Goal: Task Accomplishment & Management: Use online tool/utility

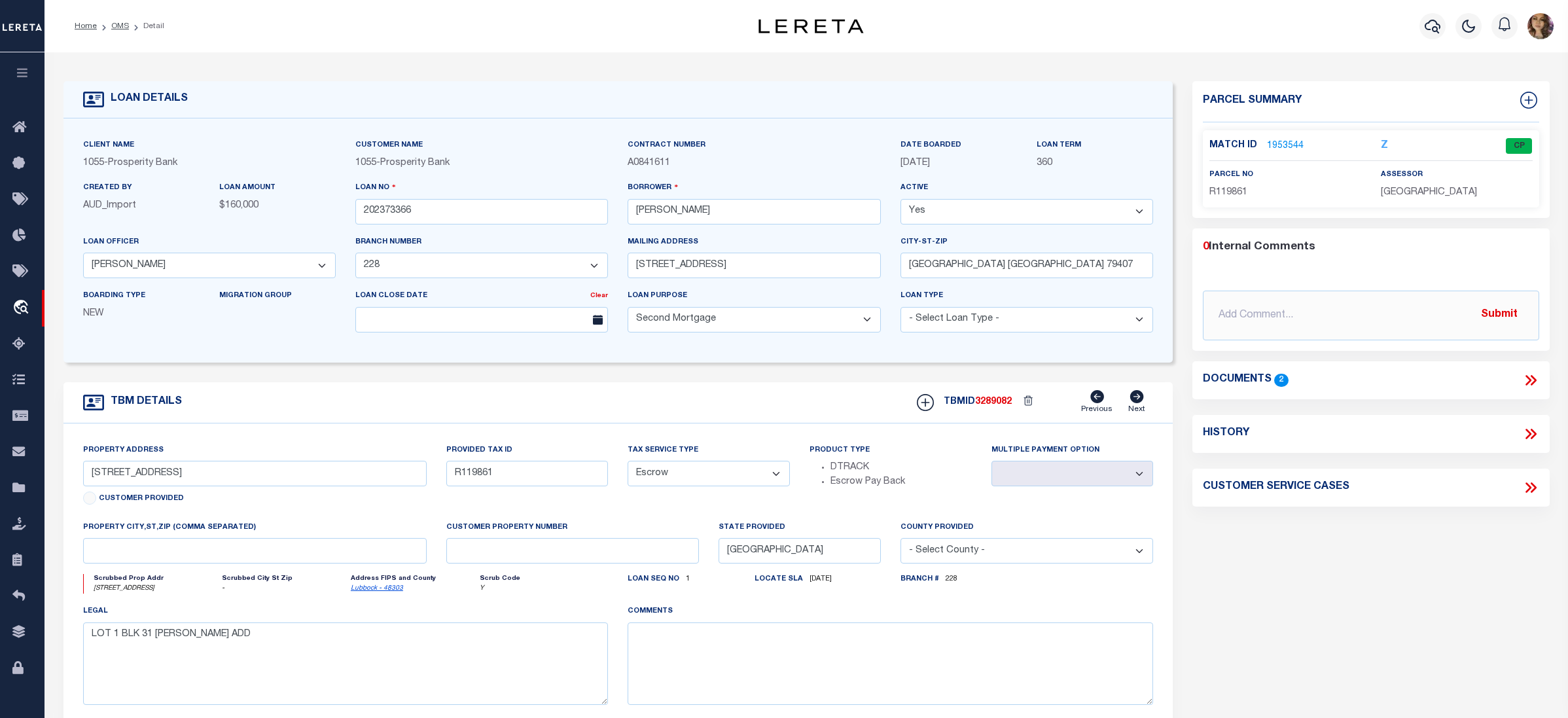
select select "10391"
select select "4050"
select select "100"
select select "Escrow"
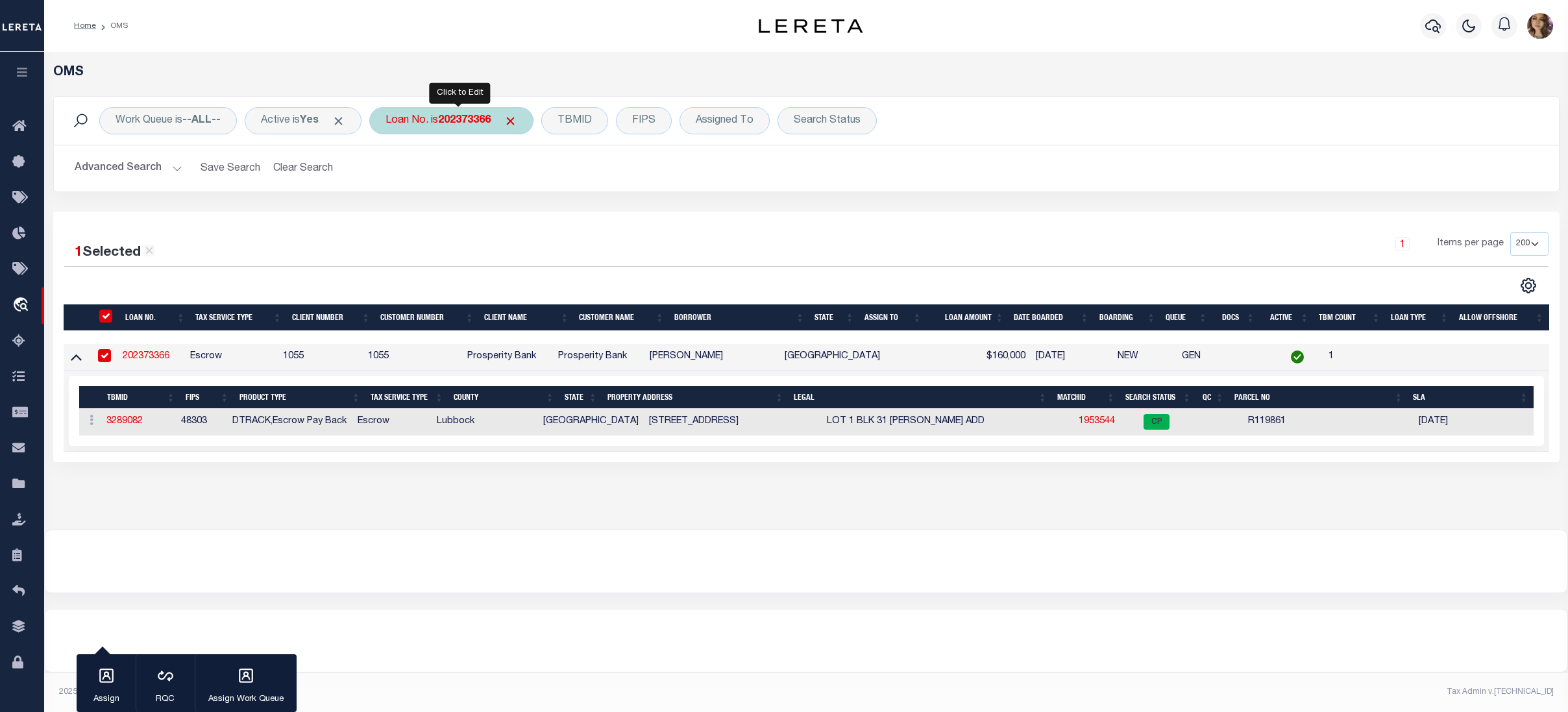
click at [458, 125] on b "202373366" at bounding box center [464, 121] width 53 height 11
type input "993243691"
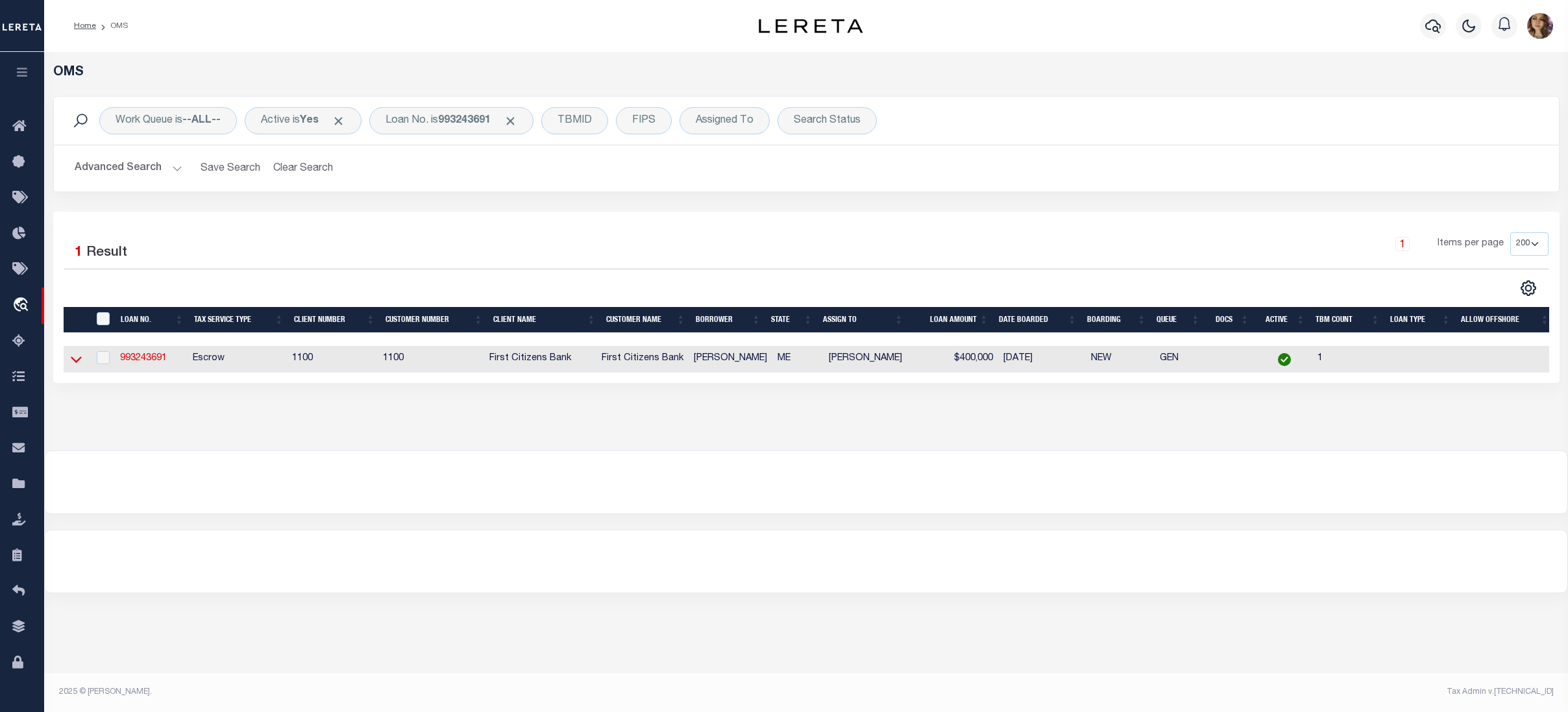
click at [81, 364] on icon at bounding box center [76, 358] width 11 height 13
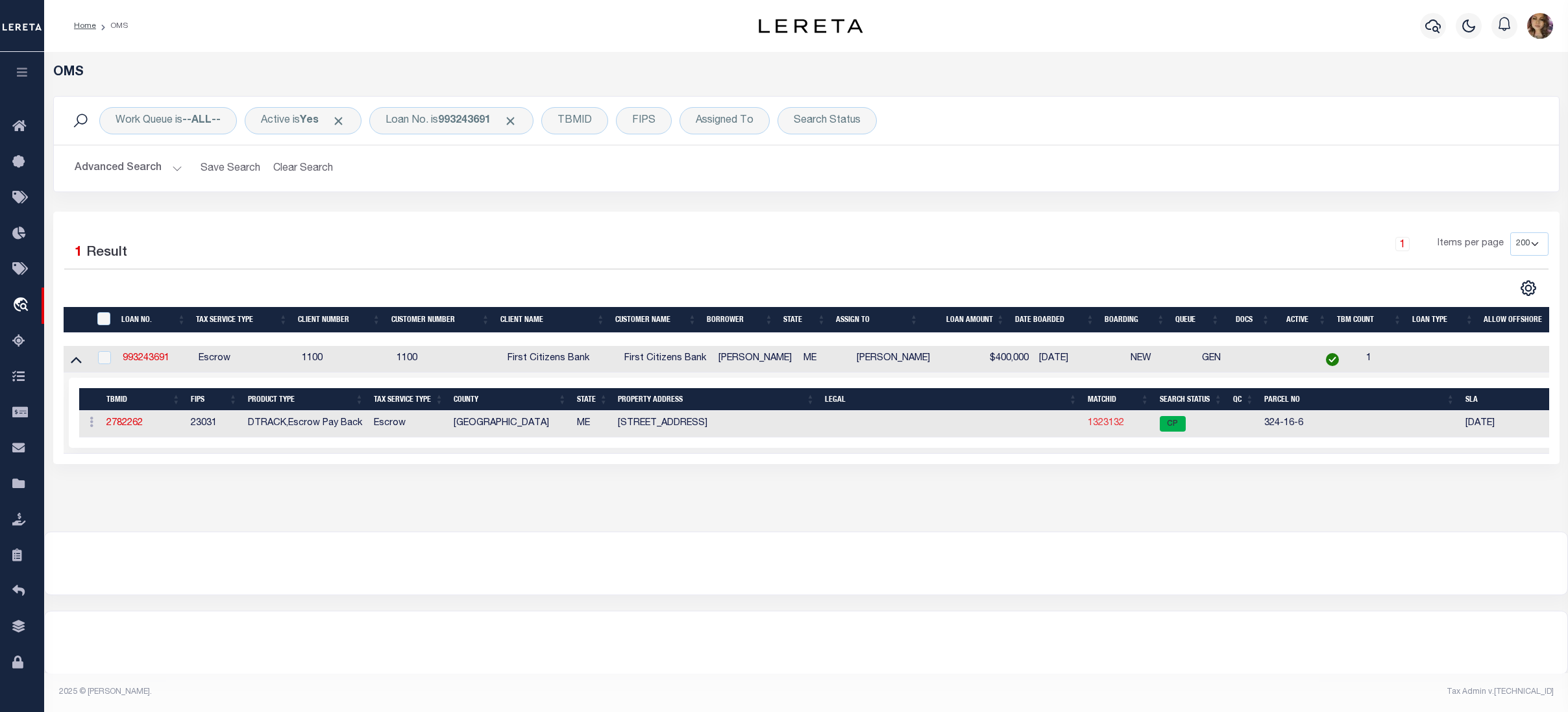
click at [1108, 427] on link "1323132" at bounding box center [1105, 423] width 37 height 9
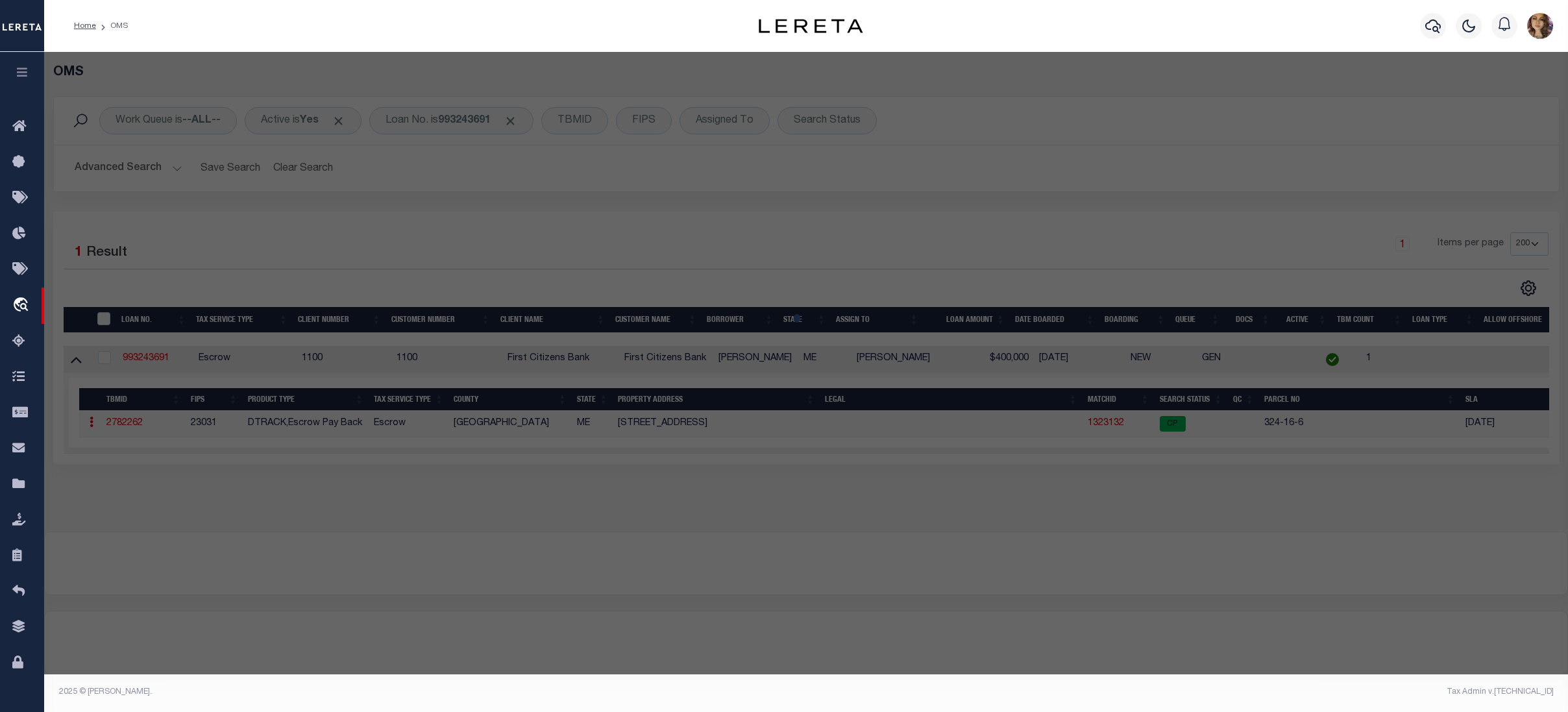
select select "AS"
checkbox input "false"
select select "CP"
type input "GREG HILL"
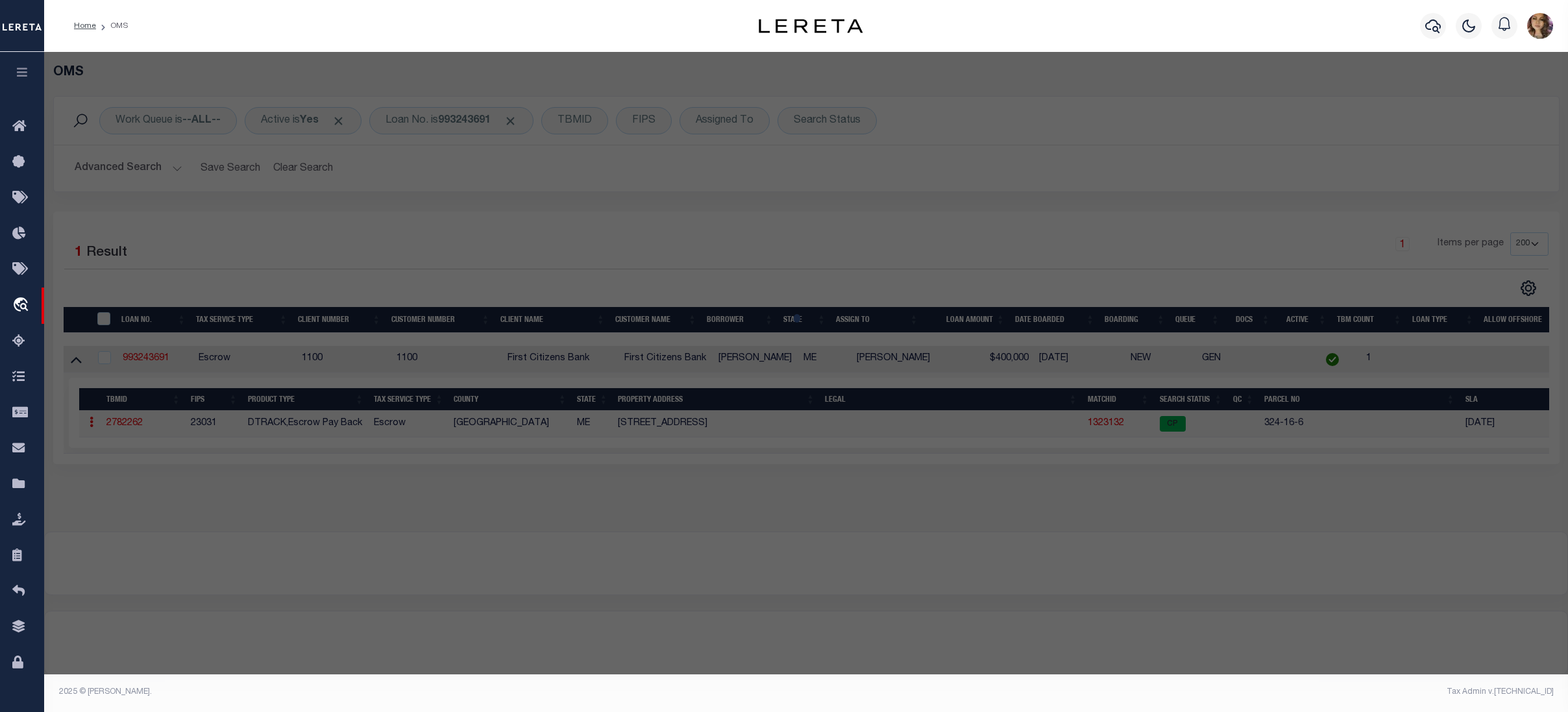
select select
type input "8 TEMPLE AVENUE"
checkbox input "false"
type input "OLD ORCHARD BEACH ME 04064"
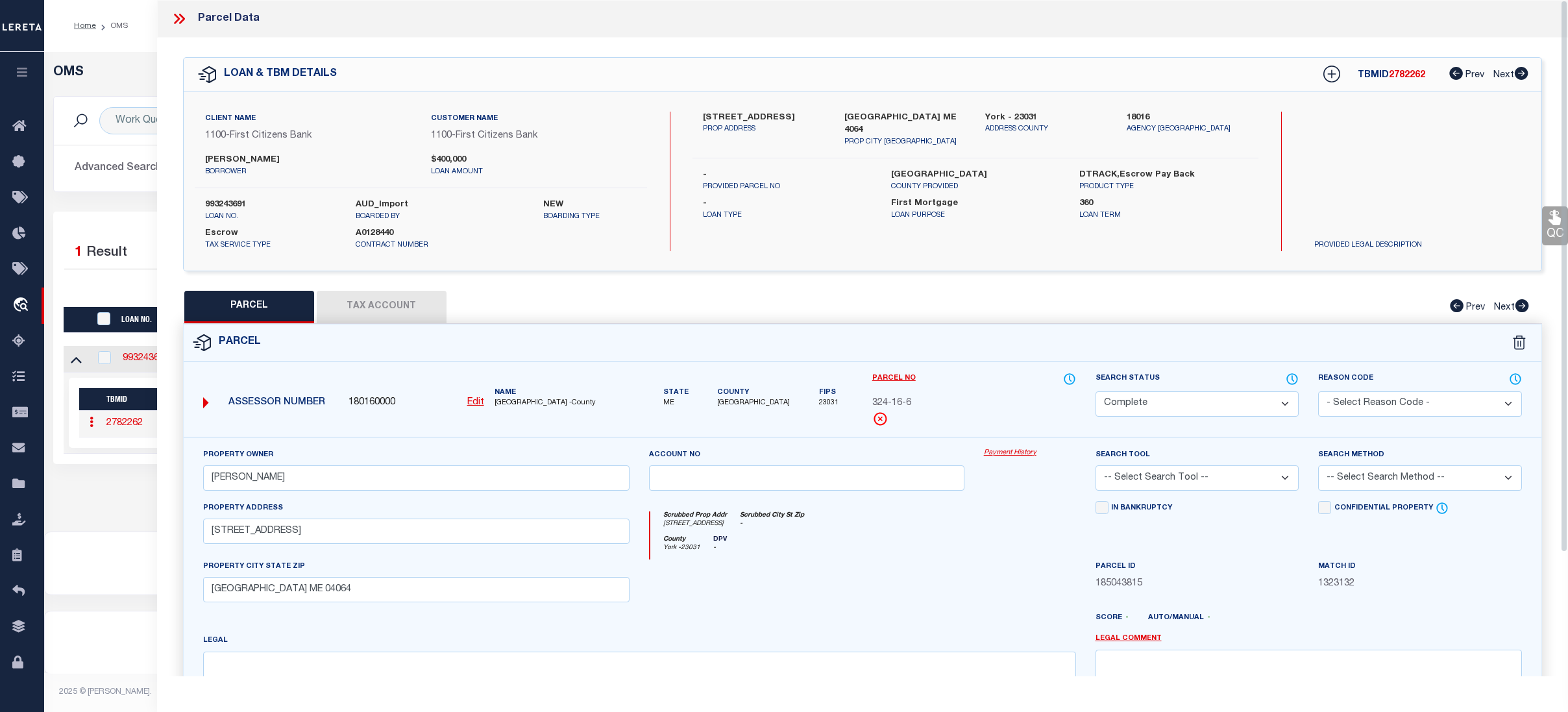
click at [1002, 454] on link "Payment History" at bounding box center [1029, 453] width 92 height 11
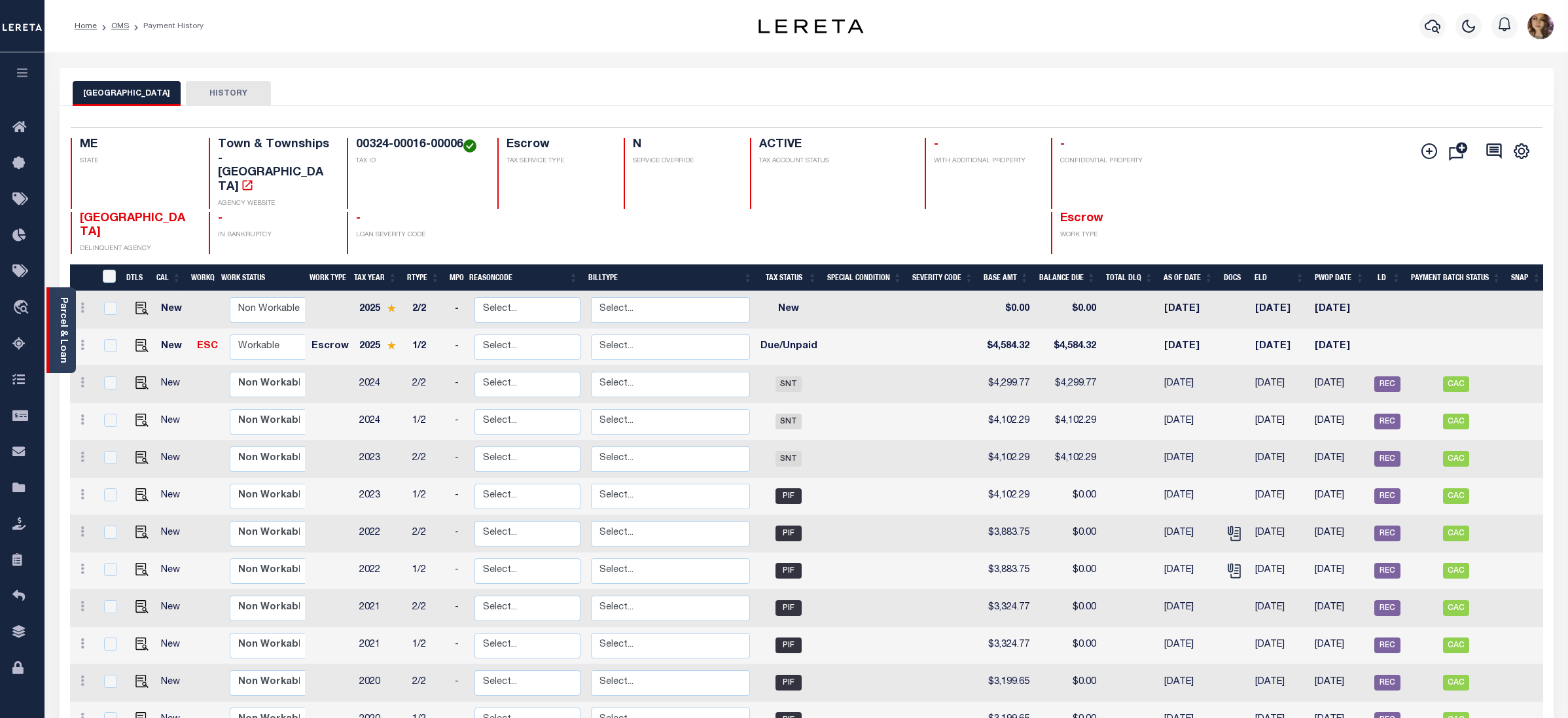
click at [61, 317] on link "Parcel & Loan" at bounding box center [63, 330] width 9 height 66
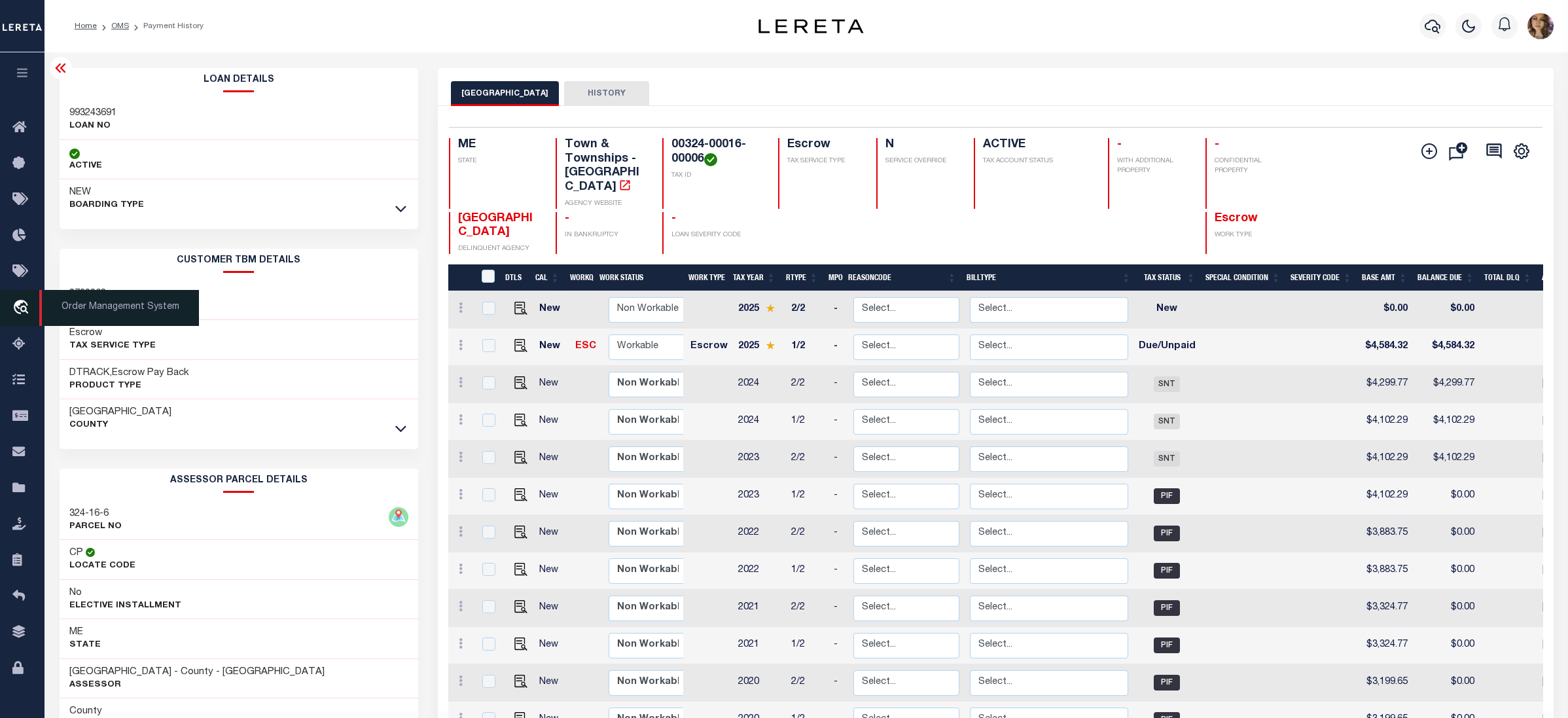
click at [63, 297] on span "Order Management System" at bounding box center [119, 308] width 160 height 36
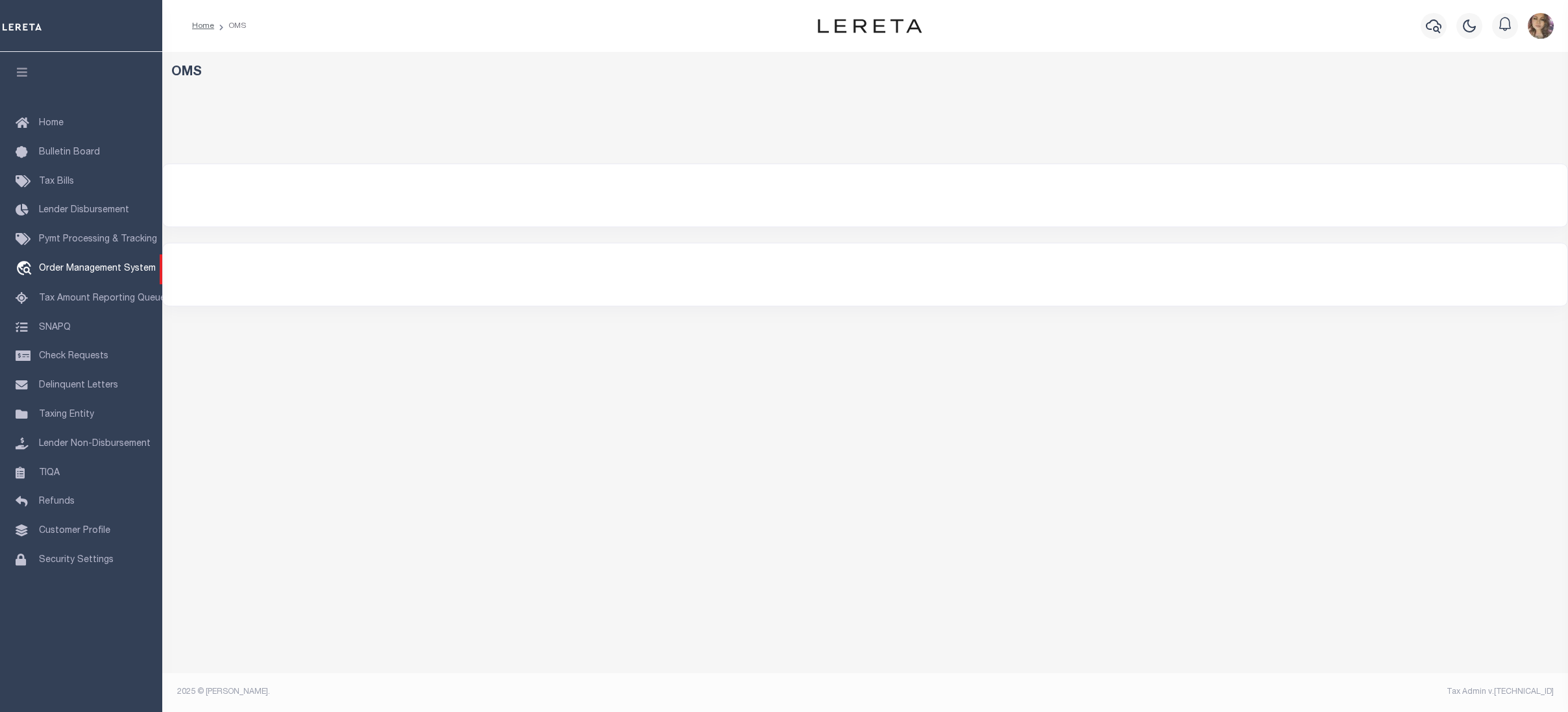
select select "200"
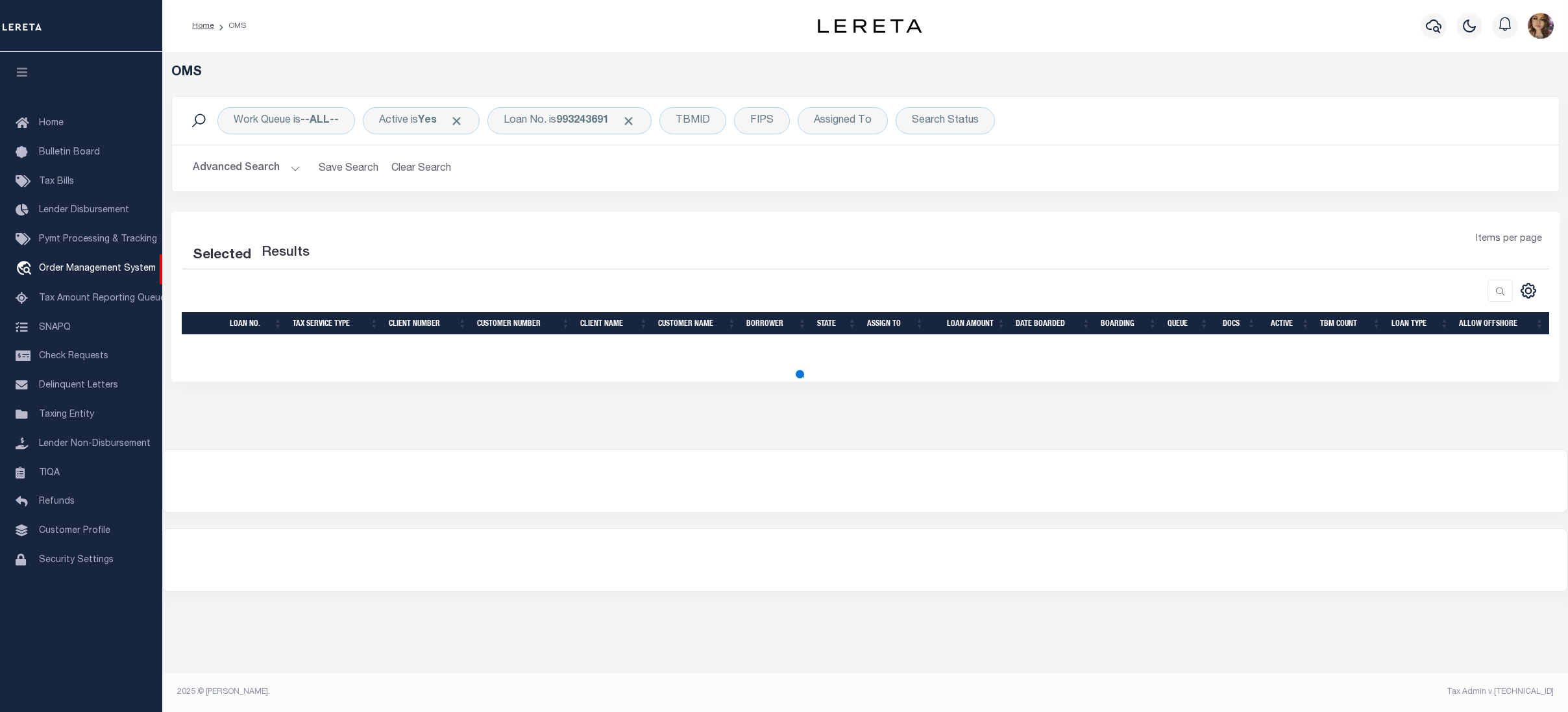
select select "200"
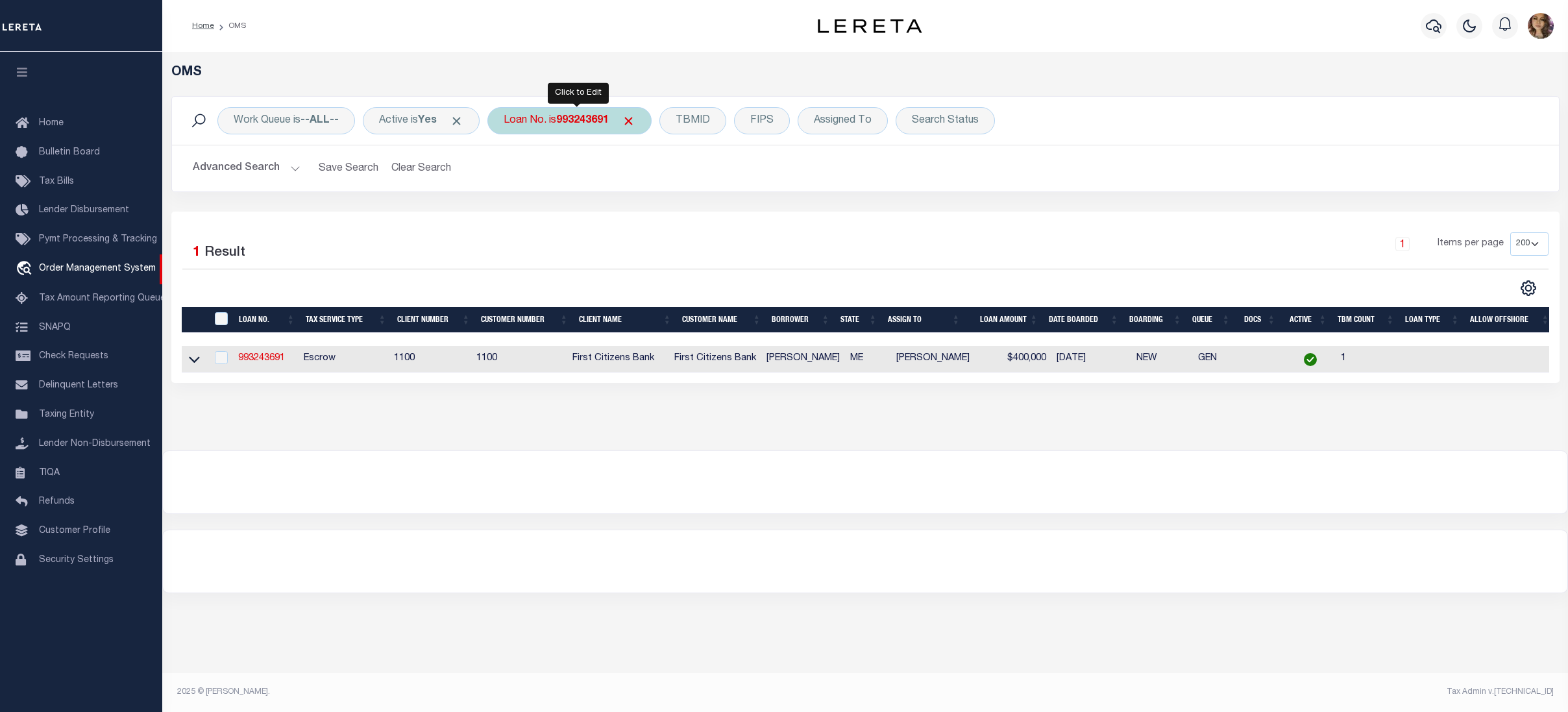
click at [590, 122] on b "993243691" at bounding box center [582, 121] width 53 height 11
type input "341251"
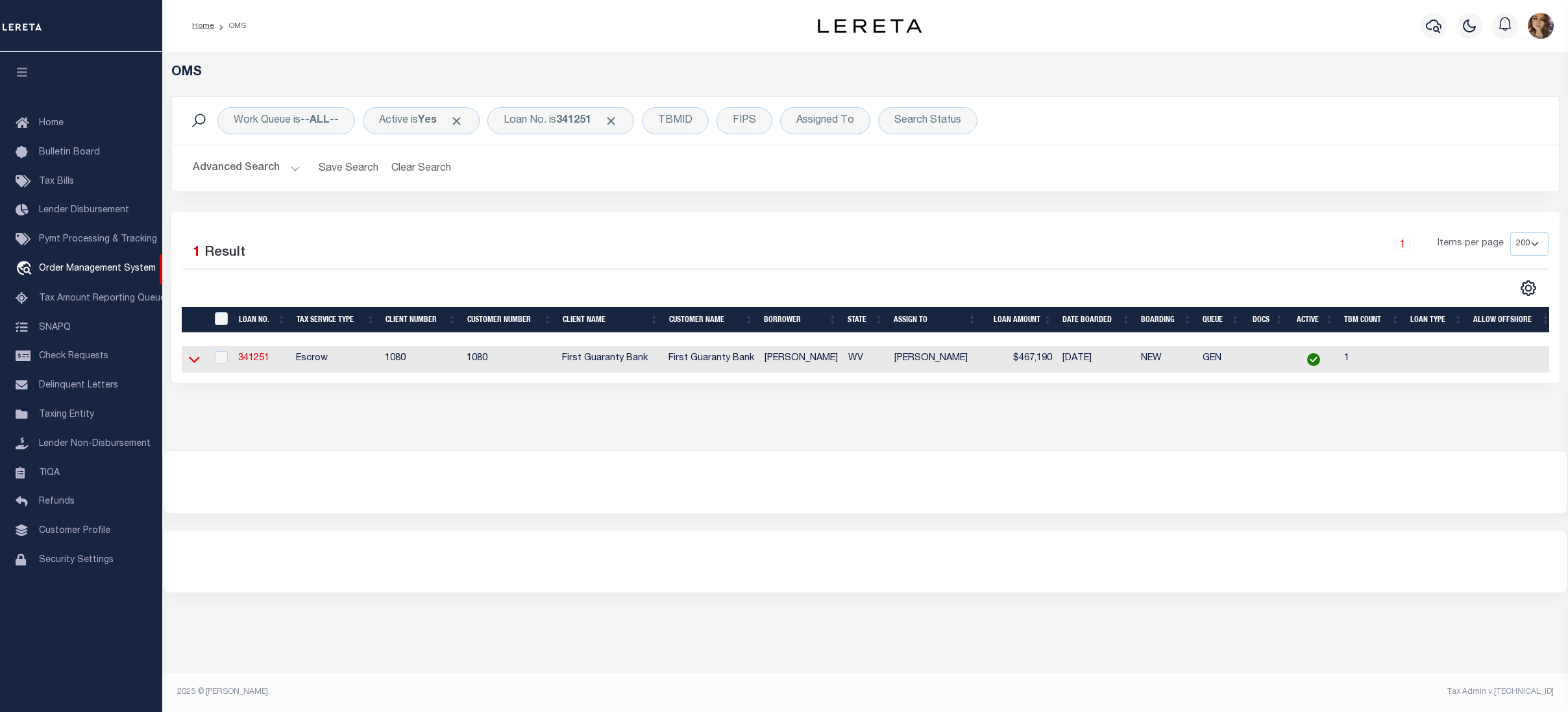
click at [195, 364] on icon at bounding box center [194, 359] width 11 height 6
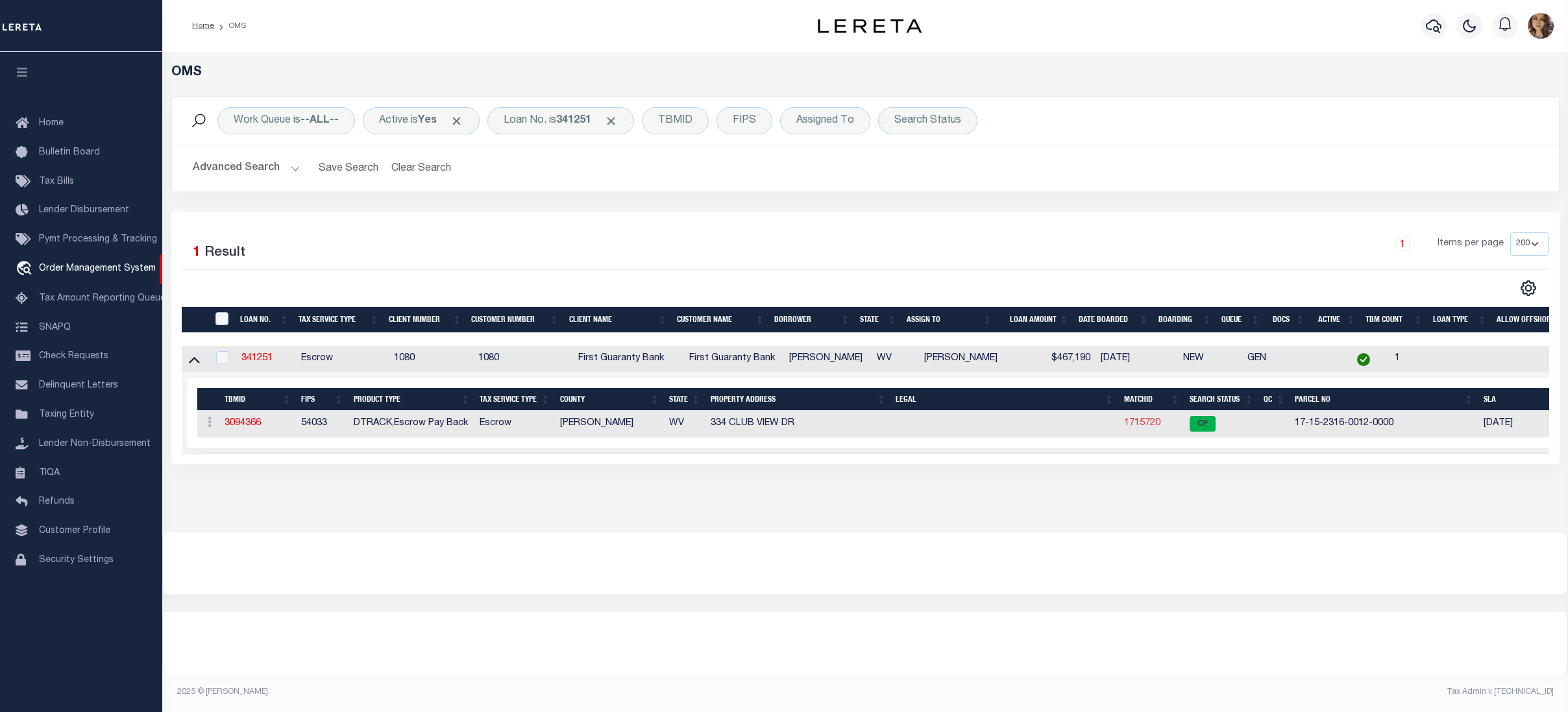
click at [1144, 423] on link "1715720" at bounding box center [1142, 423] width 37 height 9
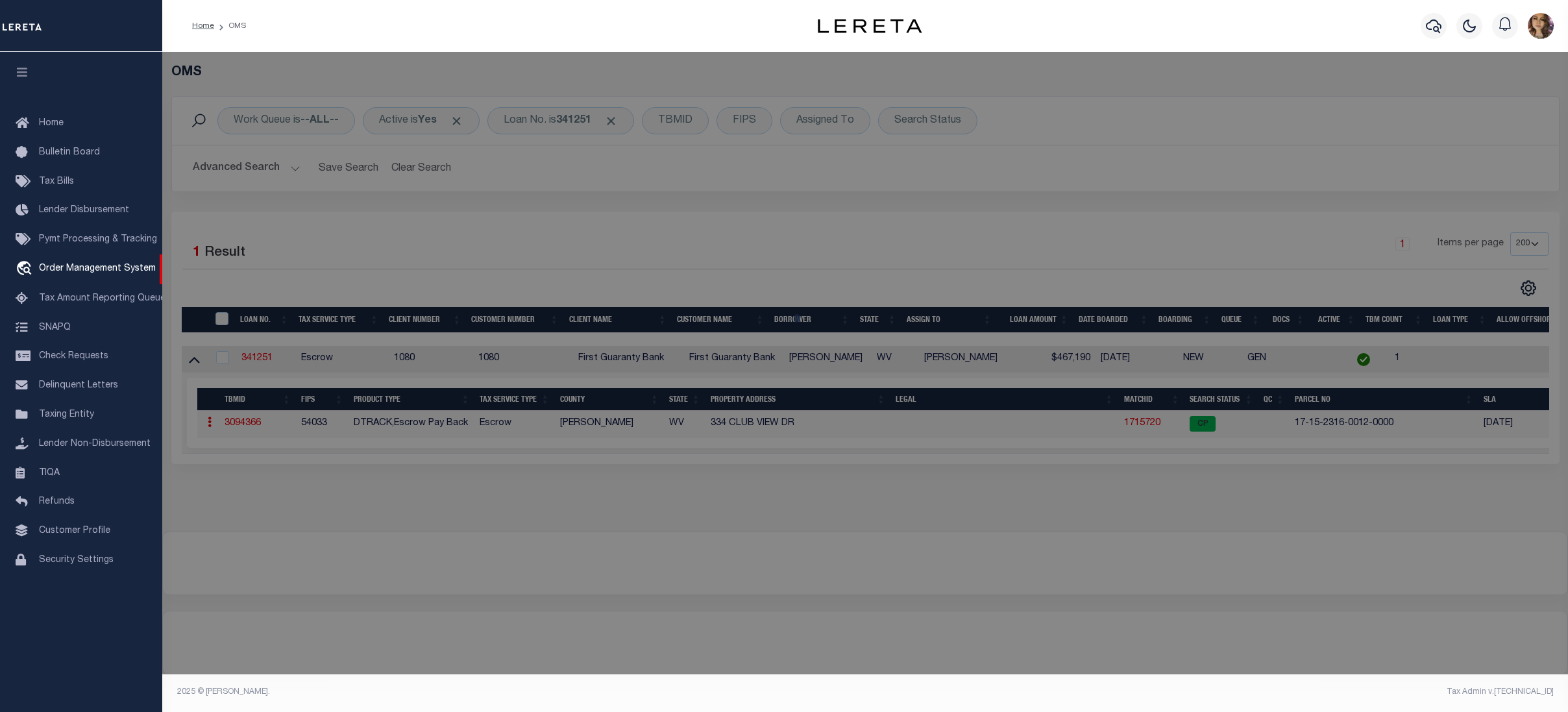
checkbox input "false"
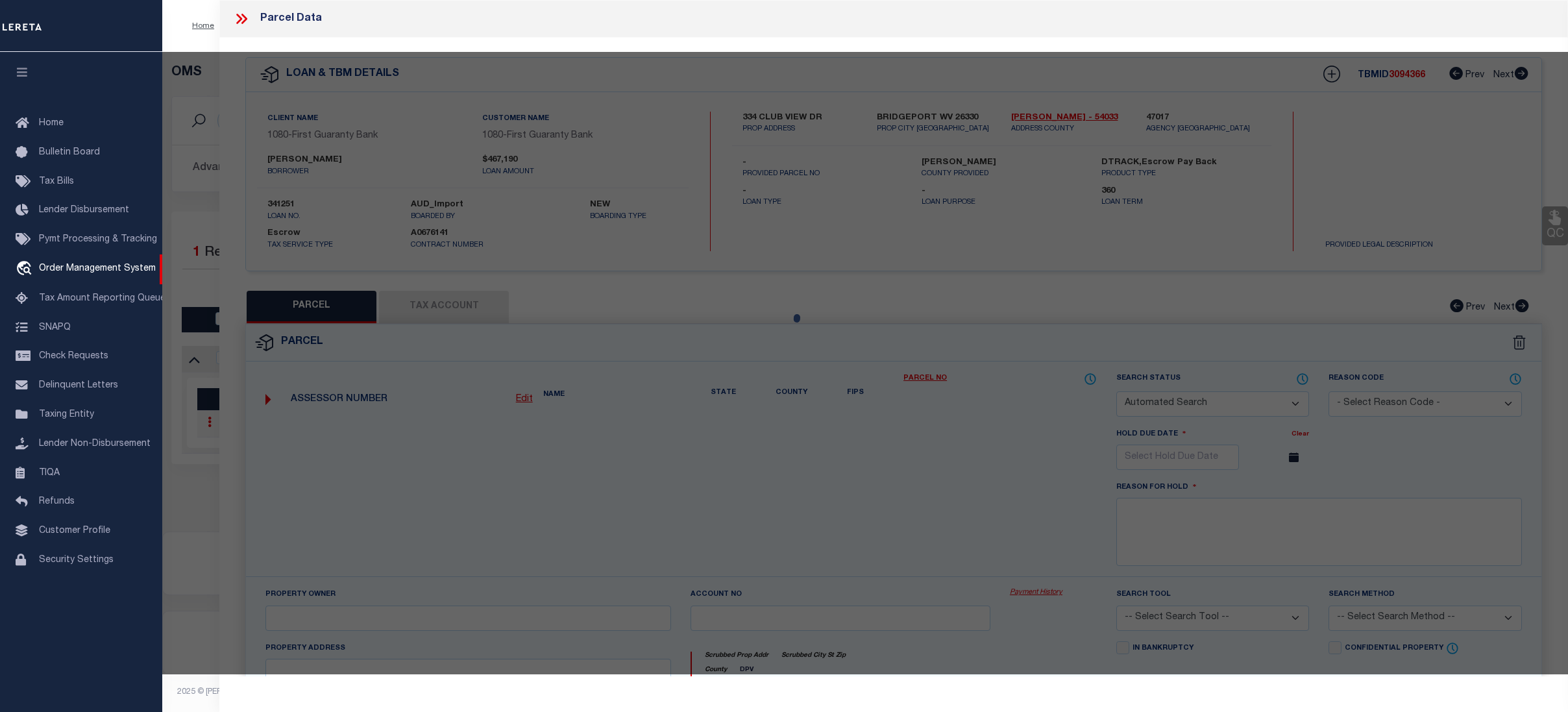
select select "CP"
type input "[PERSON_NAME] & [PERSON_NAME]"
select select
type input "334 CLUB VIEW DR"
checkbox input "false"
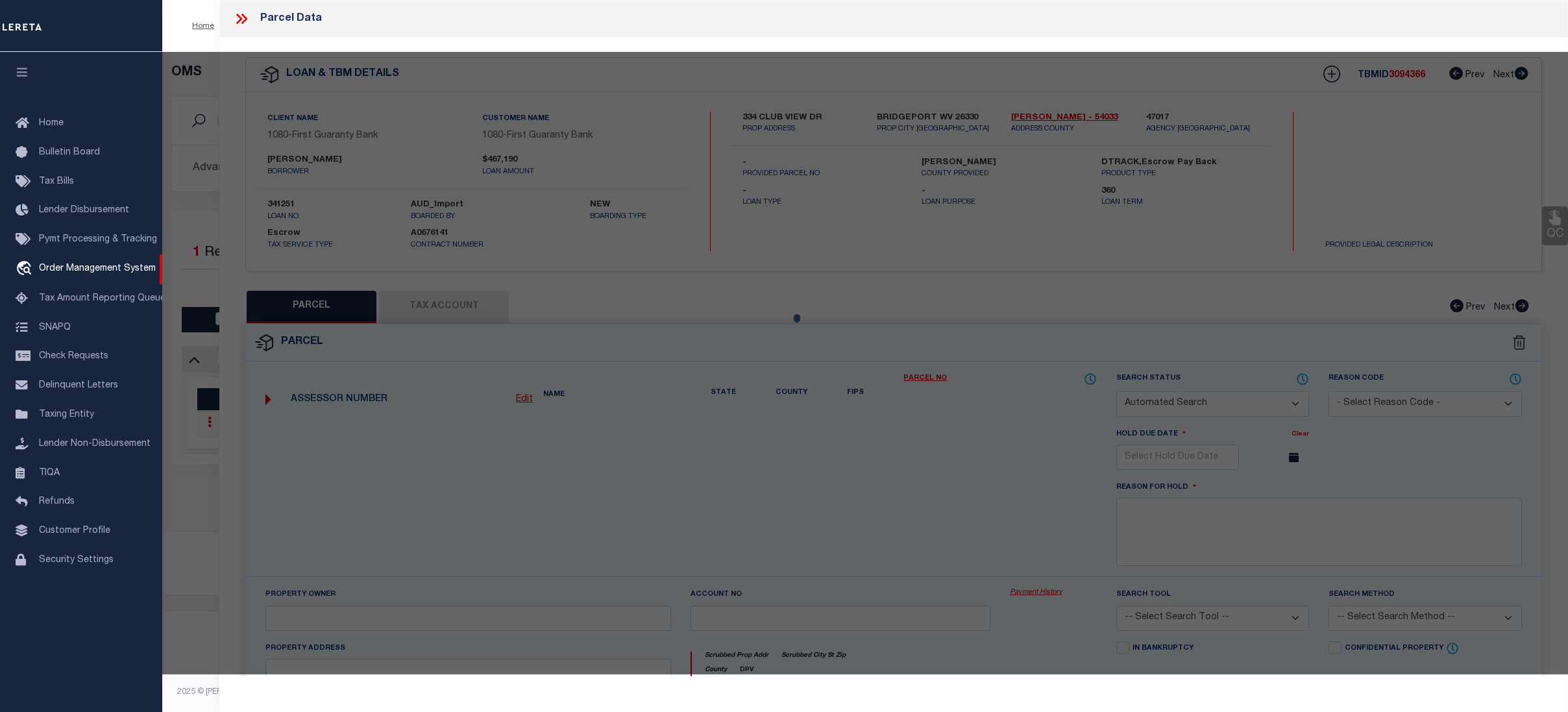
type input "BRIDGEPORT WV 26330"
type textarea "1 LOT PT 6 BRIDGEPORT"
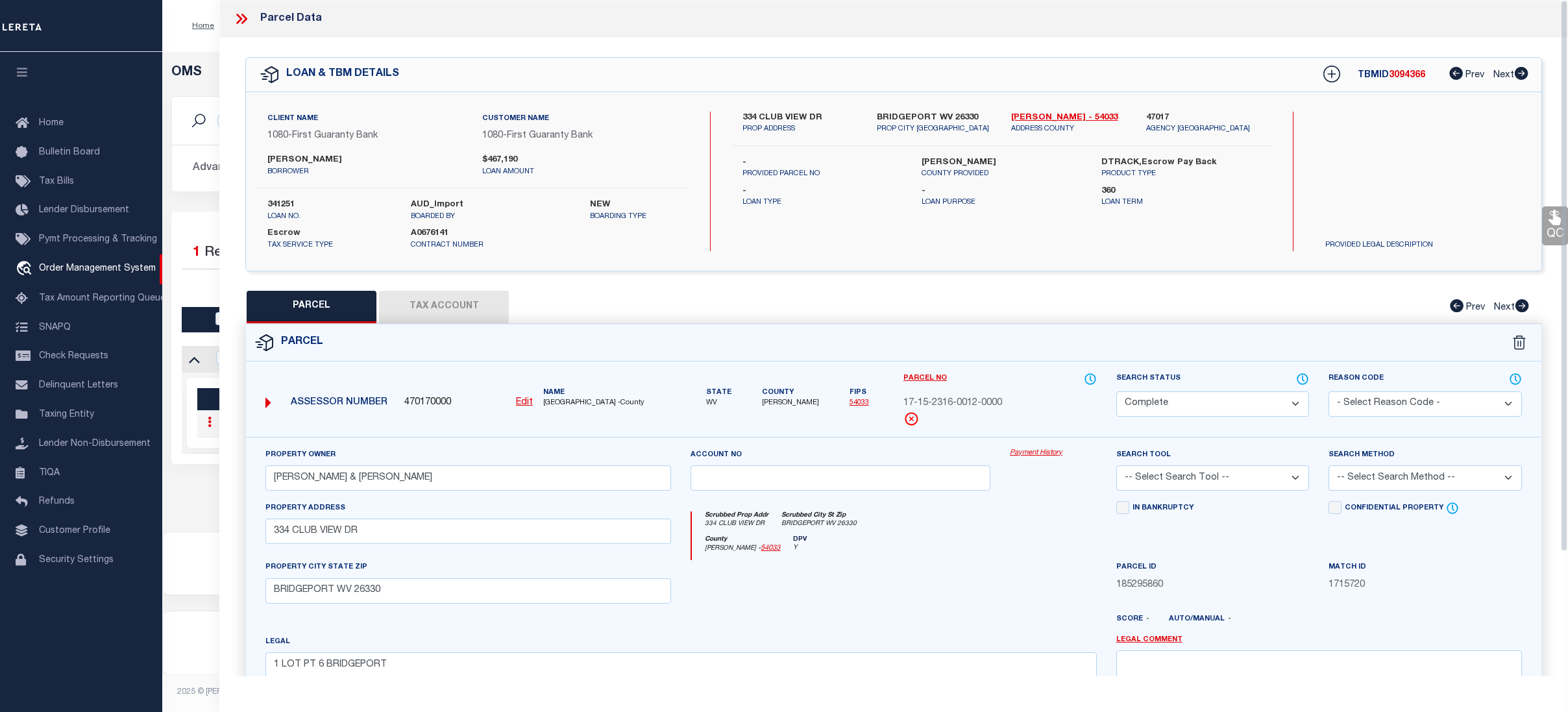
click at [1037, 450] on link "Payment History" at bounding box center [1052, 453] width 87 height 11
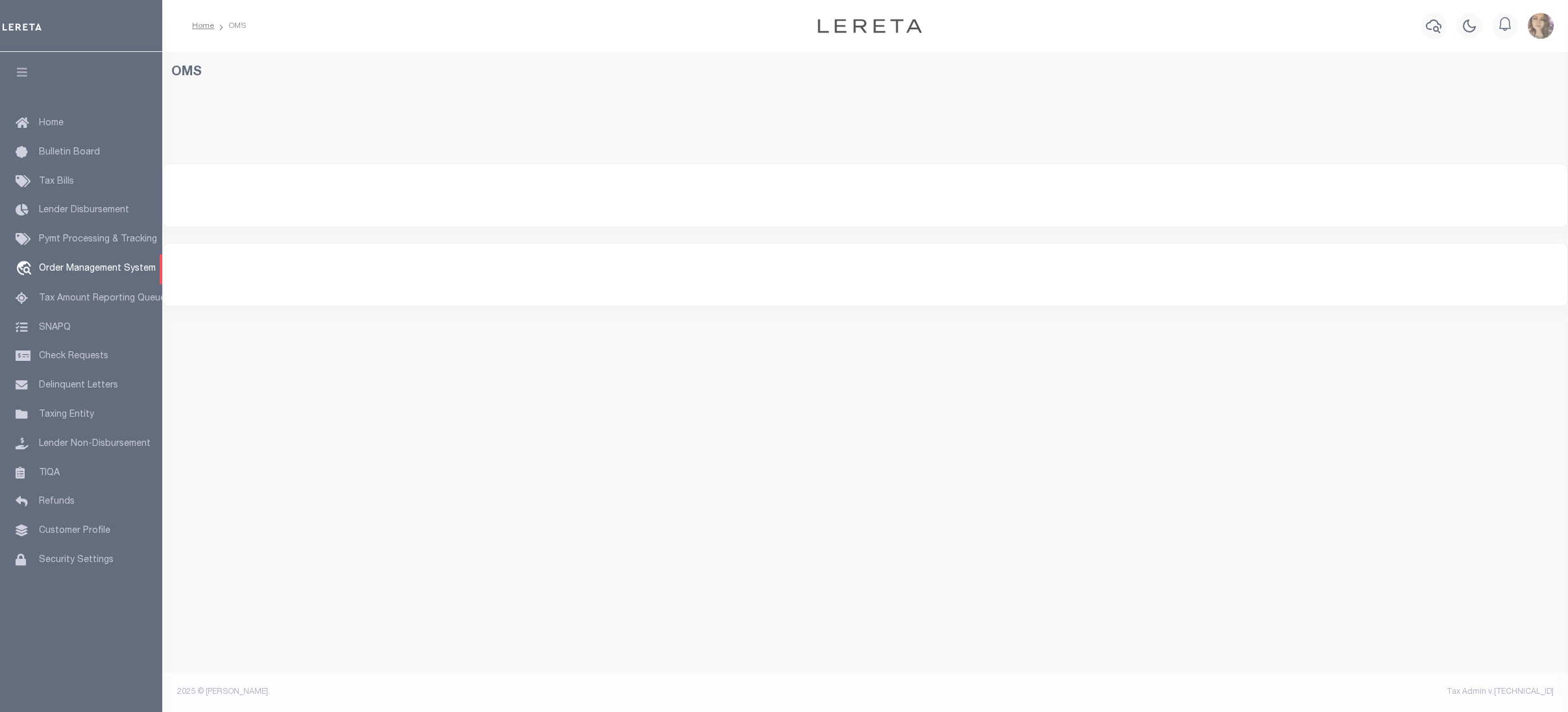
select select "200"
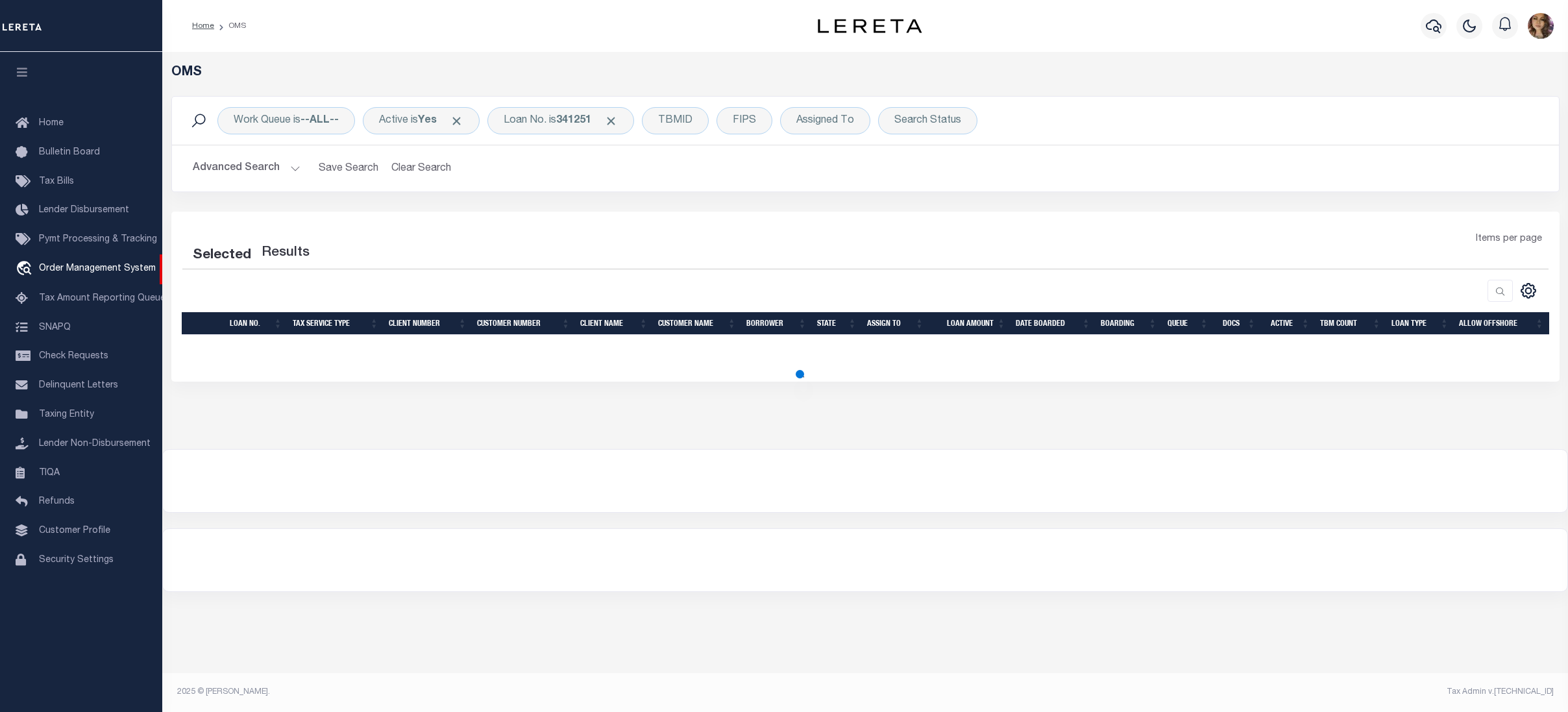
select select "200"
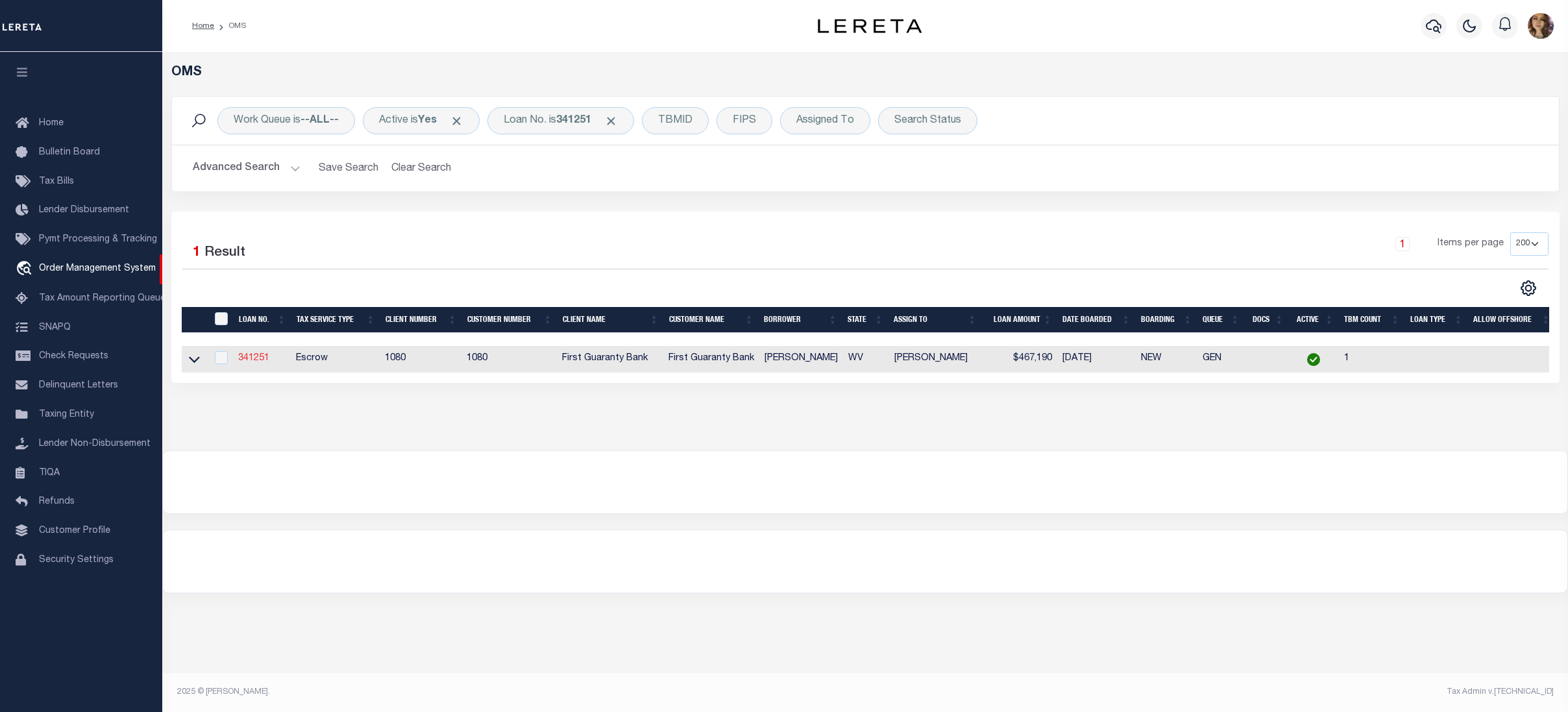
click at [255, 359] on link "341251" at bounding box center [254, 358] width 31 height 9
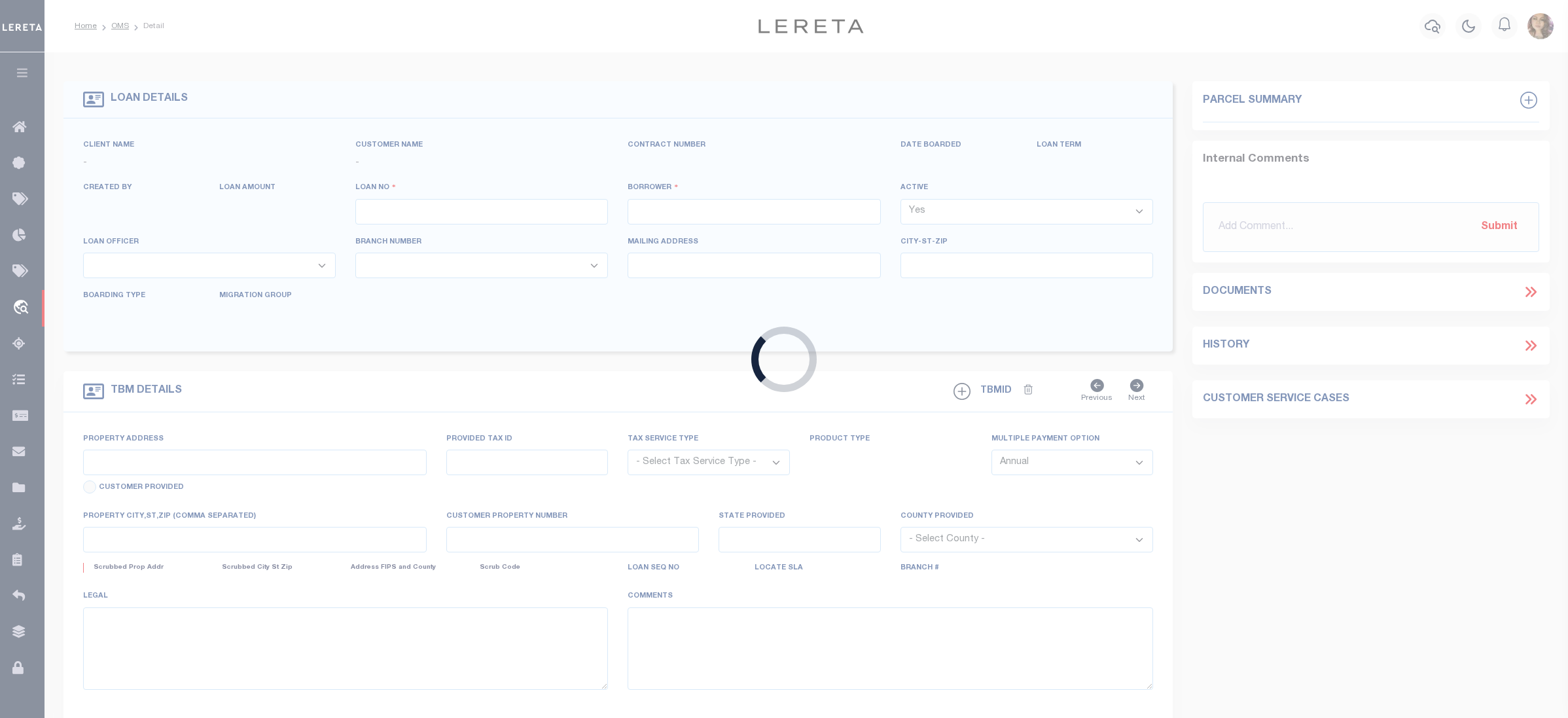
type input "341251"
type input "[PERSON_NAME]"
select select
select select "Escrow"
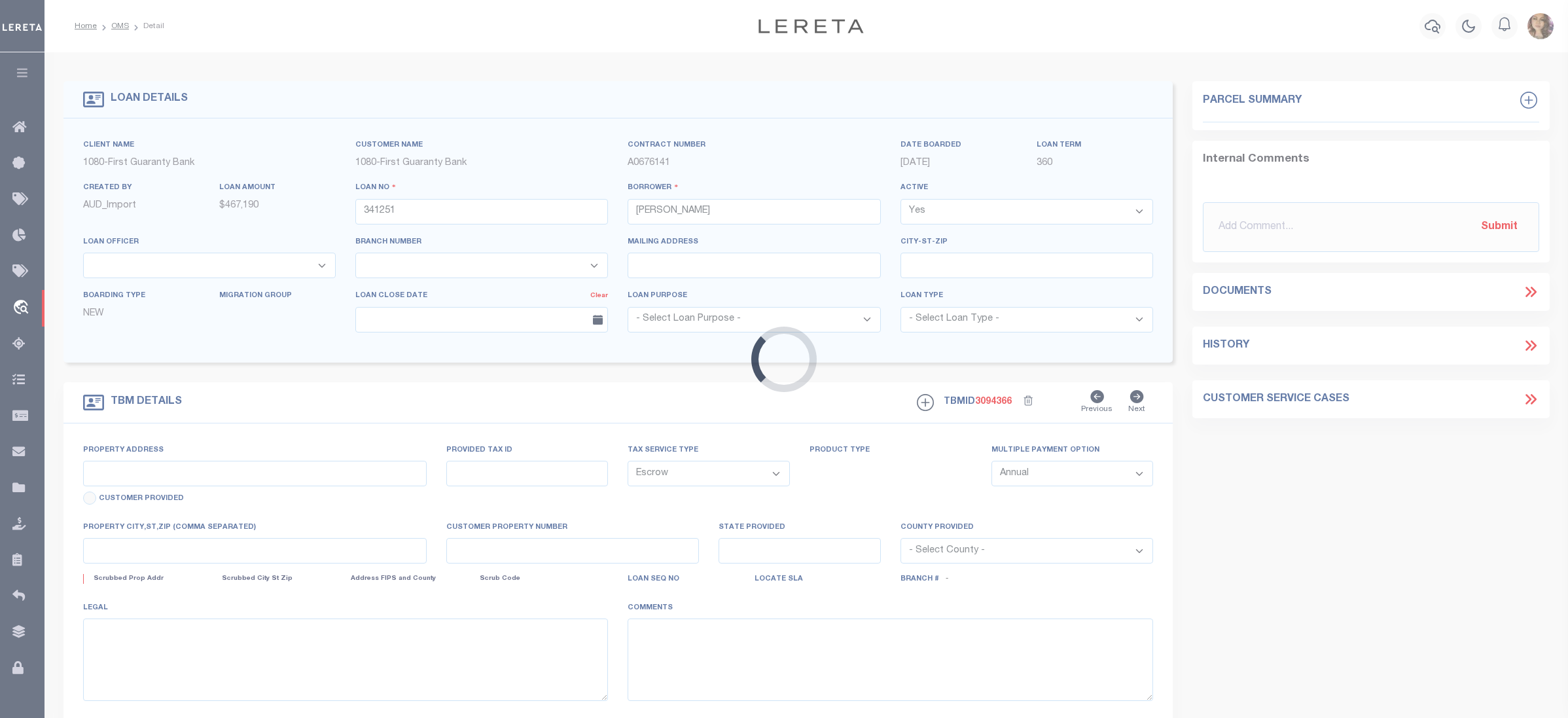
type input "334 CLUB VIEW DR"
type input "BRIDGEPORT WV 26330"
type input "260397648"
type input "WV"
select select
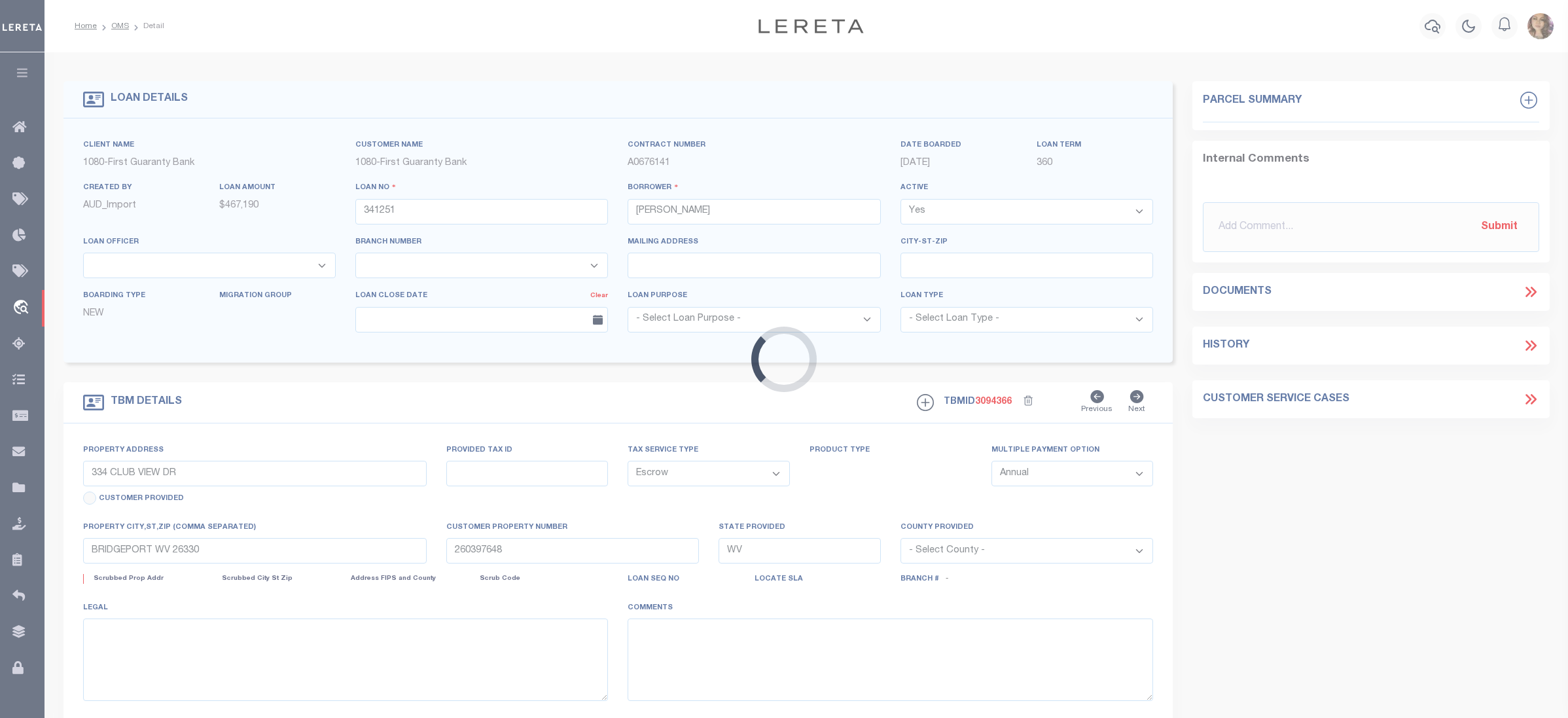
select select "1570"
select select
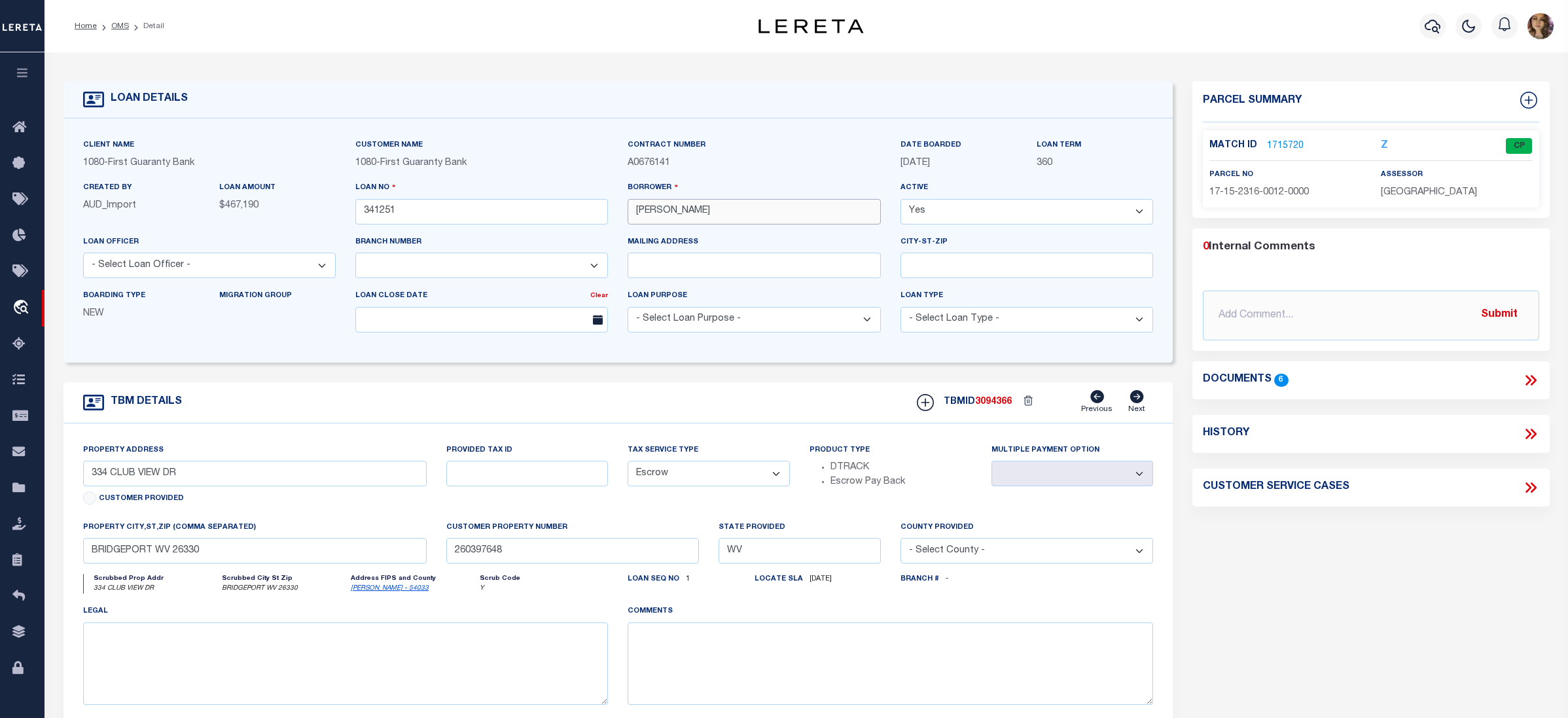
drag, startPoint x: 738, startPoint y: 213, endPoint x: 634, endPoint y: 215, distance: 104.0
click at [634, 215] on input "Timothy Gregis" at bounding box center [753, 212] width 252 height 25
click at [80, 312] on span "Order Management System" at bounding box center [119, 308] width 160 height 36
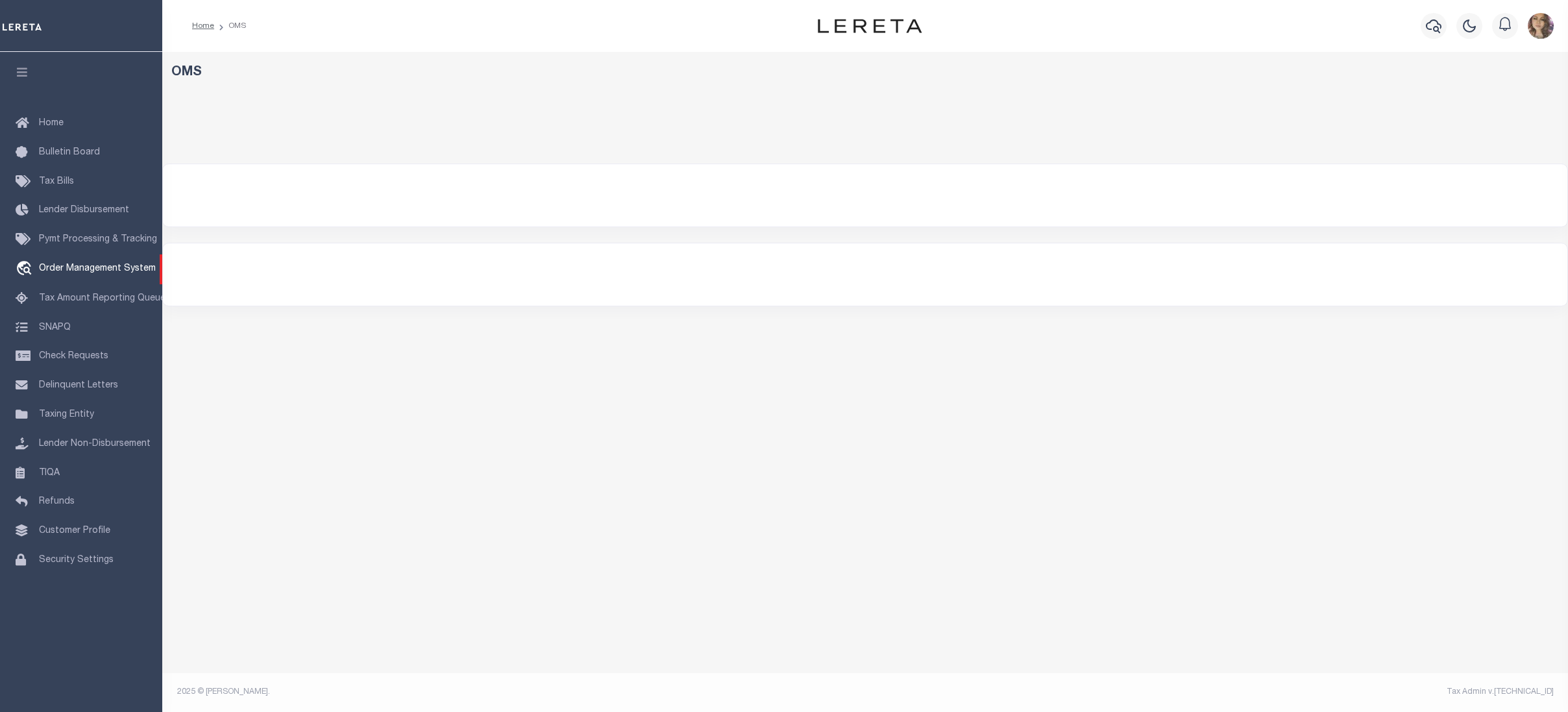
select select "200"
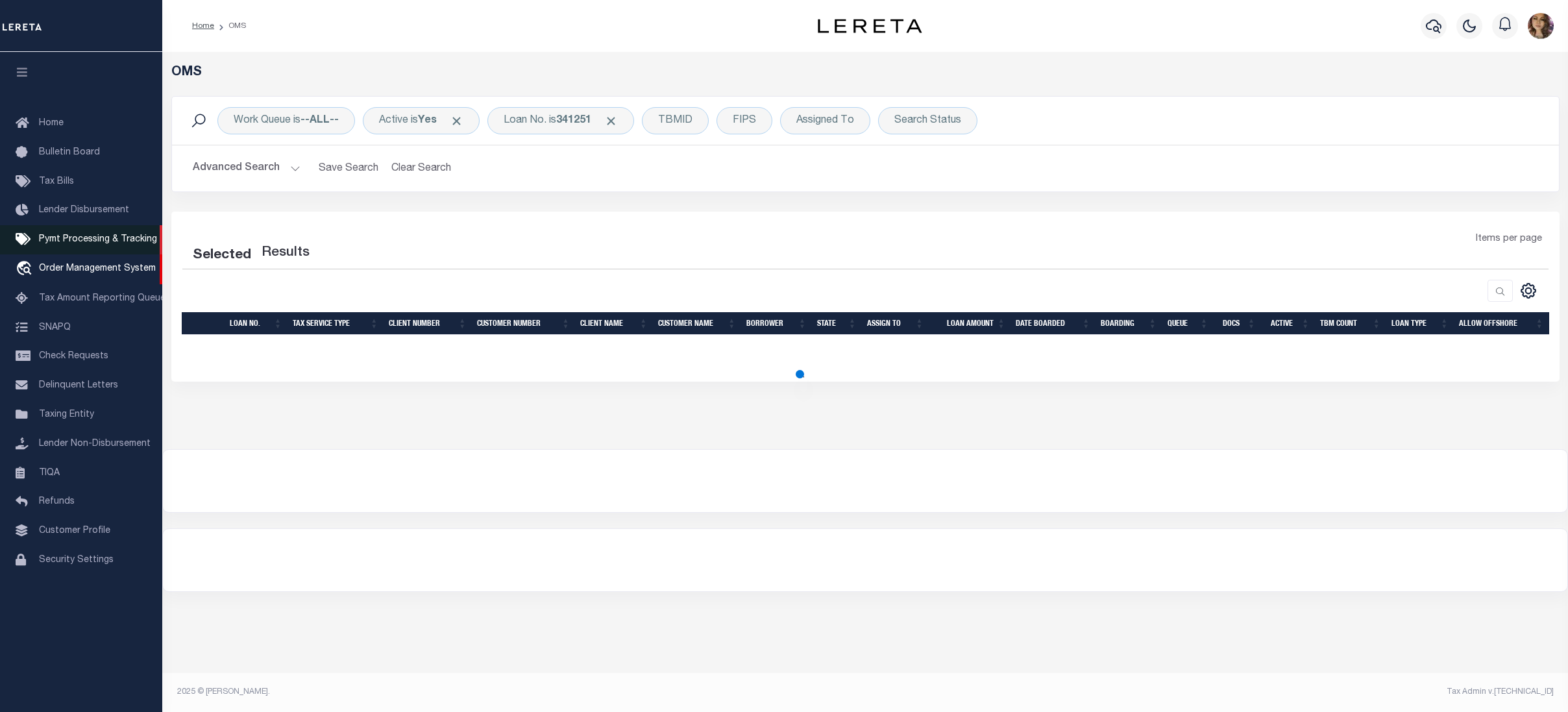
select select "200"
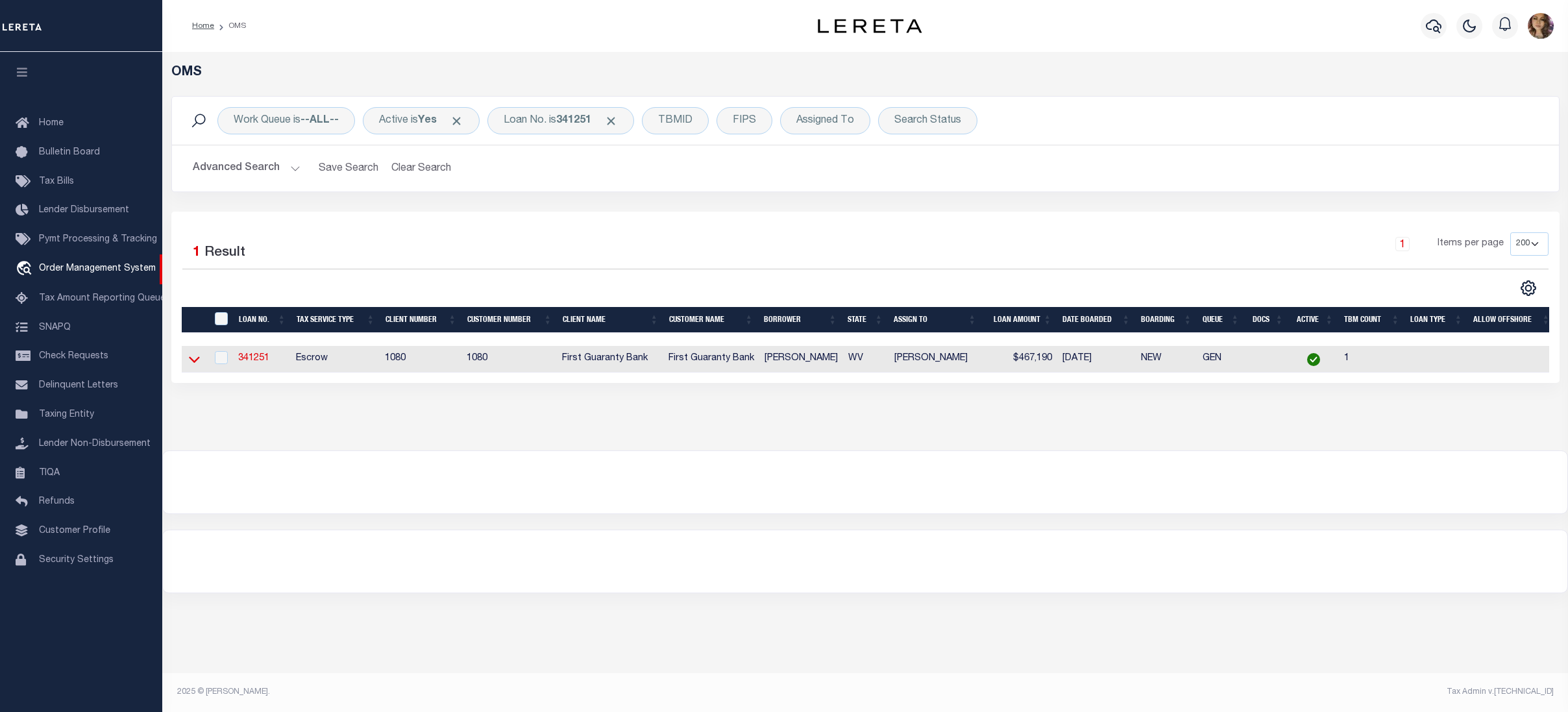
click at [192, 356] on icon at bounding box center [194, 358] width 11 height 13
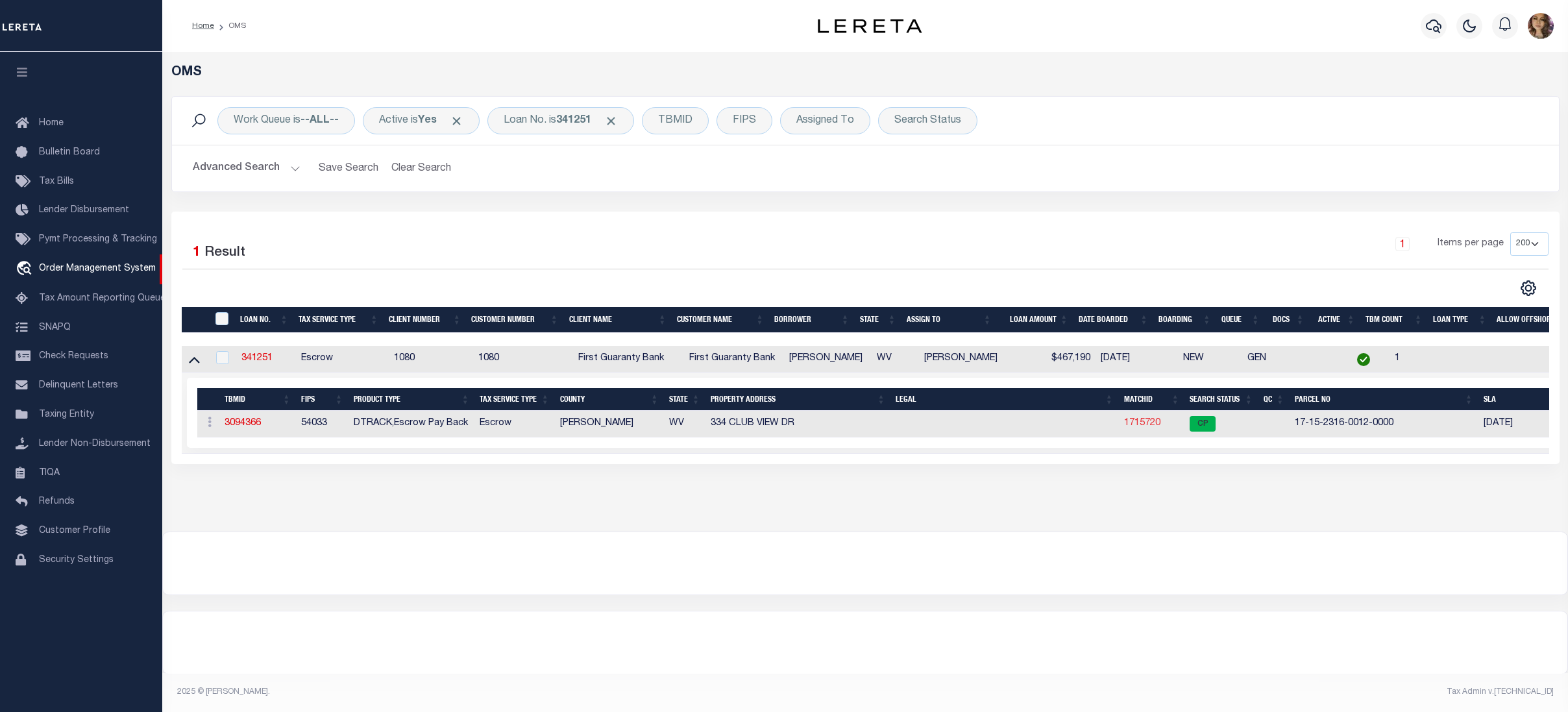
click at [1139, 423] on link "1715720" at bounding box center [1142, 423] width 37 height 9
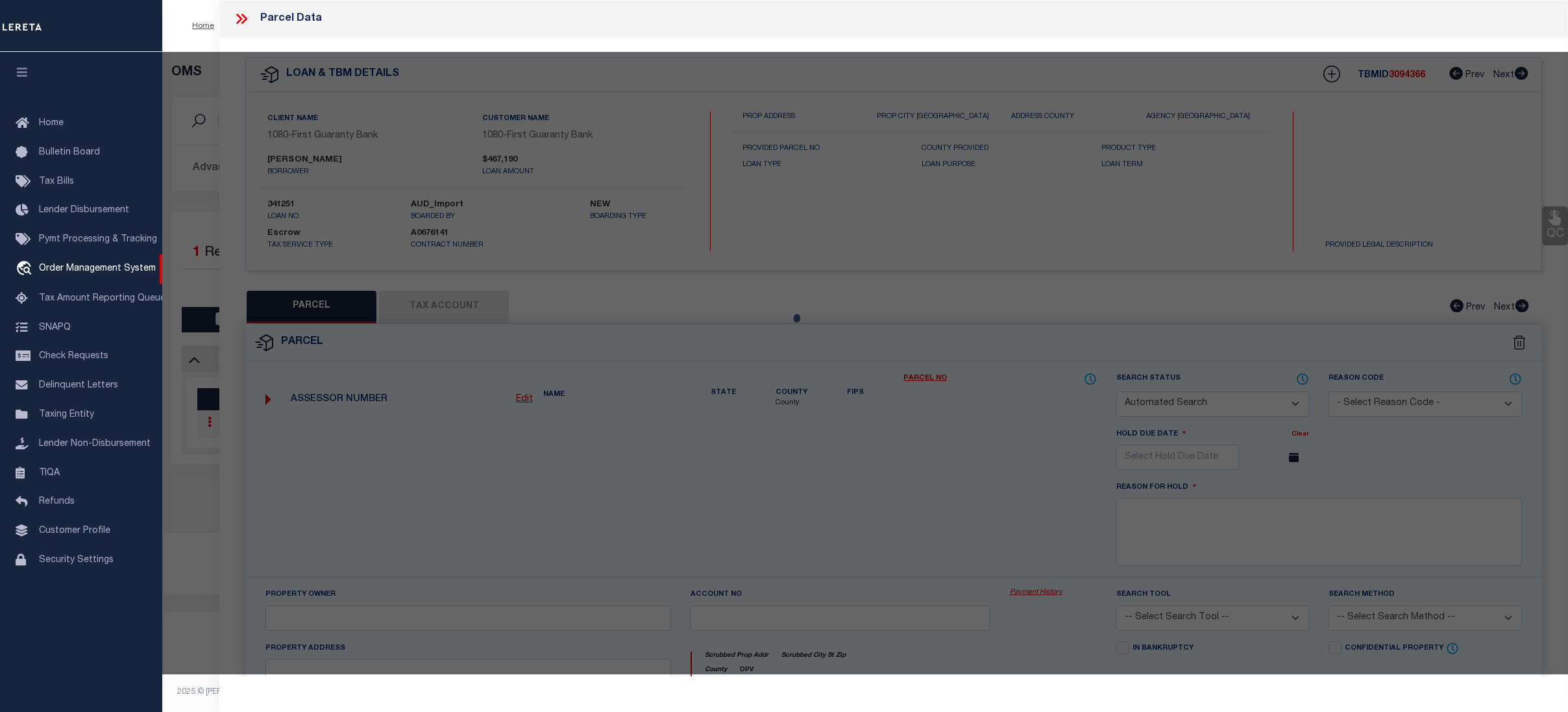
checkbox input "false"
select select "CP"
type input "GREGIS TIMOTHY F & RACHEL A"
select select
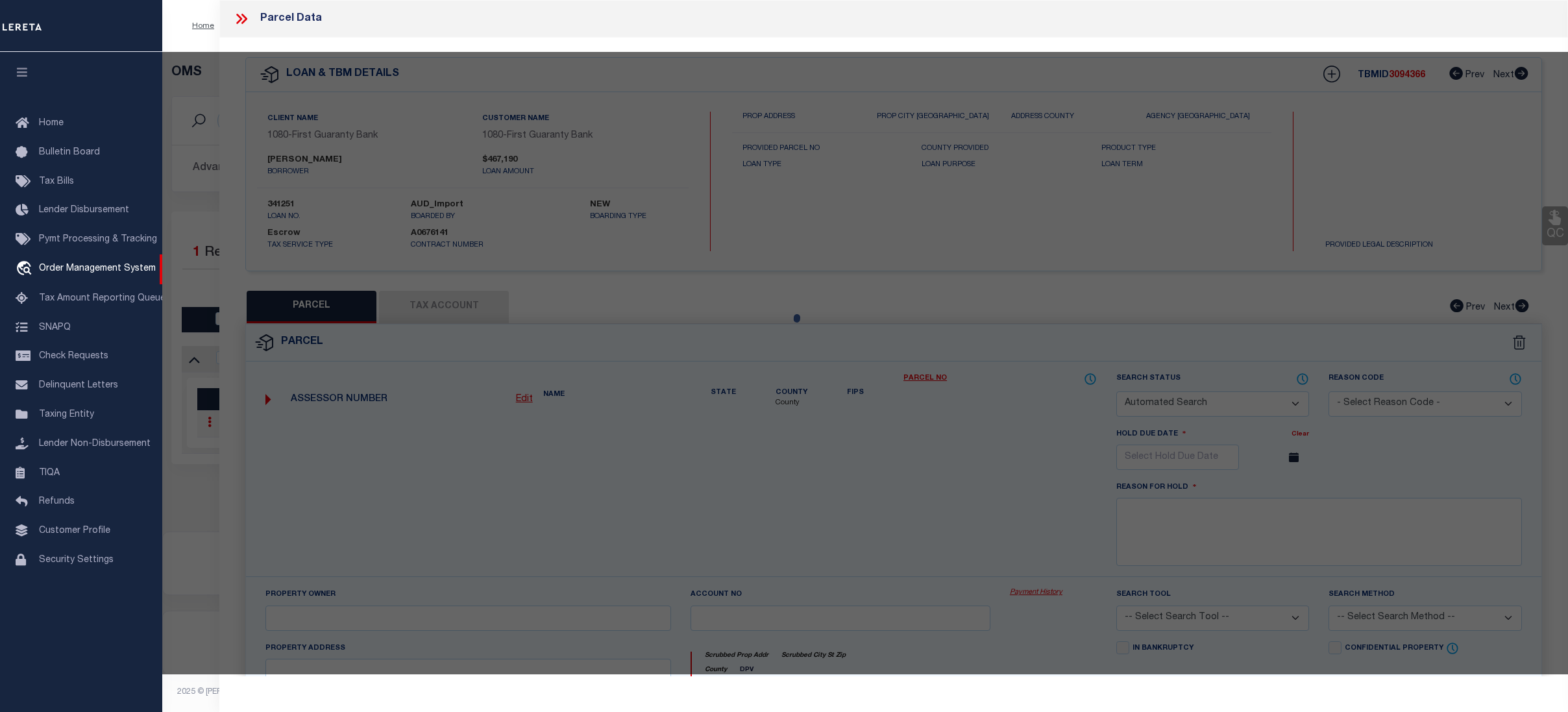
type input "334 CLUB VIEW DR"
checkbox input "false"
type input "BRIDGEPORT WV 26330"
type textarea "1 LOT PT 6 BRIDGEPORT"
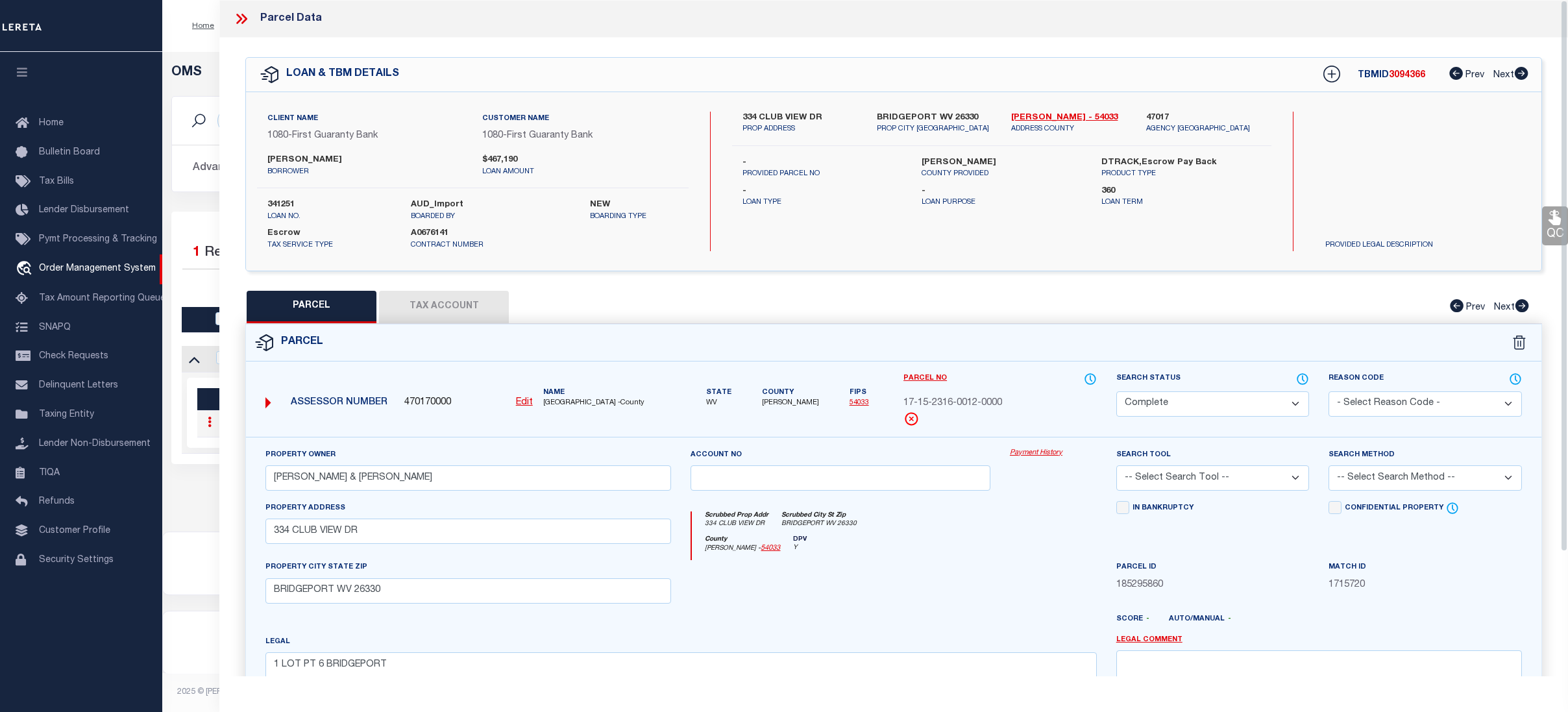
click at [1056, 454] on link "Payment History" at bounding box center [1052, 453] width 87 height 11
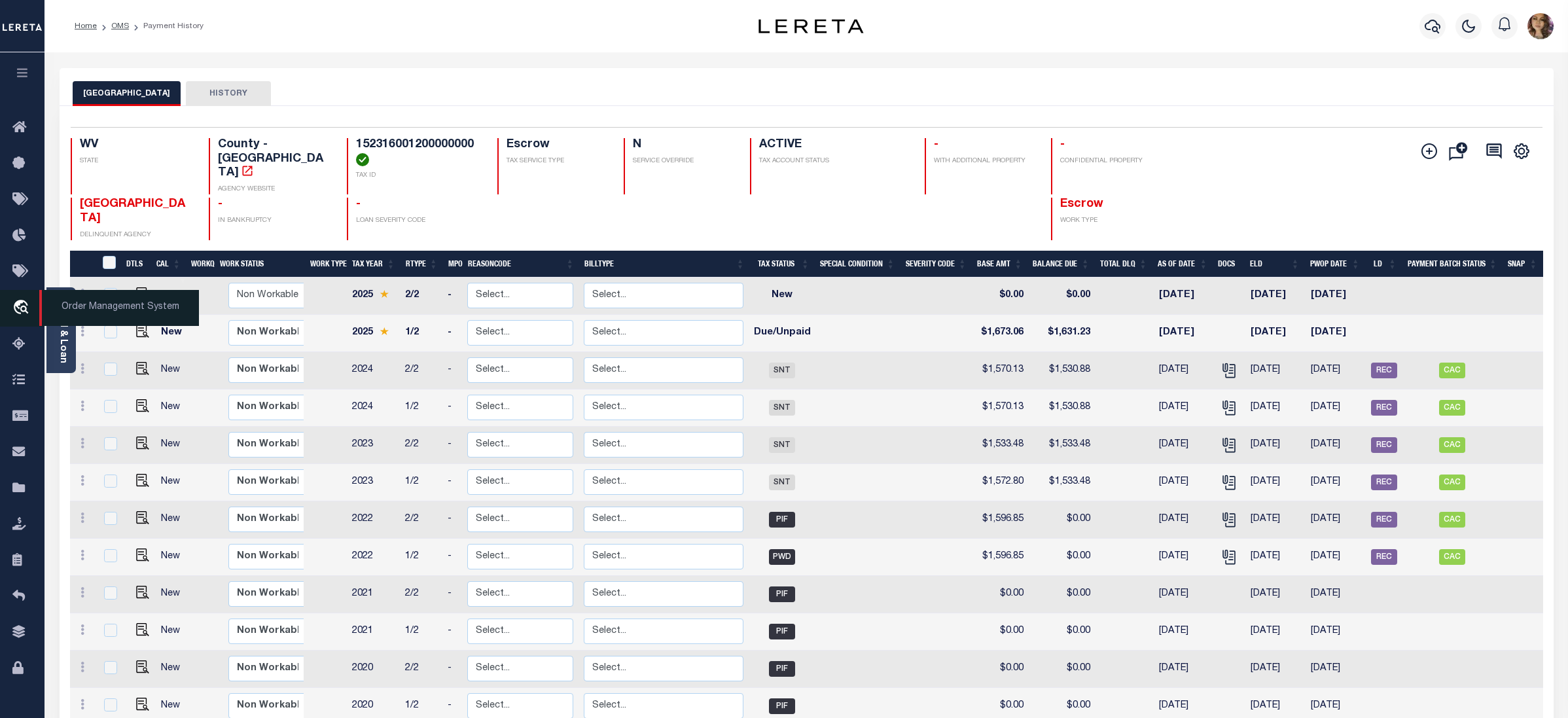
click at [116, 304] on span "Order Management System" at bounding box center [119, 308] width 160 height 36
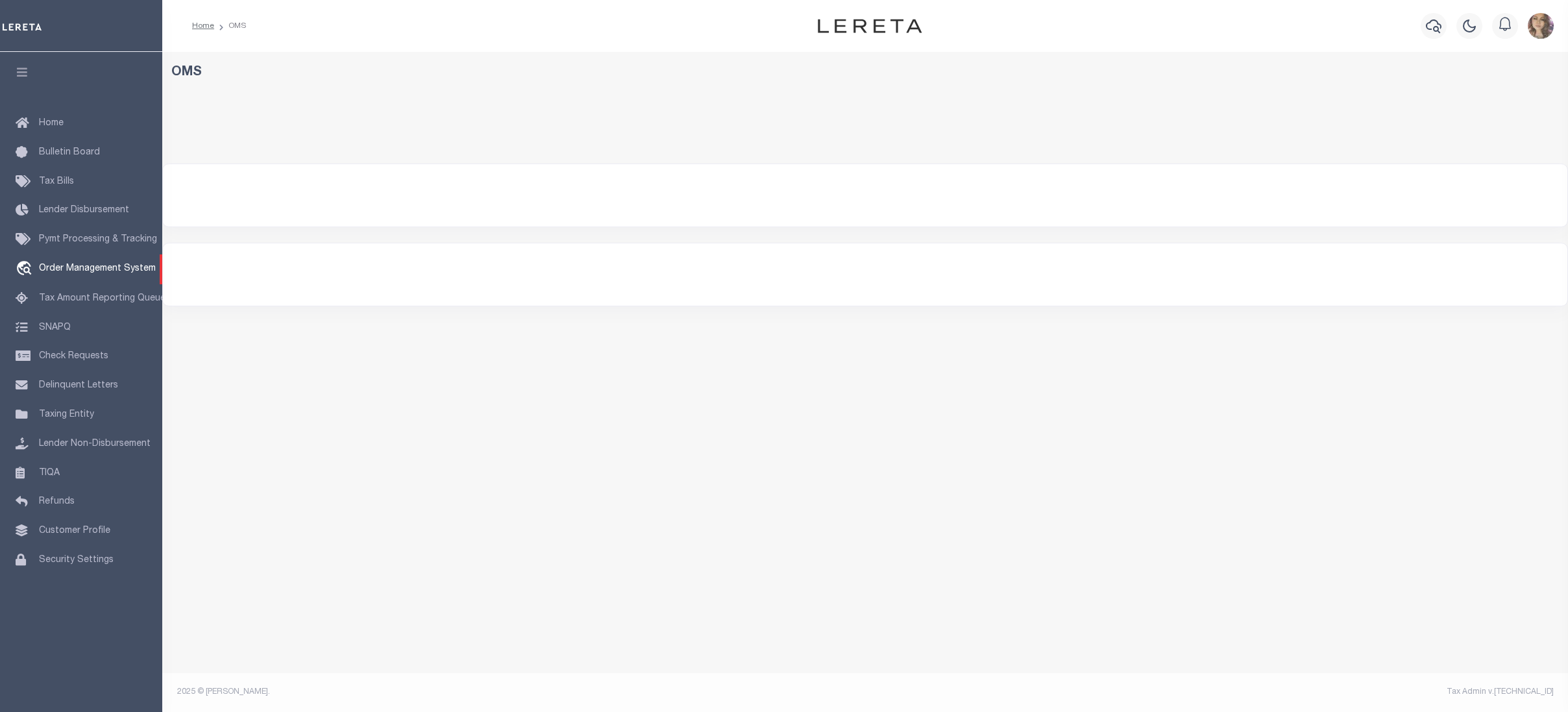
select select "200"
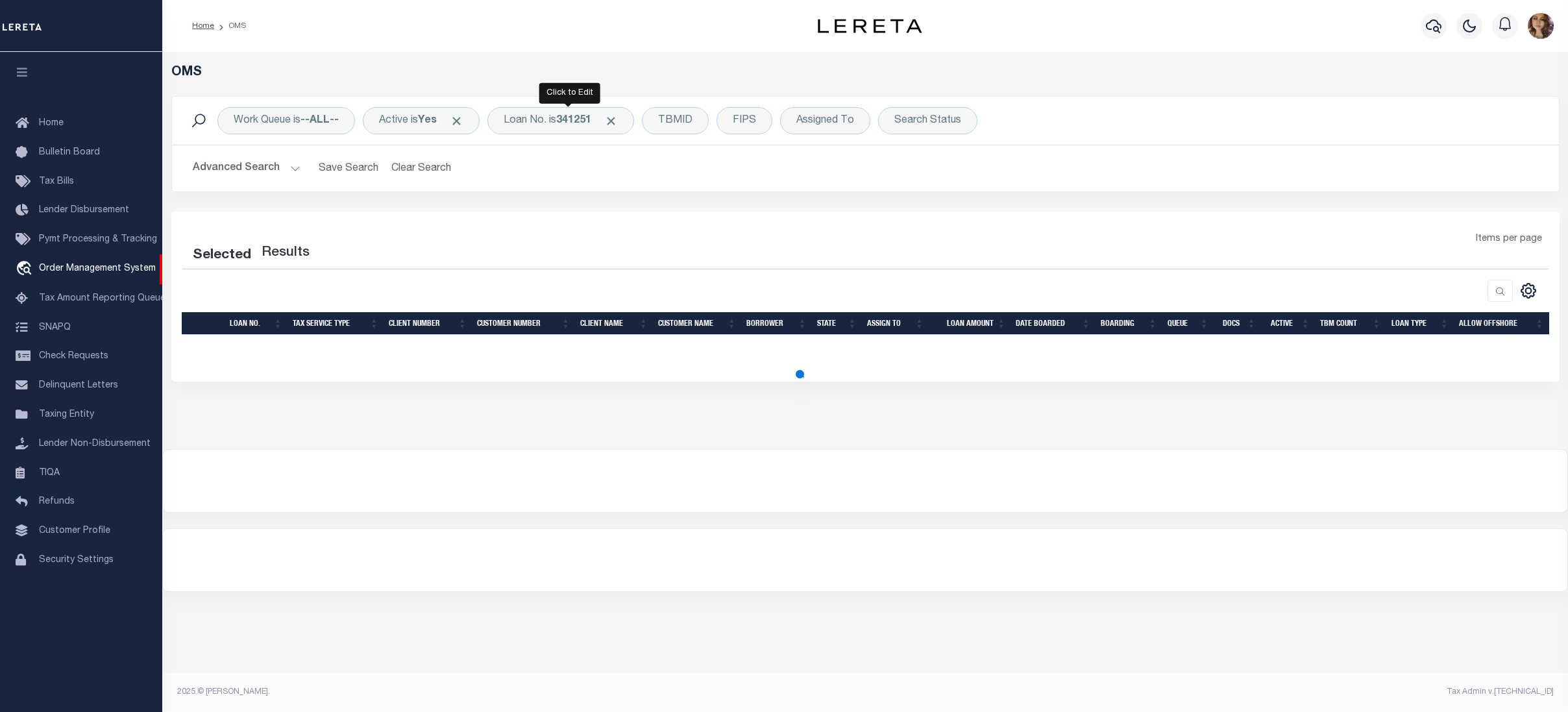
select select "200"
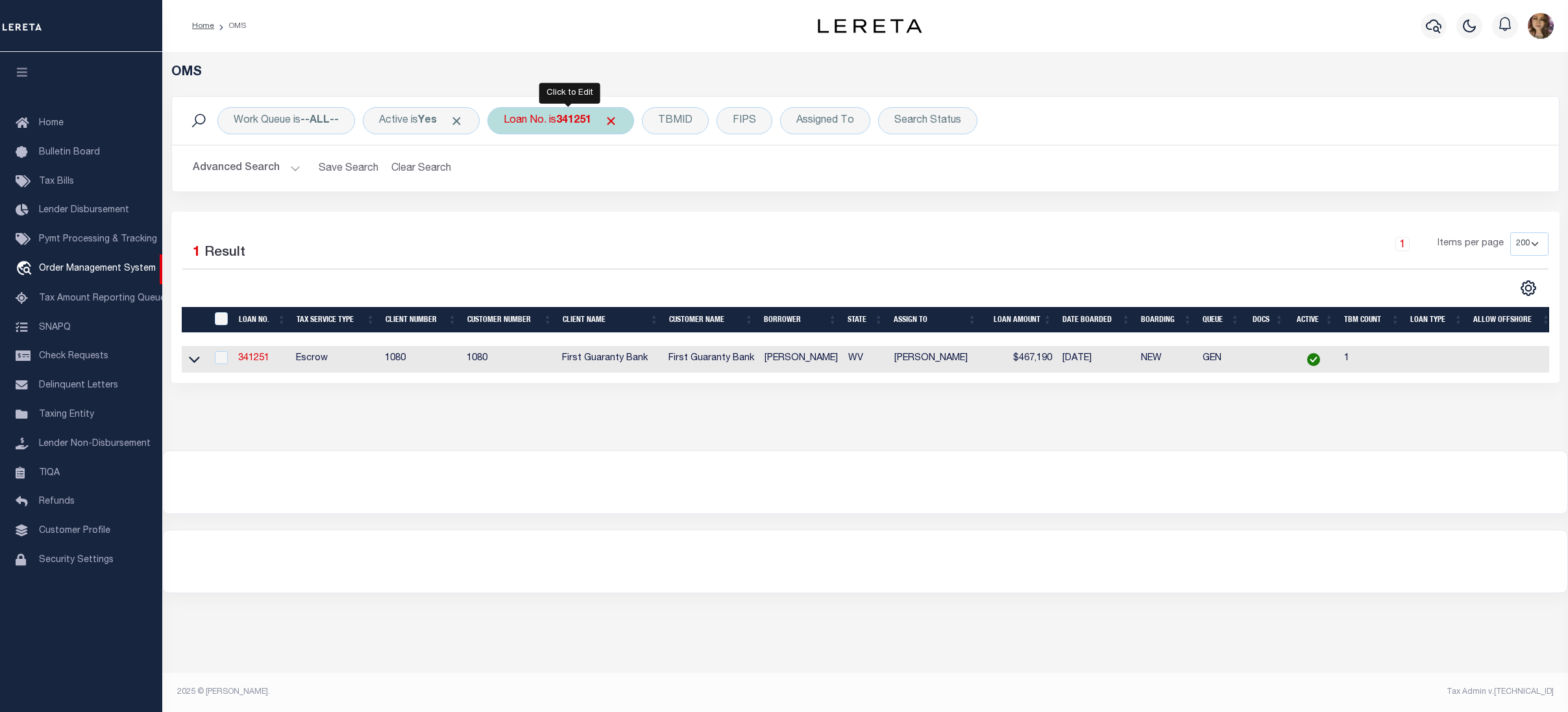
click at [574, 126] on b "341251" at bounding box center [573, 121] width 35 height 11
type input "10011406"
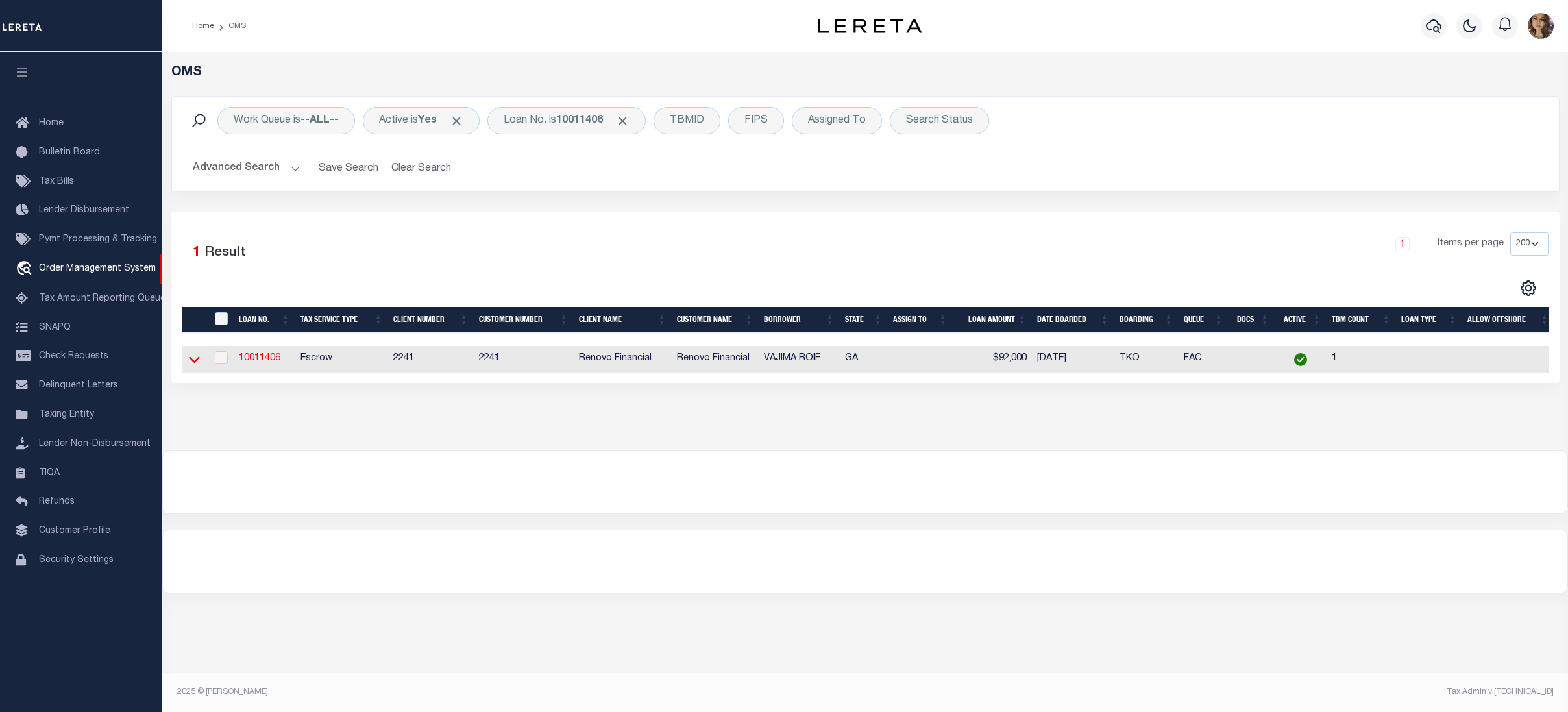
click at [191, 362] on icon at bounding box center [194, 358] width 11 height 13
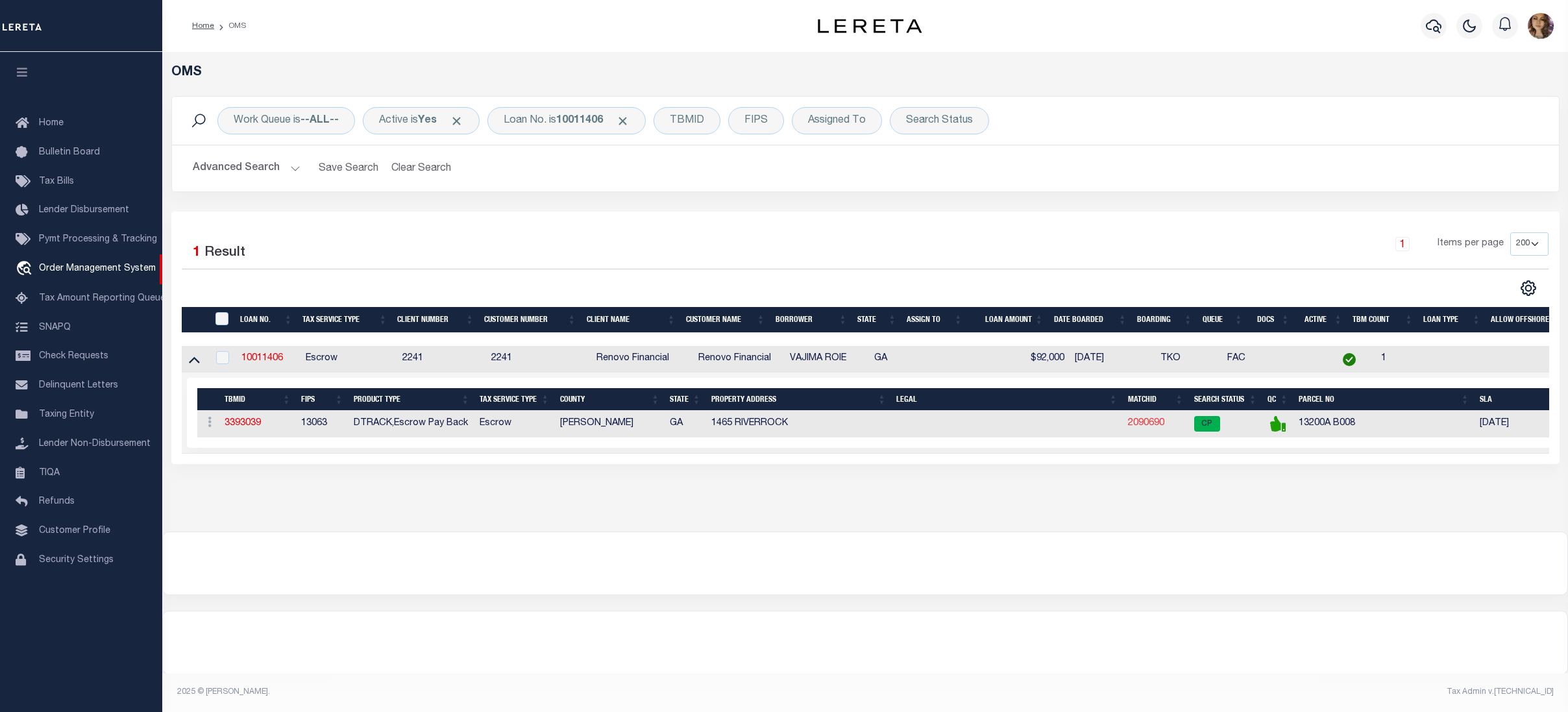
click at [1161, 428] on link "2090690" at bounding box center [1145, 423] width 37 height 9
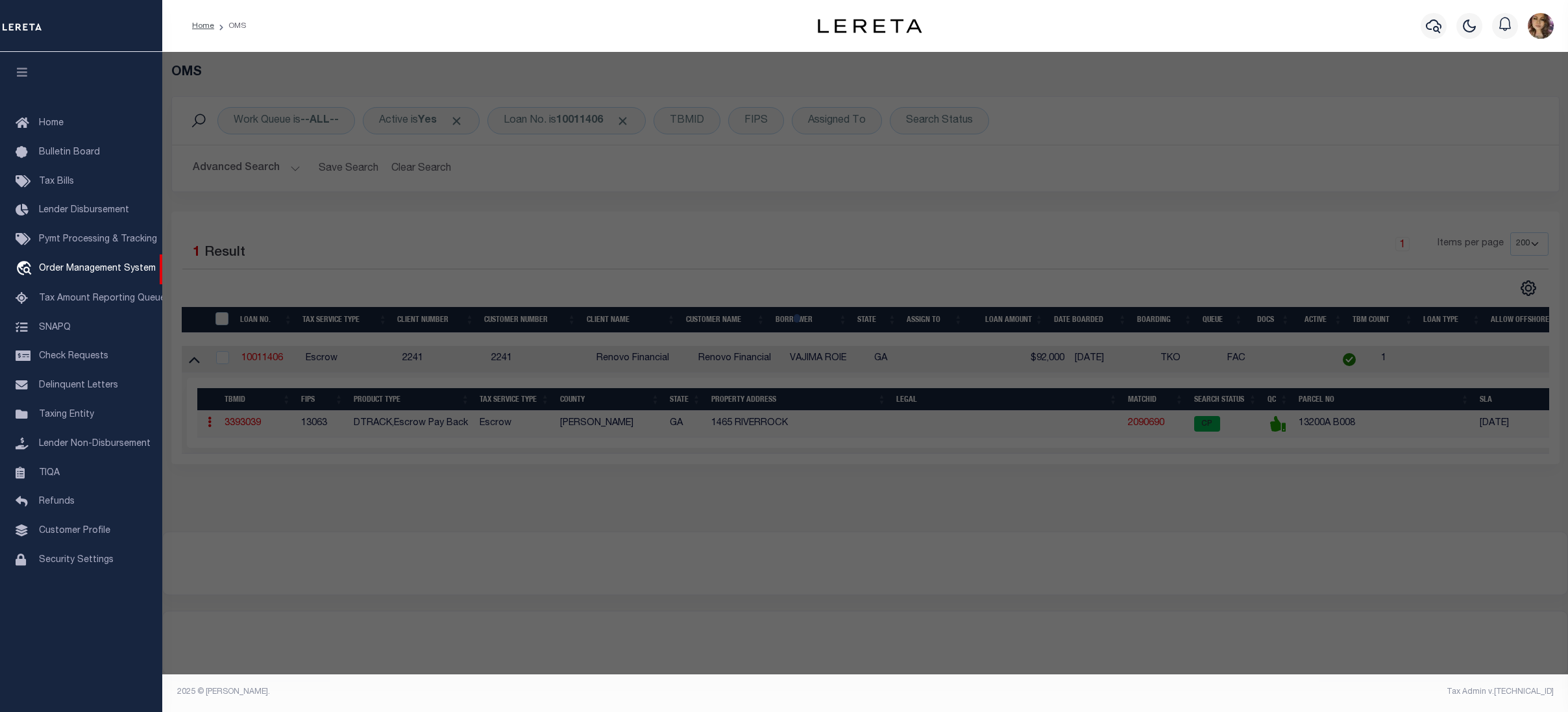
checkbox input "false"
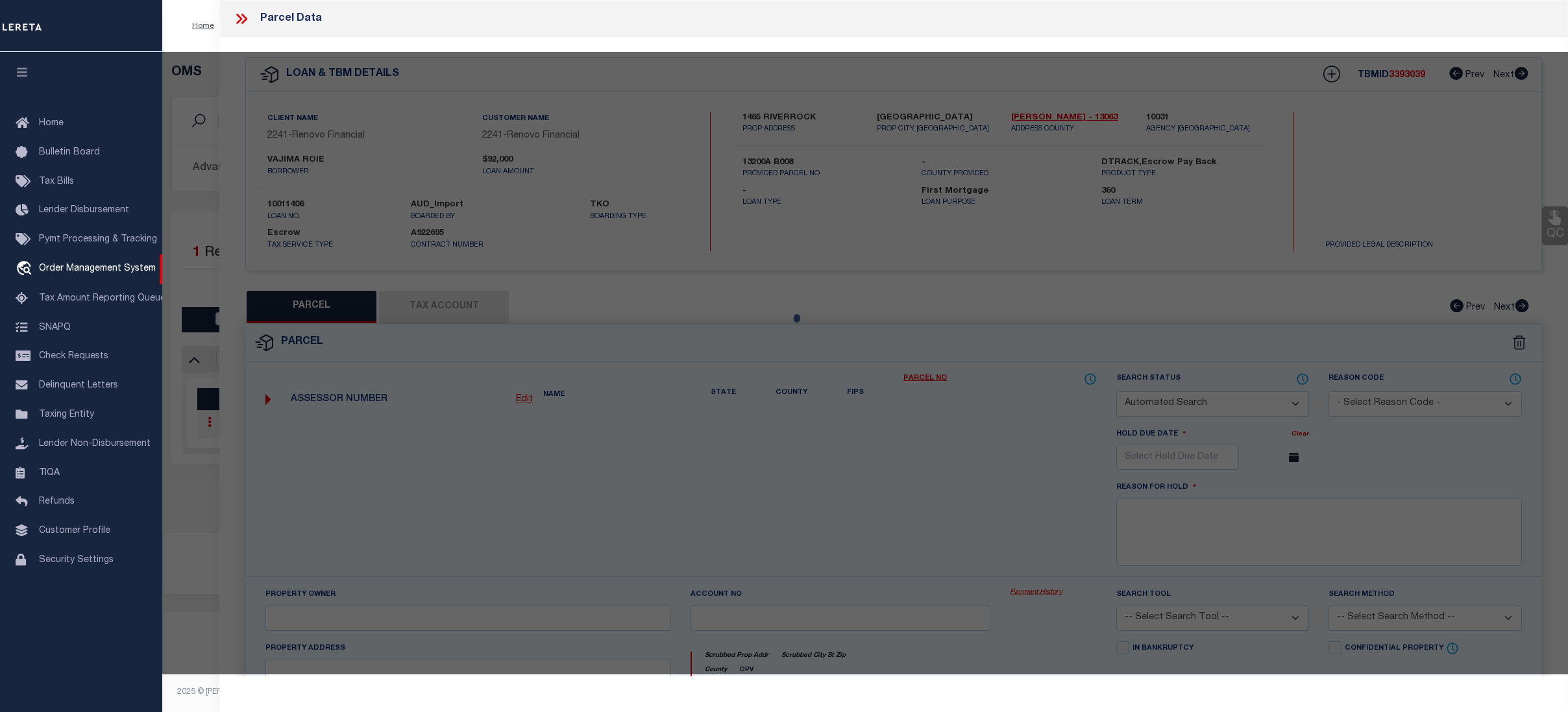
select select "CP"
type input "BEL GROUP 1 LLC"
select select "AGW"
select select
type input "1465 RIVERROCK"
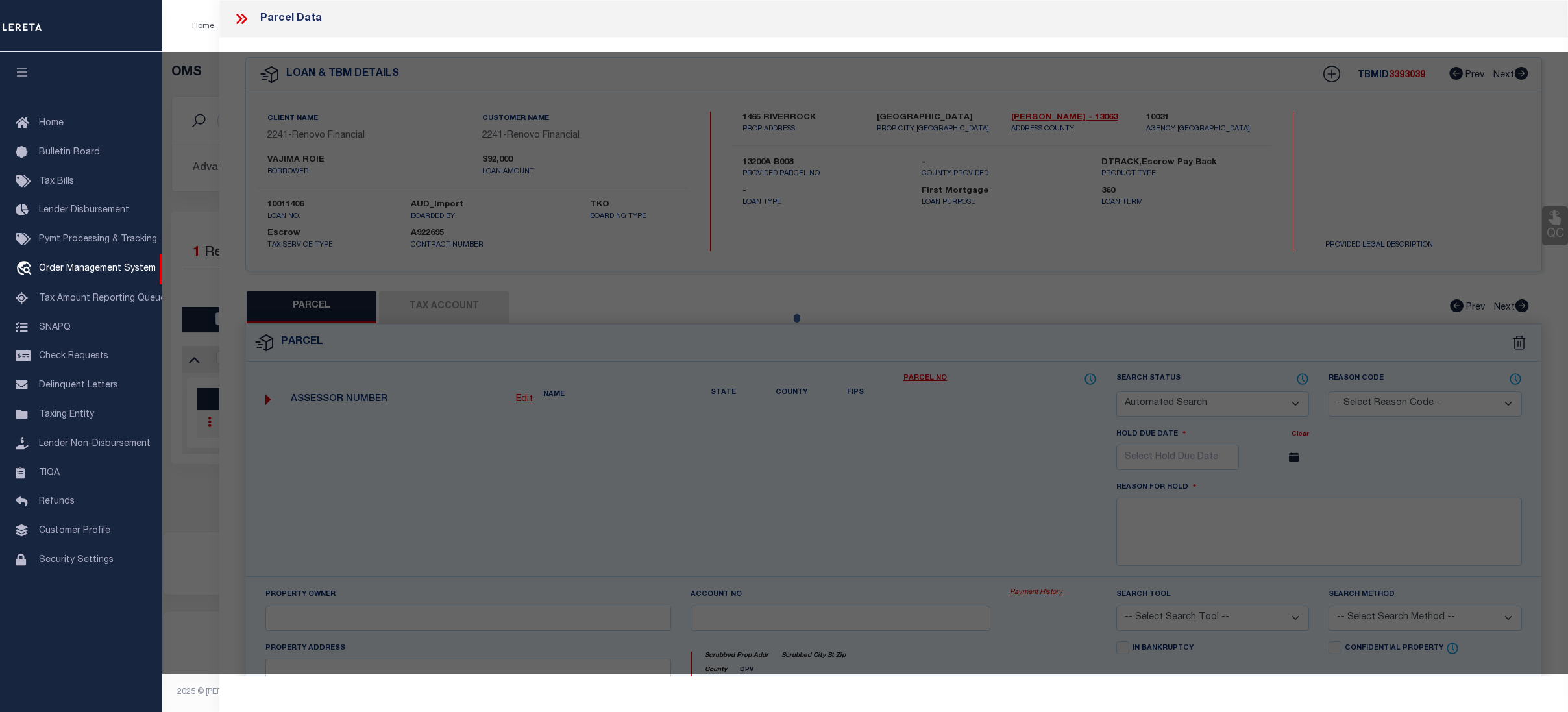
type input "RIVERDALE GA 30296"
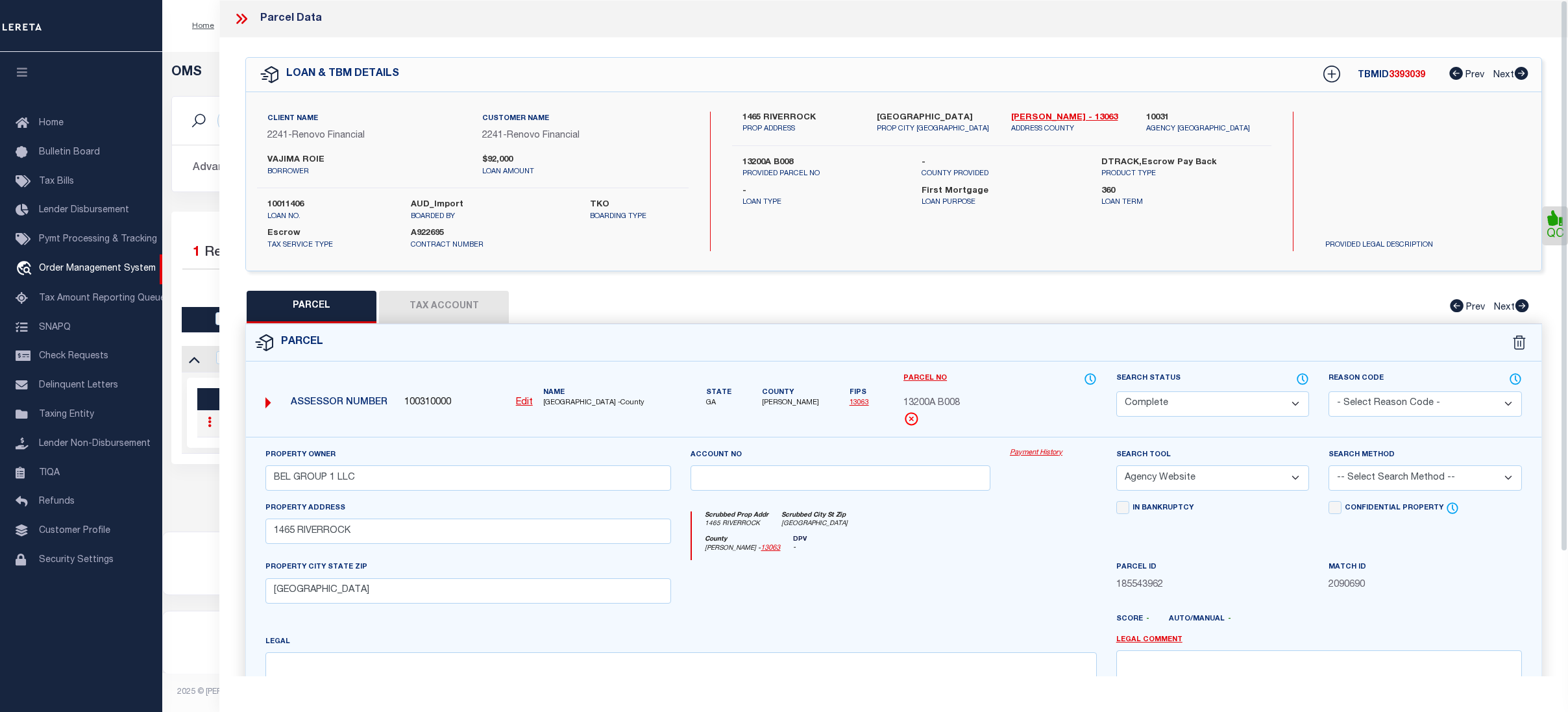
click at [1027, 455] on link "Payment History" at bounding box center [1052, 453] width 87 height 11
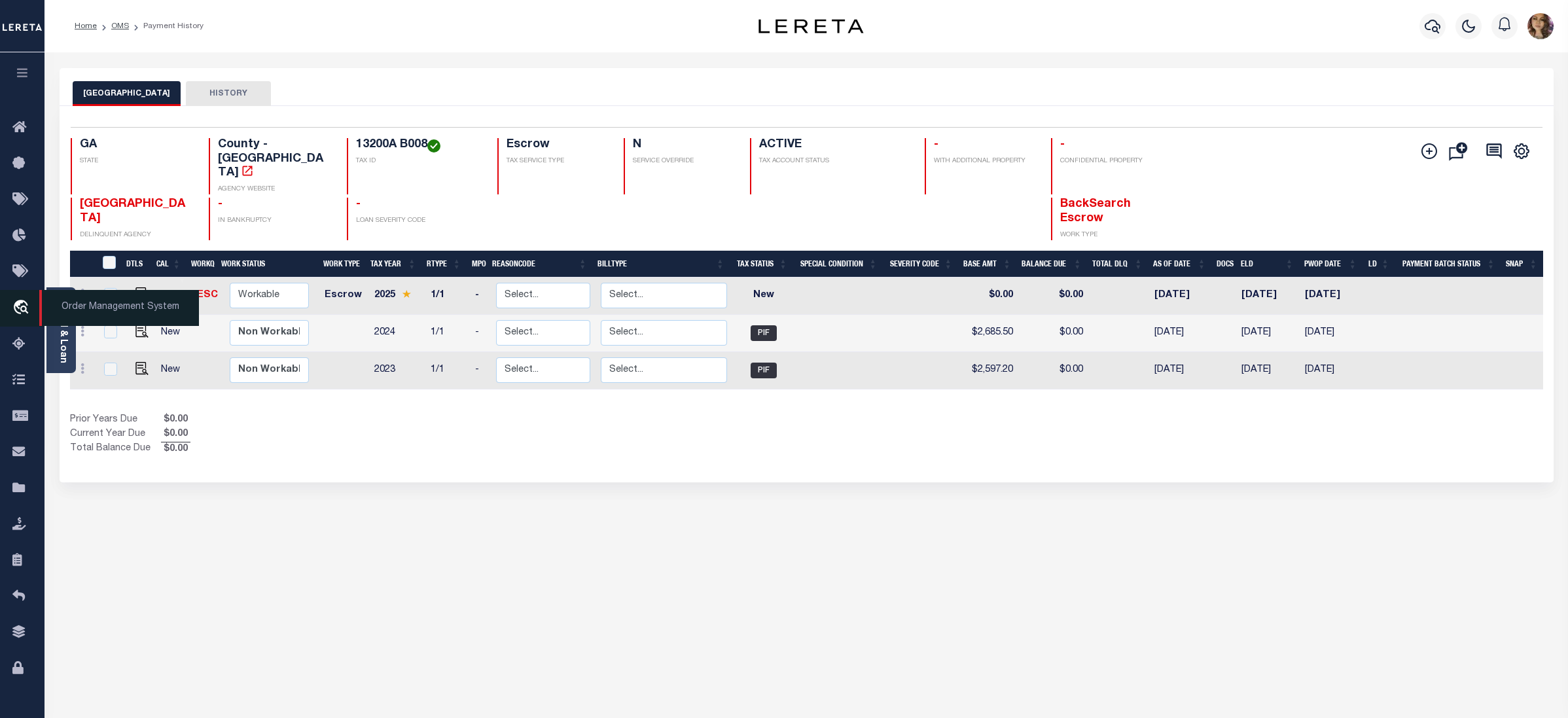
drag, startPoint x: 87, startPoint y: 312, endPoint x: 132, endPoint y: 306, distance: 45.4
click at [87, 312] on span "Order Management System" at bounding box center [119, 308] width 160 height 36
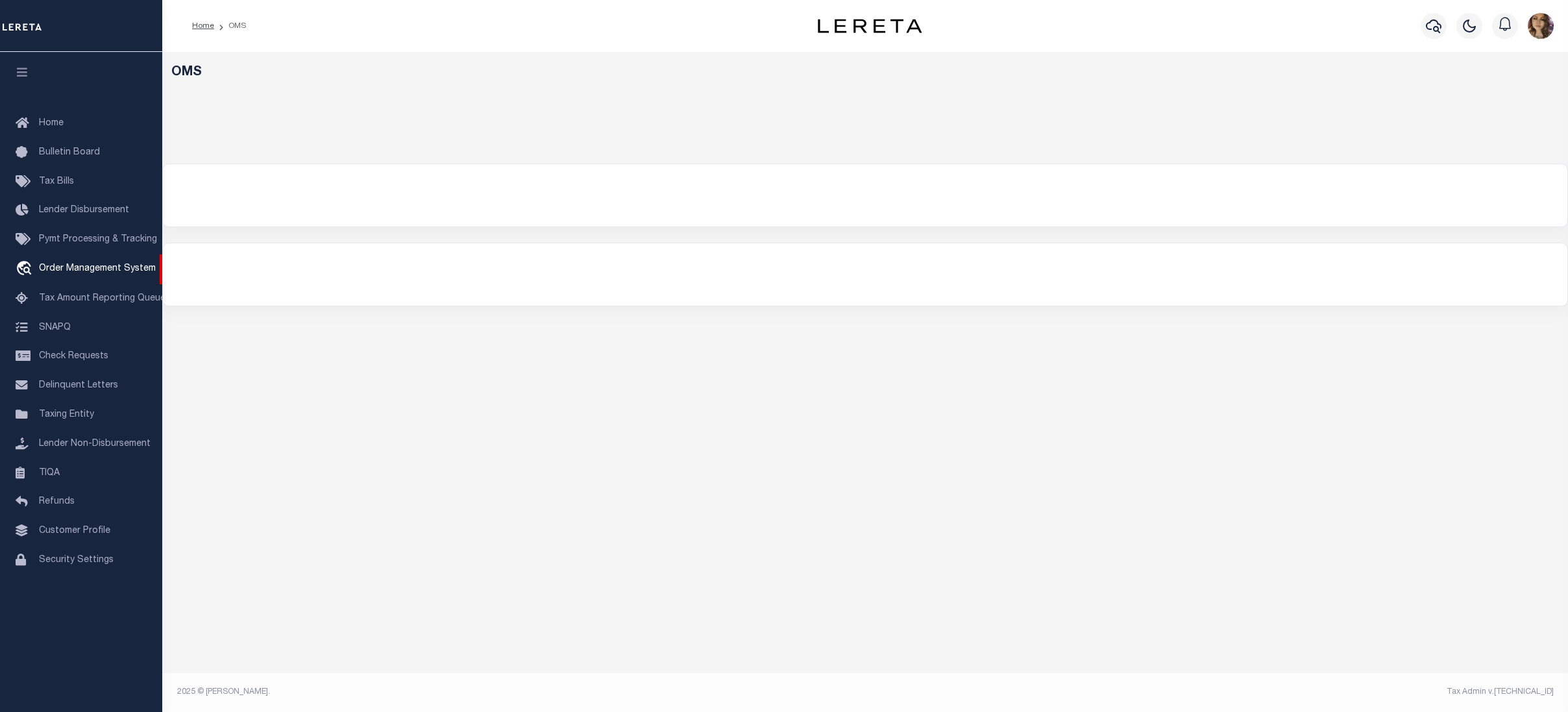
select select "200"
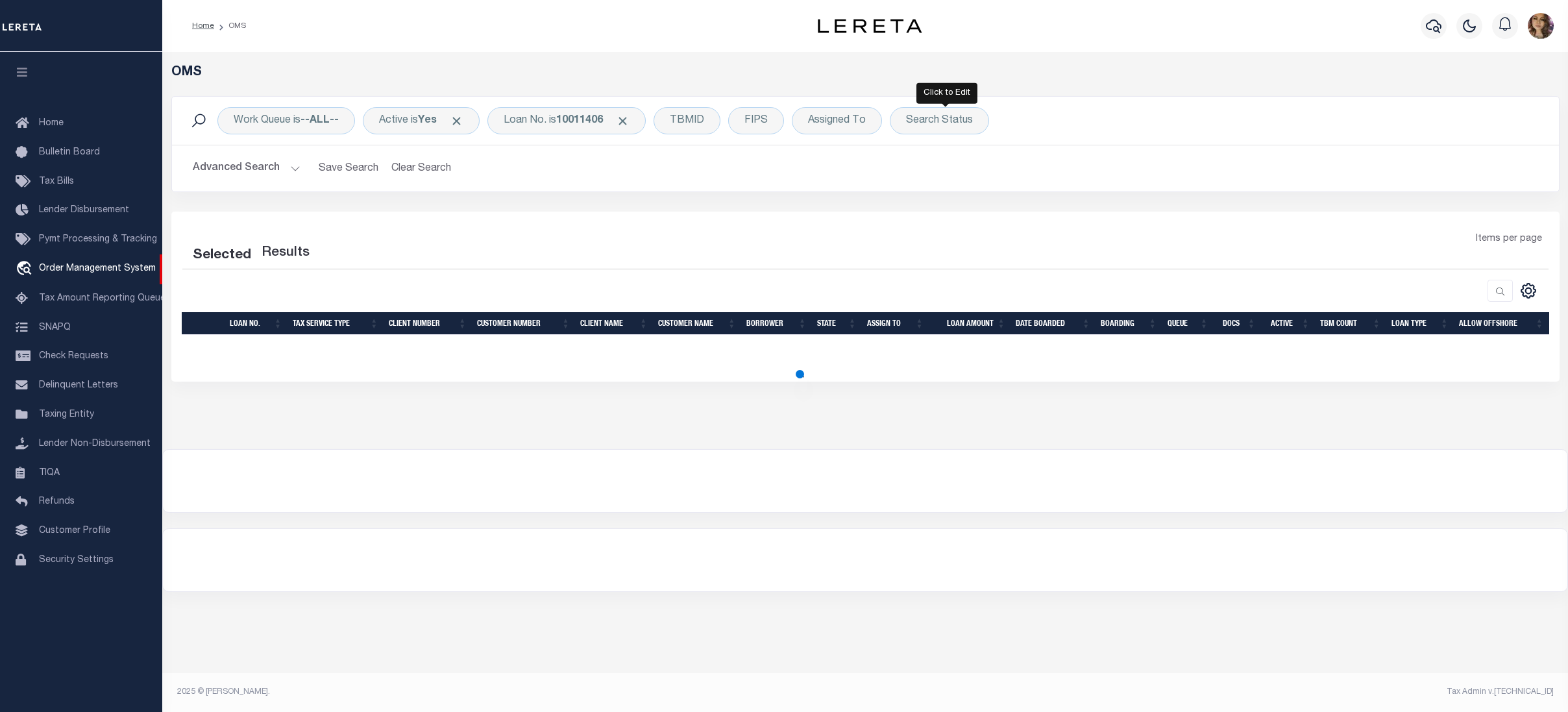
select select "200"
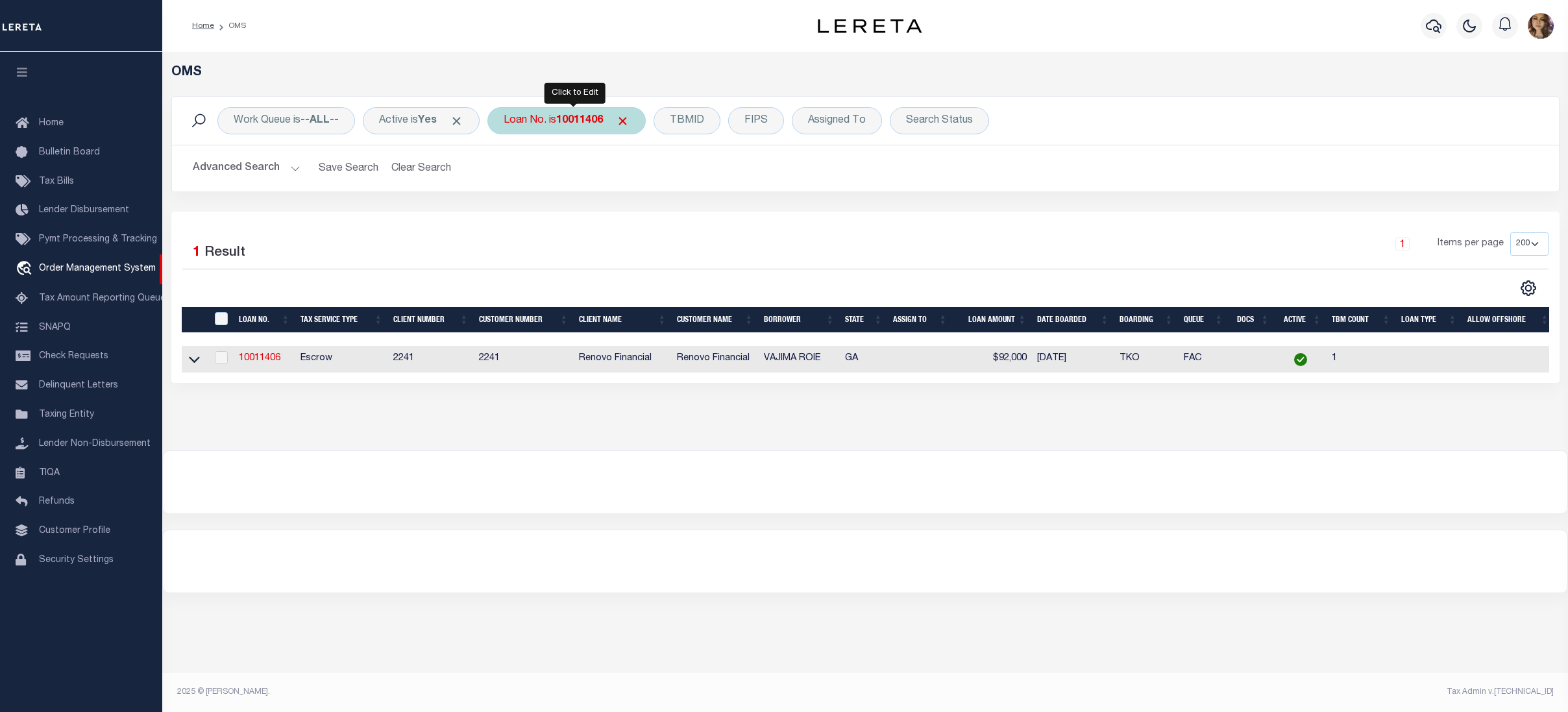
click at [558, 121] on div "Loan No. is 10011406" at bounding box center [566, 121] width 158 height 28
click at [196, 359] on icon at bounding box center [194, 358] width 11 height 13
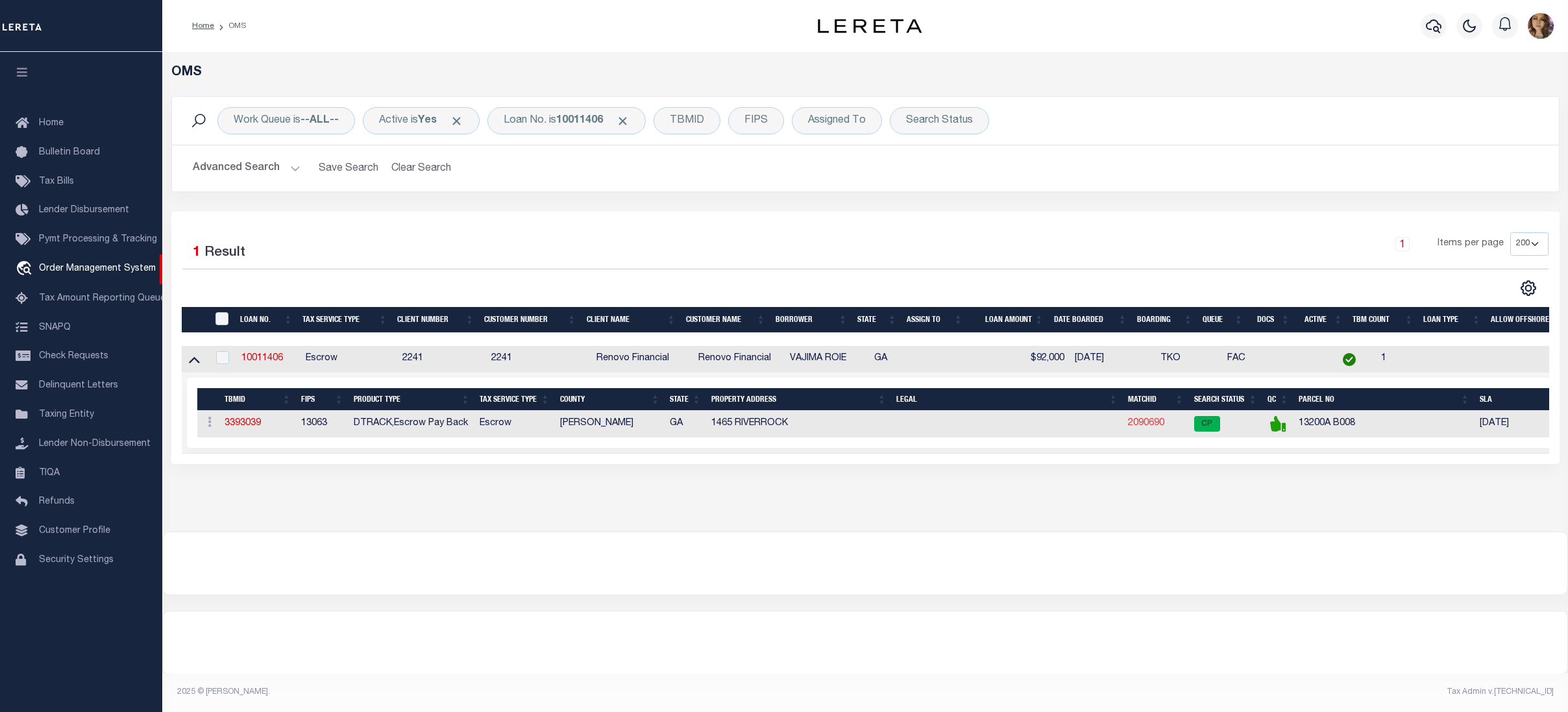
click at [1156, 427] on link "2090690" at bounding box center [1145, 423] width 37 height 9
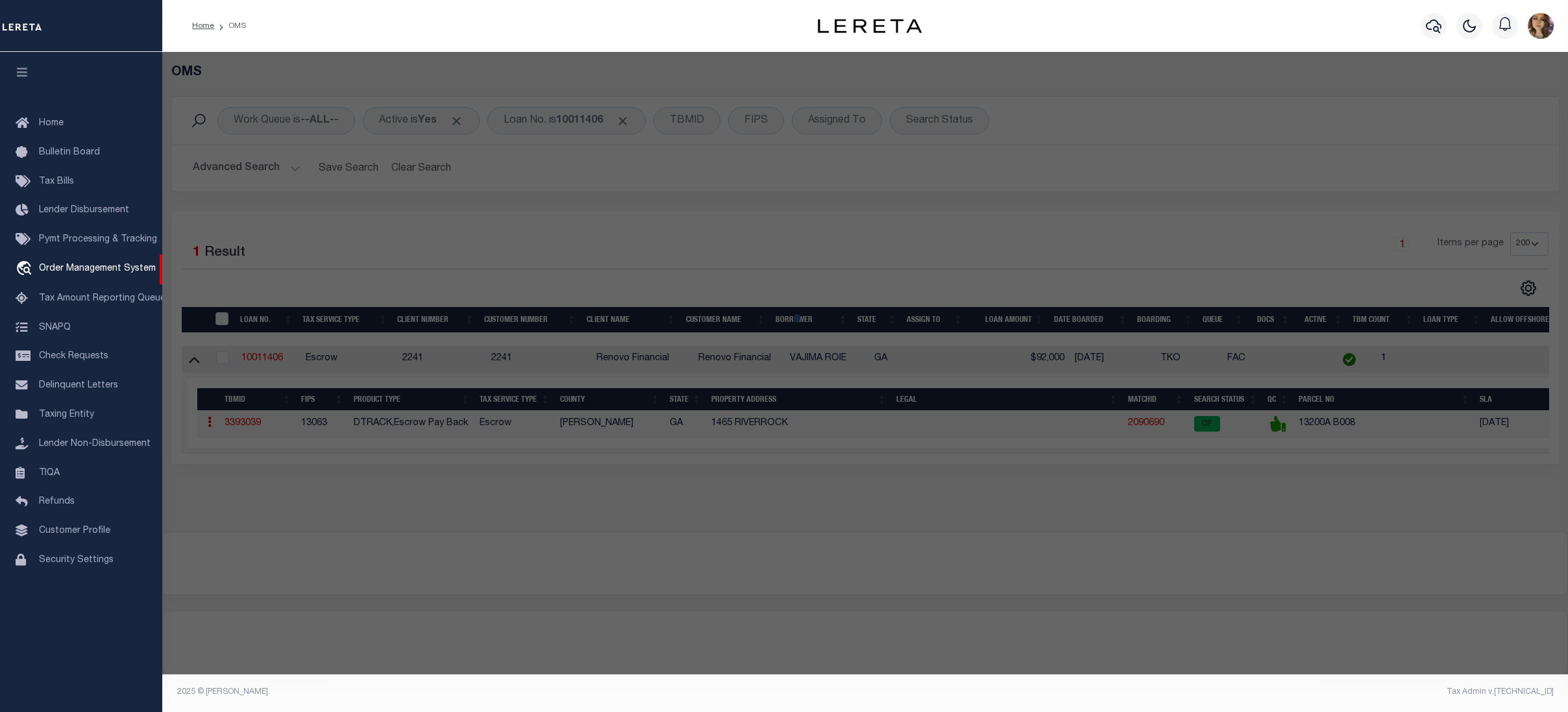
checkbox input "false"
select select "CP"
type input "BEL GROUP 1 LLC"
select select "AGW"
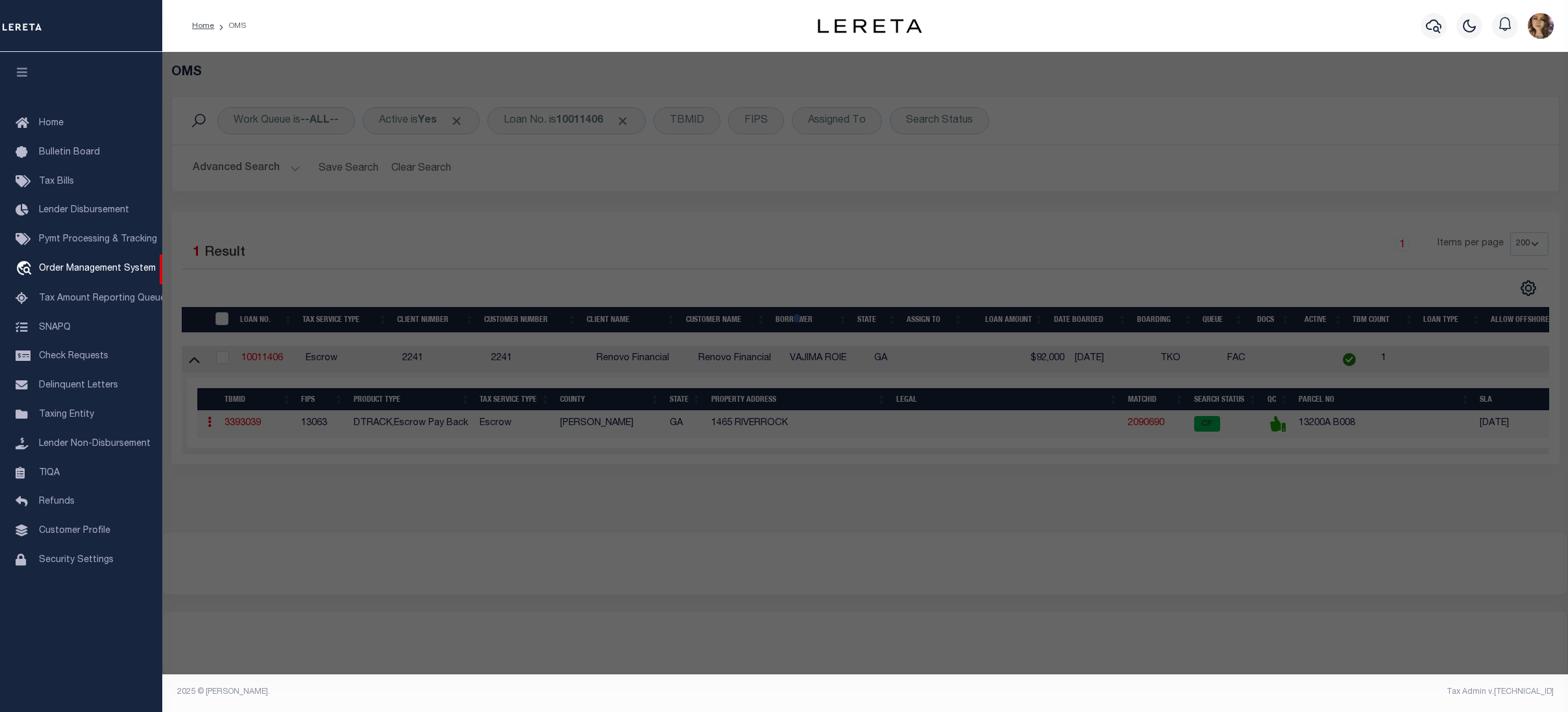
select select
type input "1465 RIVERROCK"
type input "[GEOGRAPHIC_DATA]"
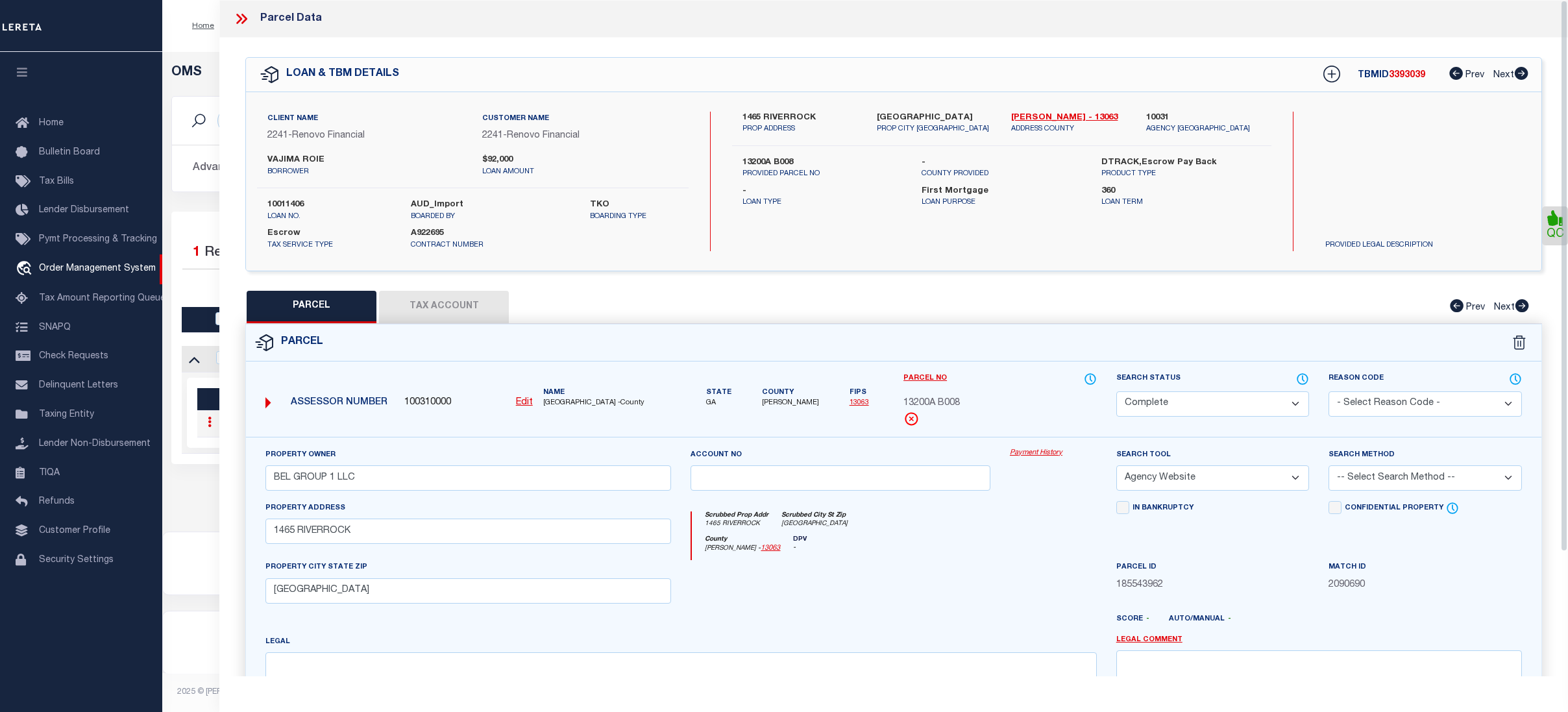
click at [1034, 449] on link "Payment History" at bounding box center [1052, 453] width 87 height 11
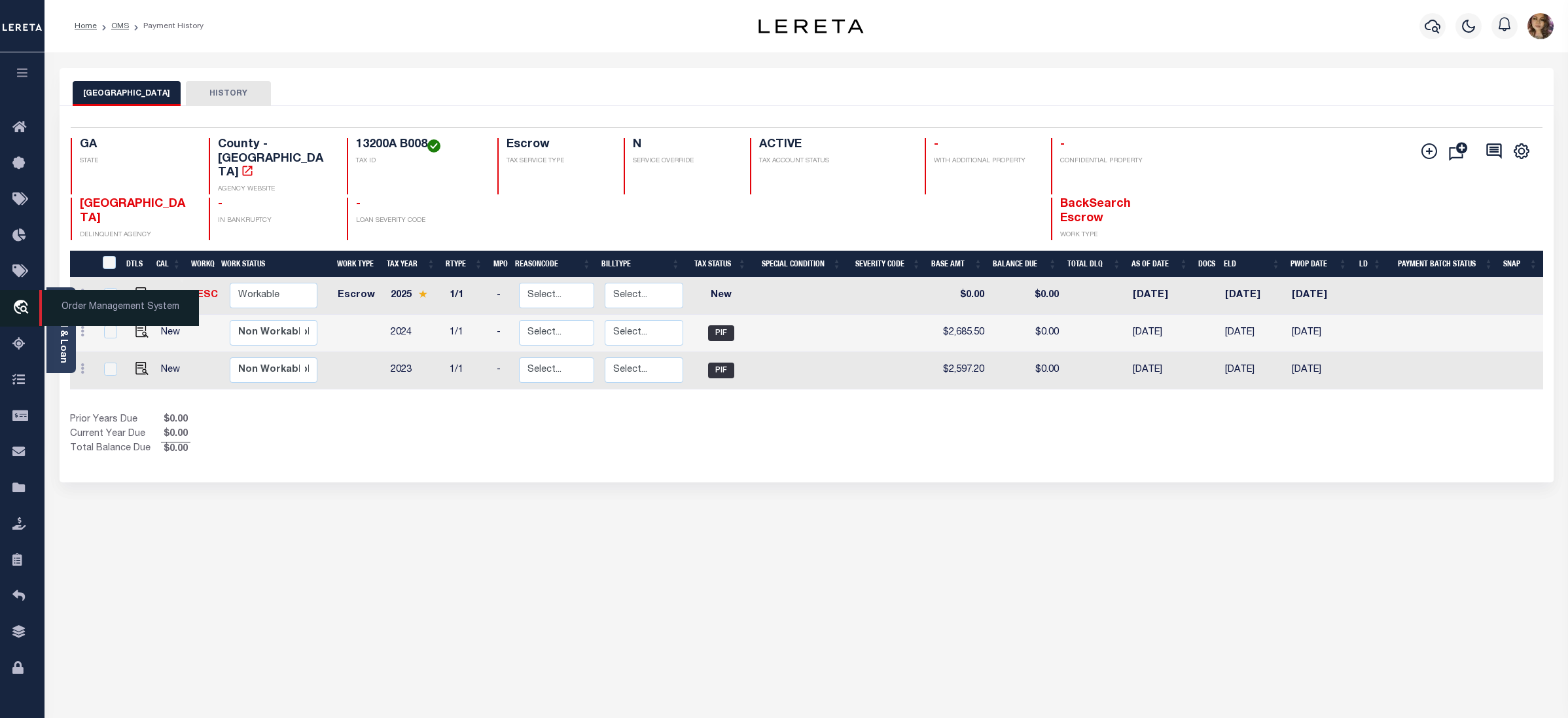
click at [102, 304] on span "Order Management System" at bounding box center [119, 308] width 160 height 36
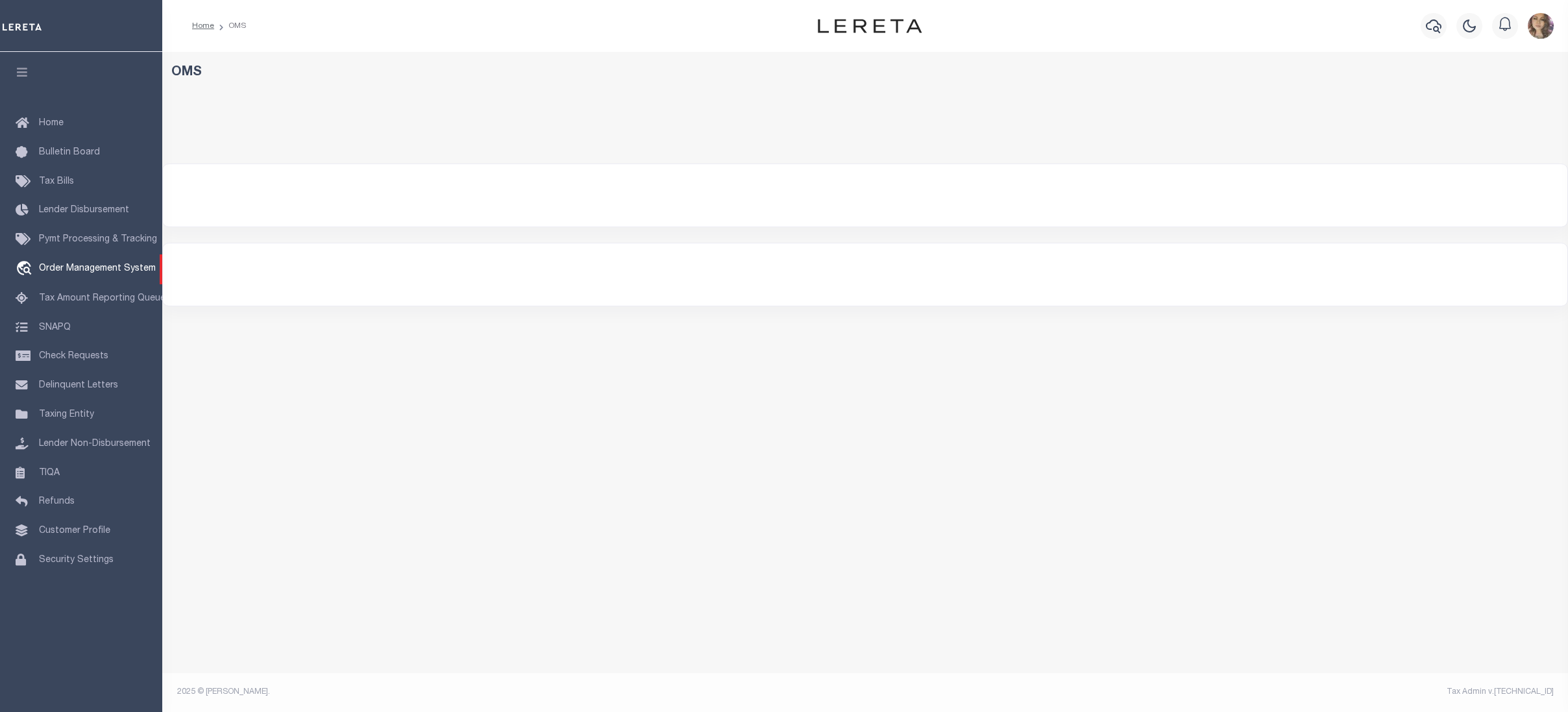
select select "200"
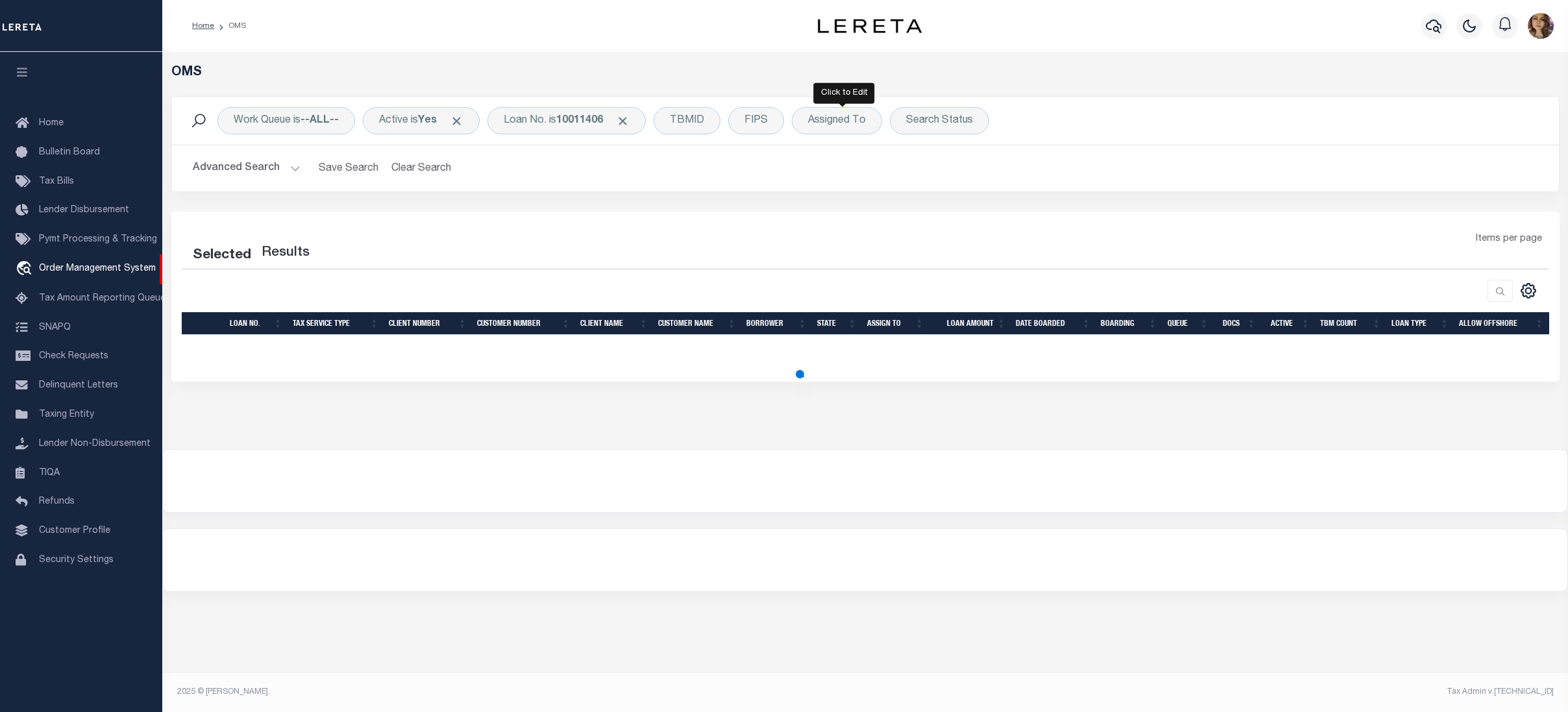
select select "200"
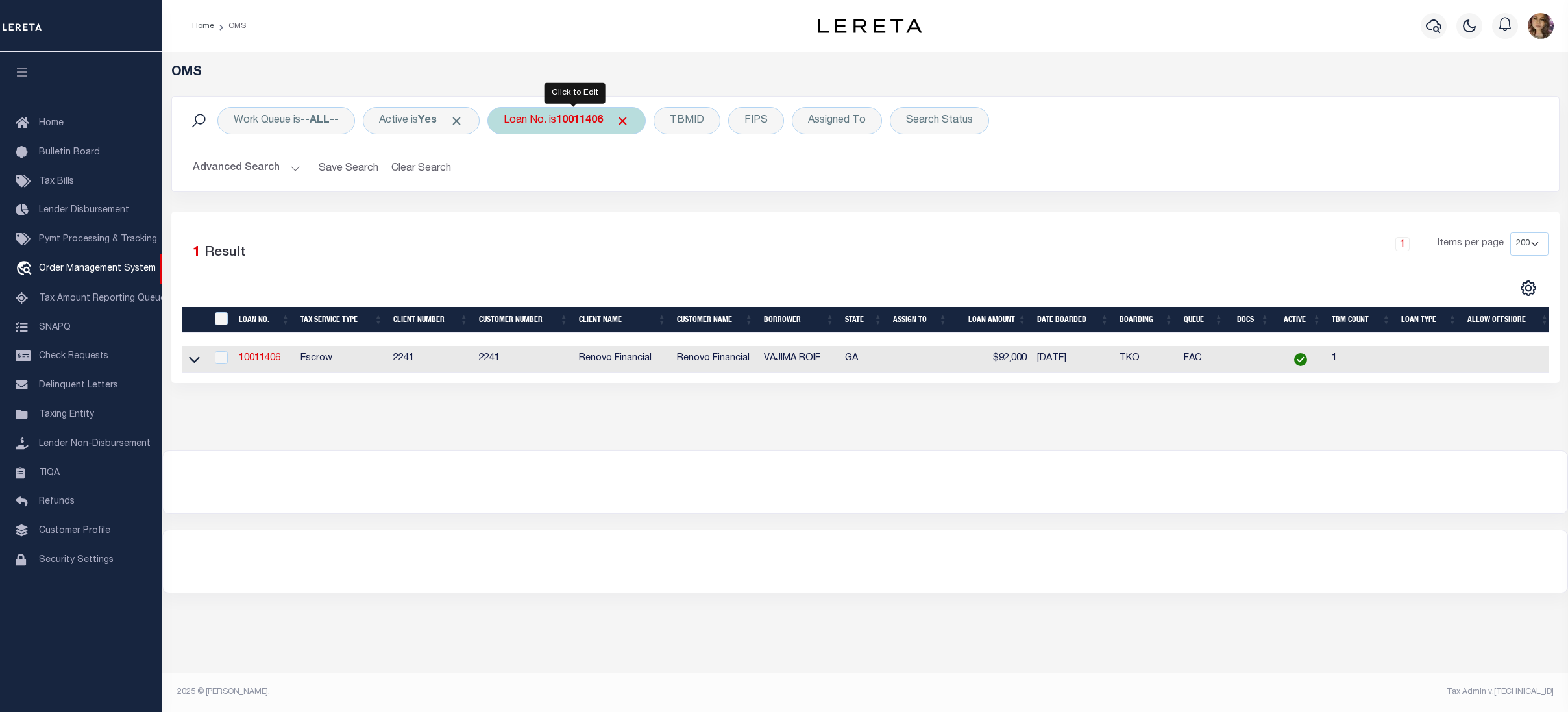
click at [580, 129] on div "Loan No. is 10011406" at bounding box center [566, 121] width 158 height 28
type input "22104588"
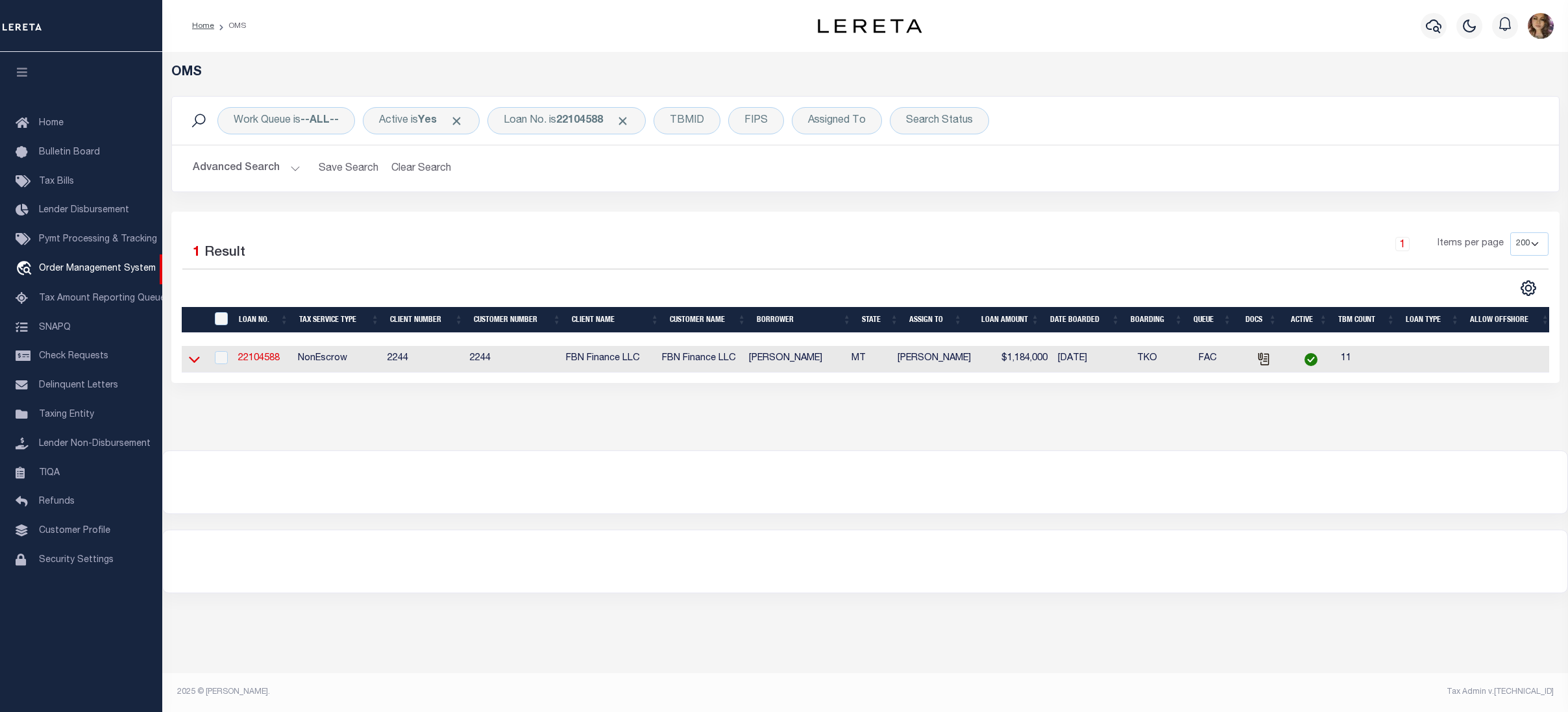
click at [196, 364] on icon at bounding box center [194, 359] width 11 height 6
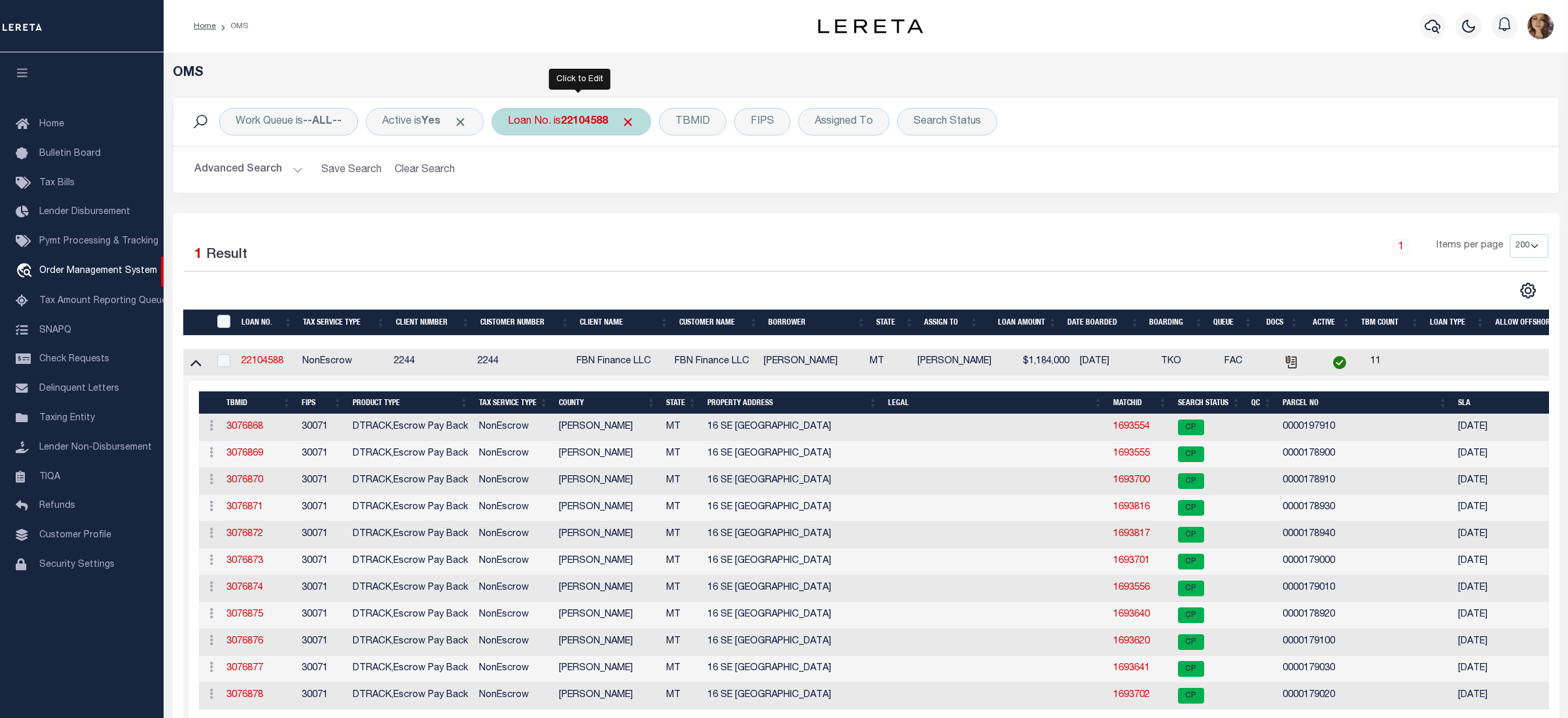
click at [523, 116] on div "Loan No. is 22104588" at bounding box center [570, 122] width 160 height 28
type input "40005093"
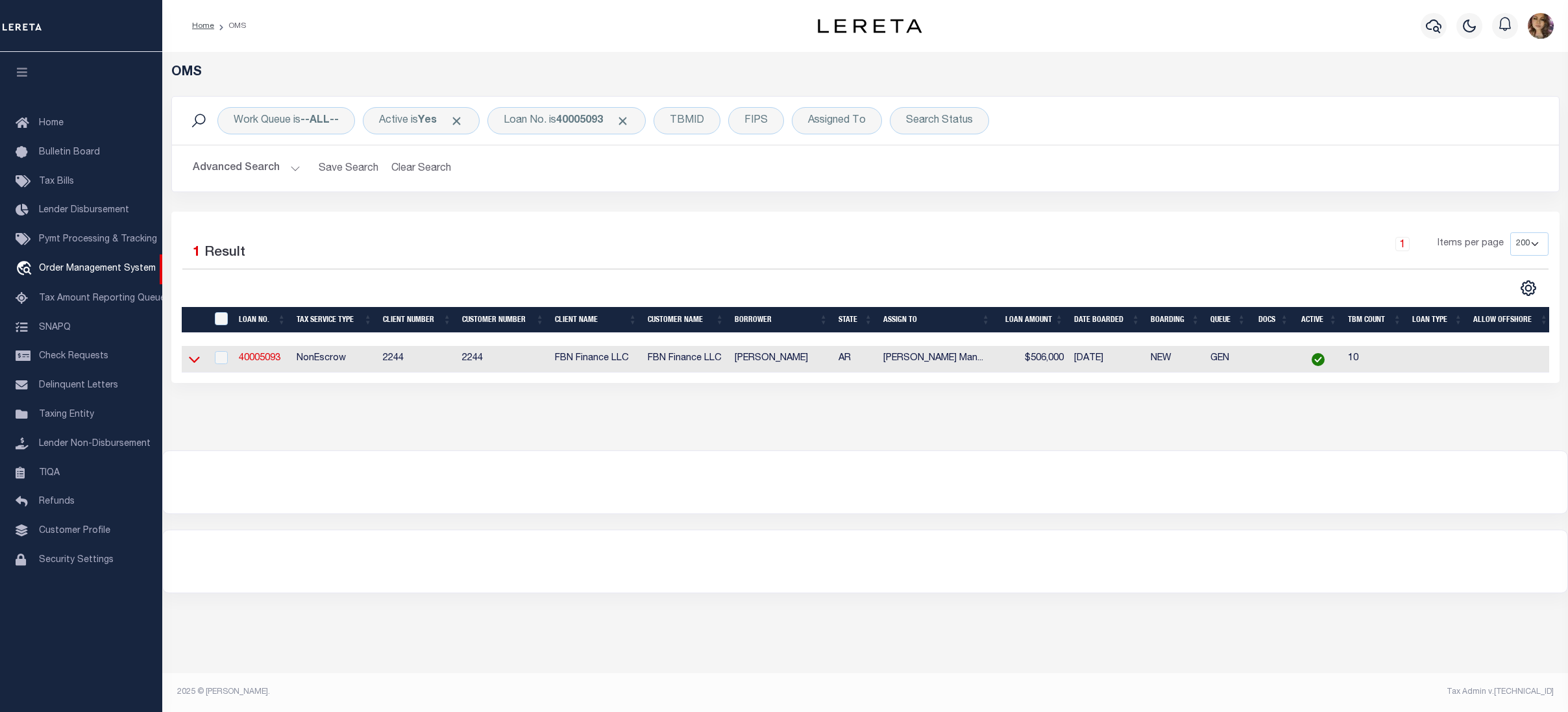
click at [193, 361] on icon at bounding box center [194, 358] width 11 height 13
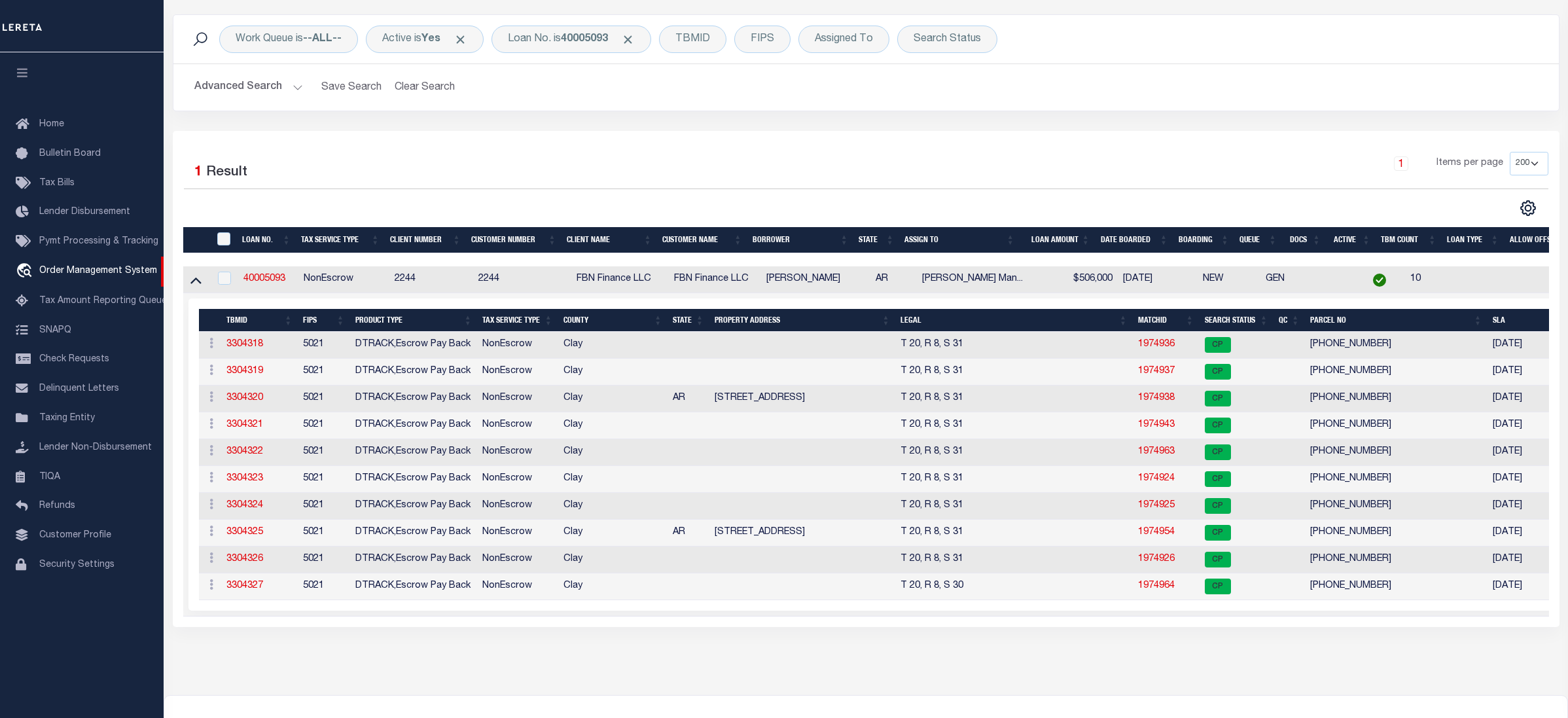
scroll to position [87, 0]
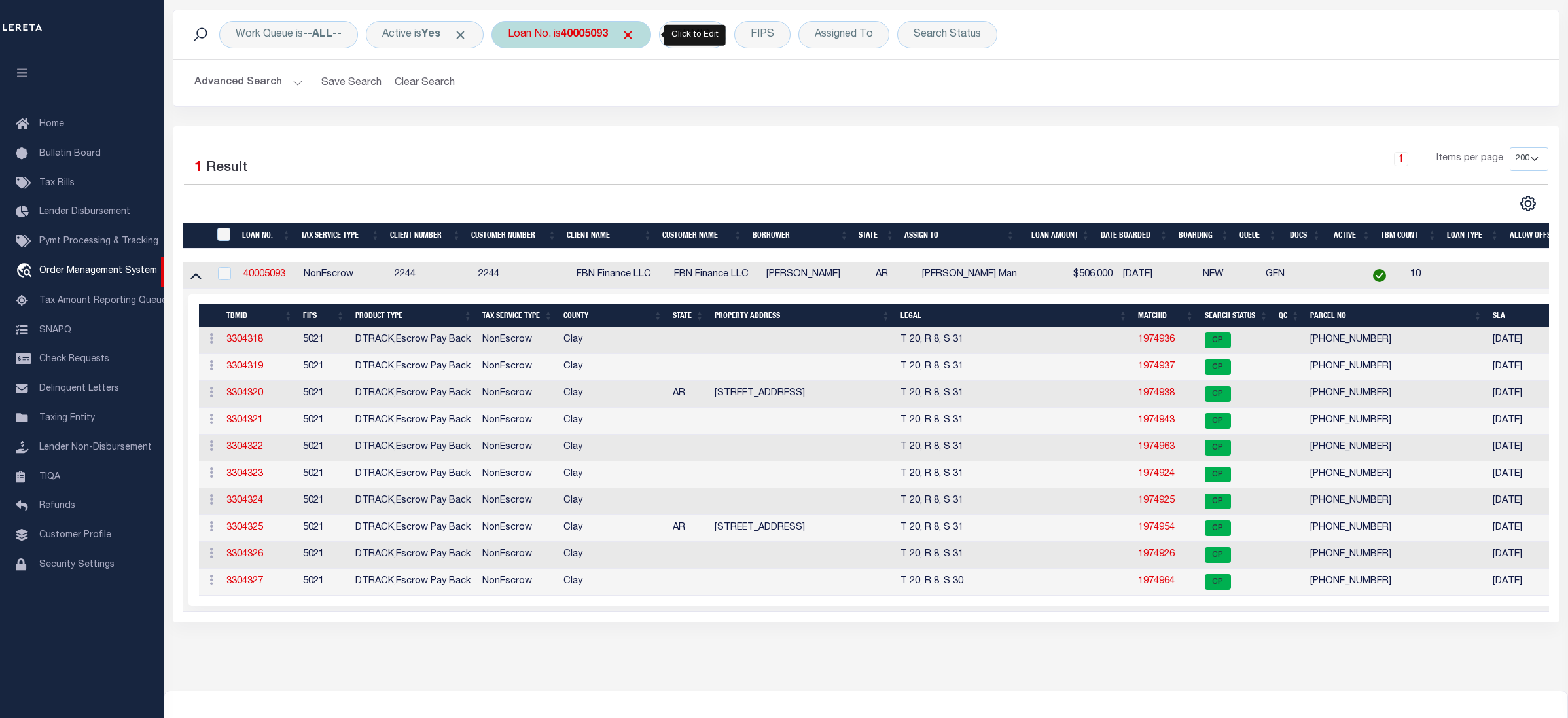
click at [581, 40] on b "40005093" at bounding box center [584, 35] width 47 height 11
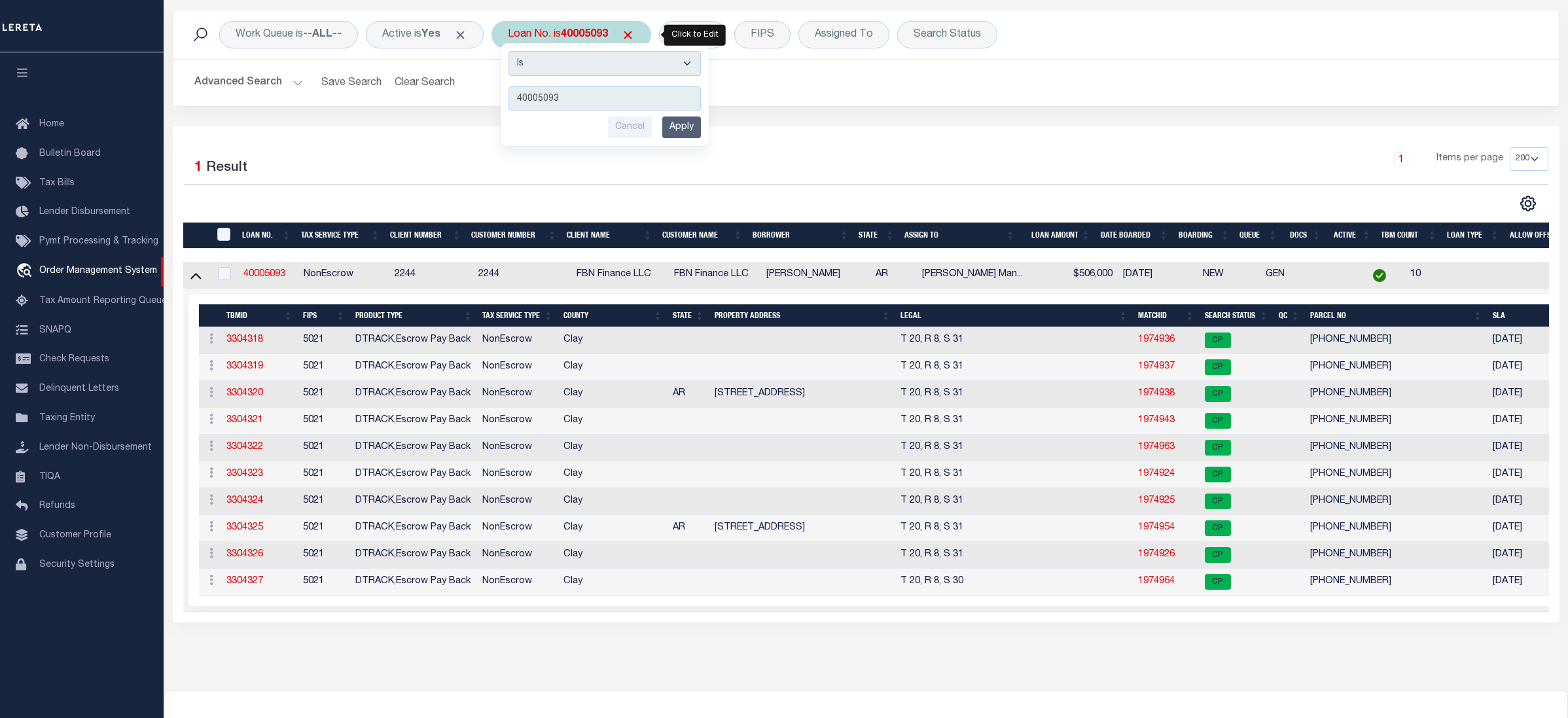
type input "22105046"
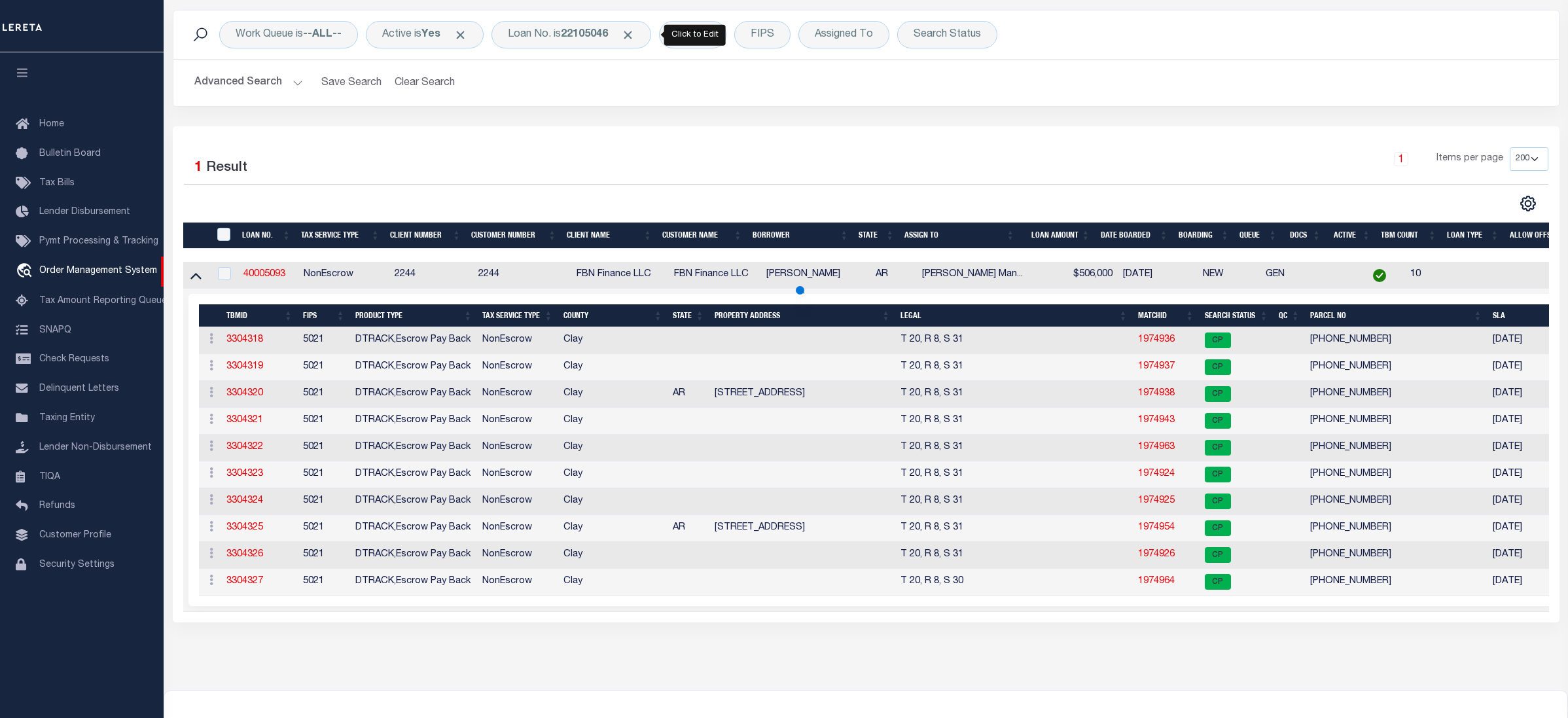
scroll to position [0, 0]
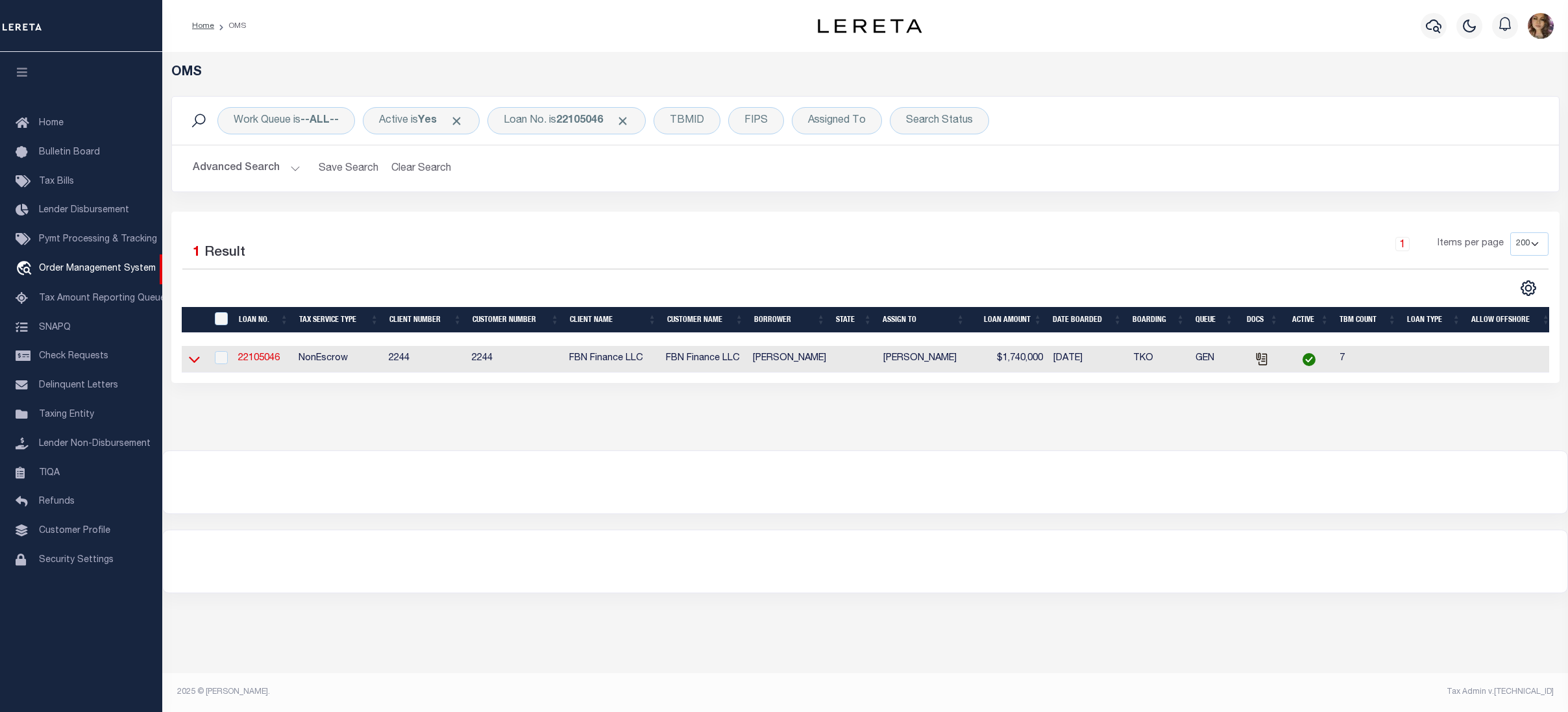
click at [198, 364] on icon at bounding box center [194, 358] width 11 height 13
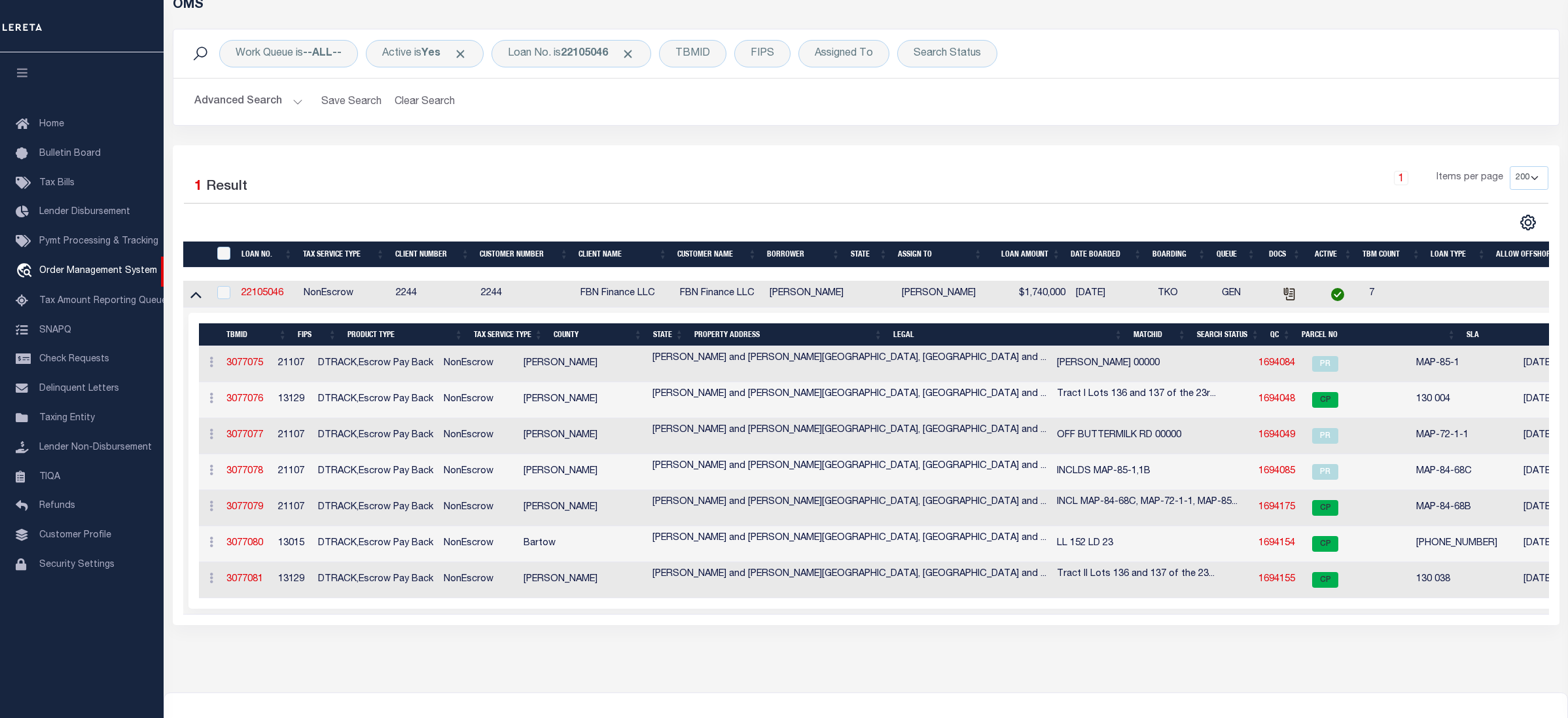
scroll to position [87, 0]
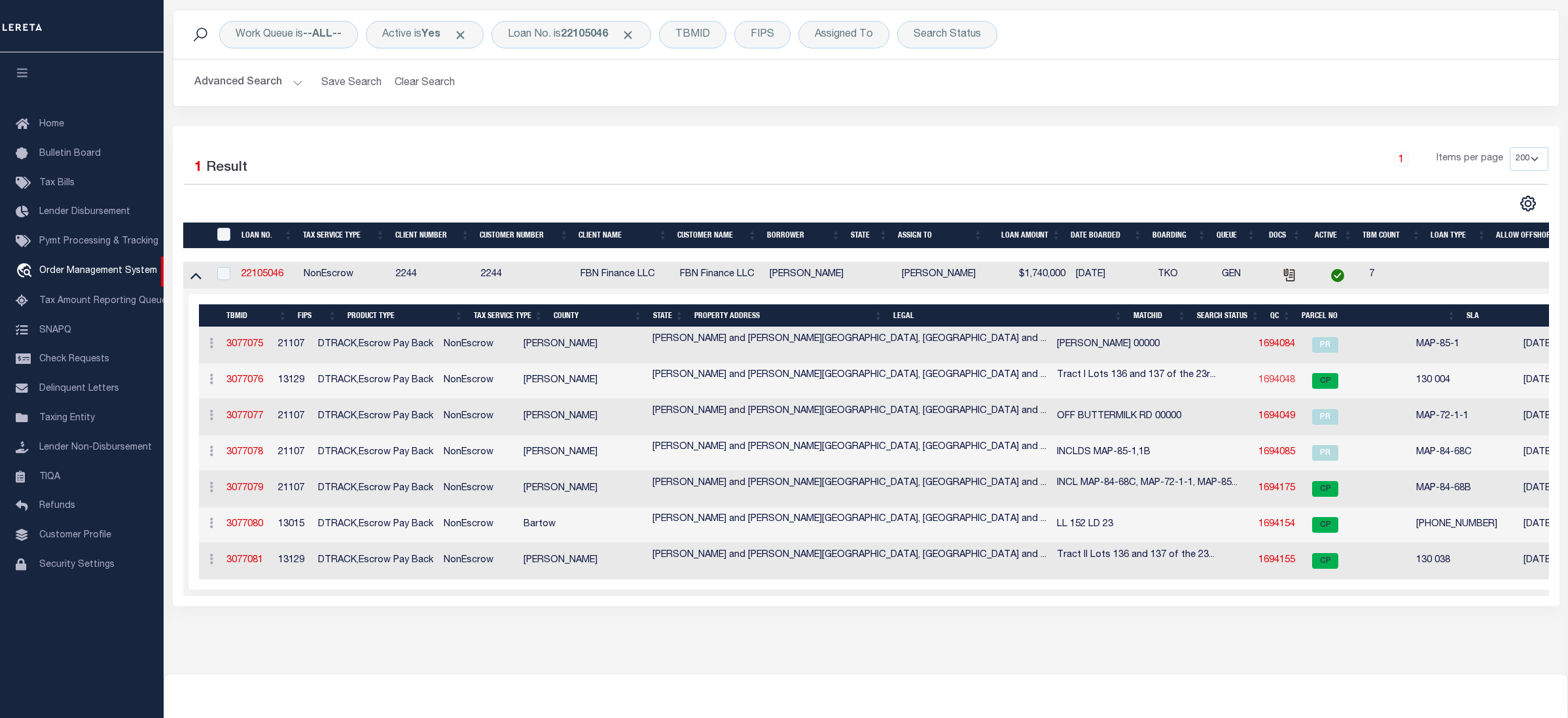
click at [1259, 382] on link "1694048" at bounding box center [1277, 380] width 37 height 9
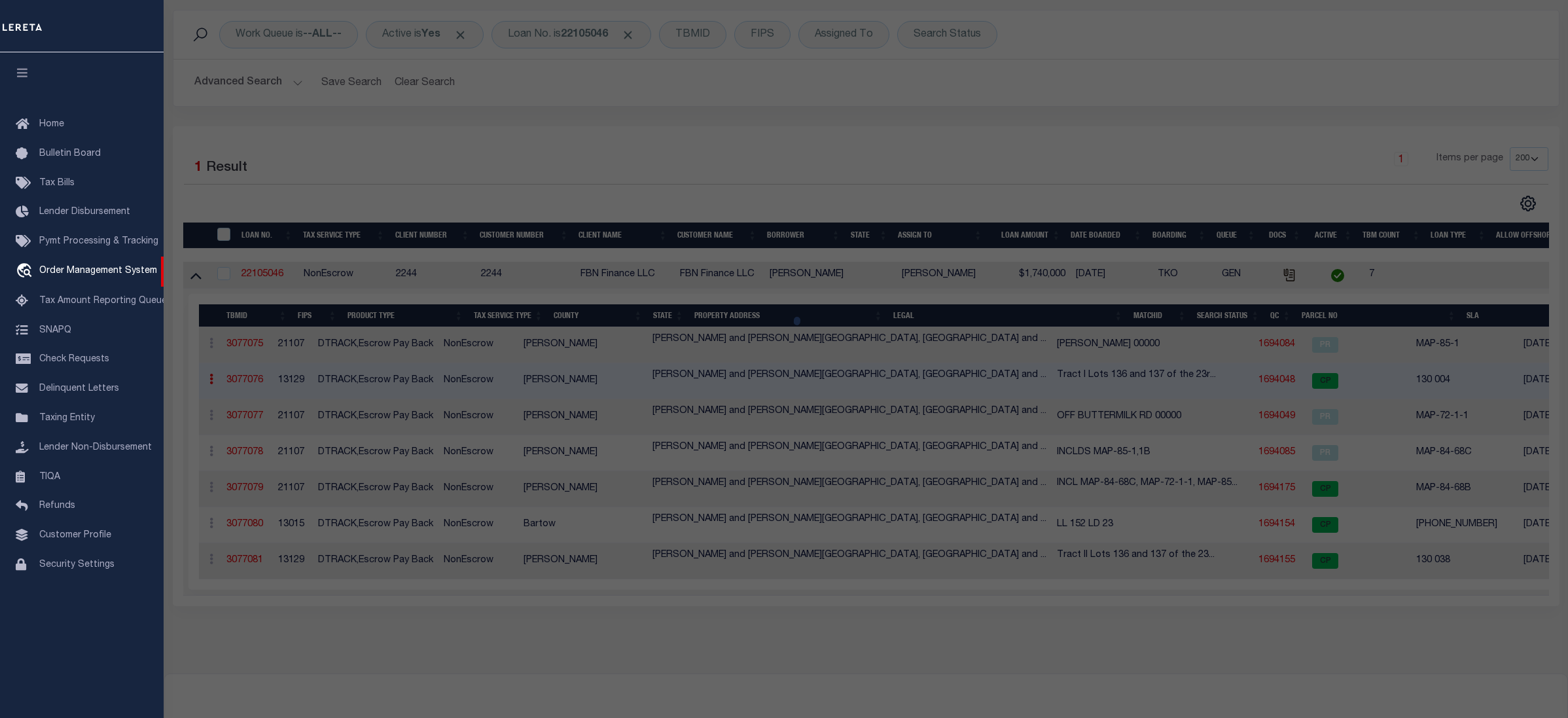
checkbox input "false"
select select "CP"
type input "CRL FARMS LLC"
type input "Countywide (District 01)"
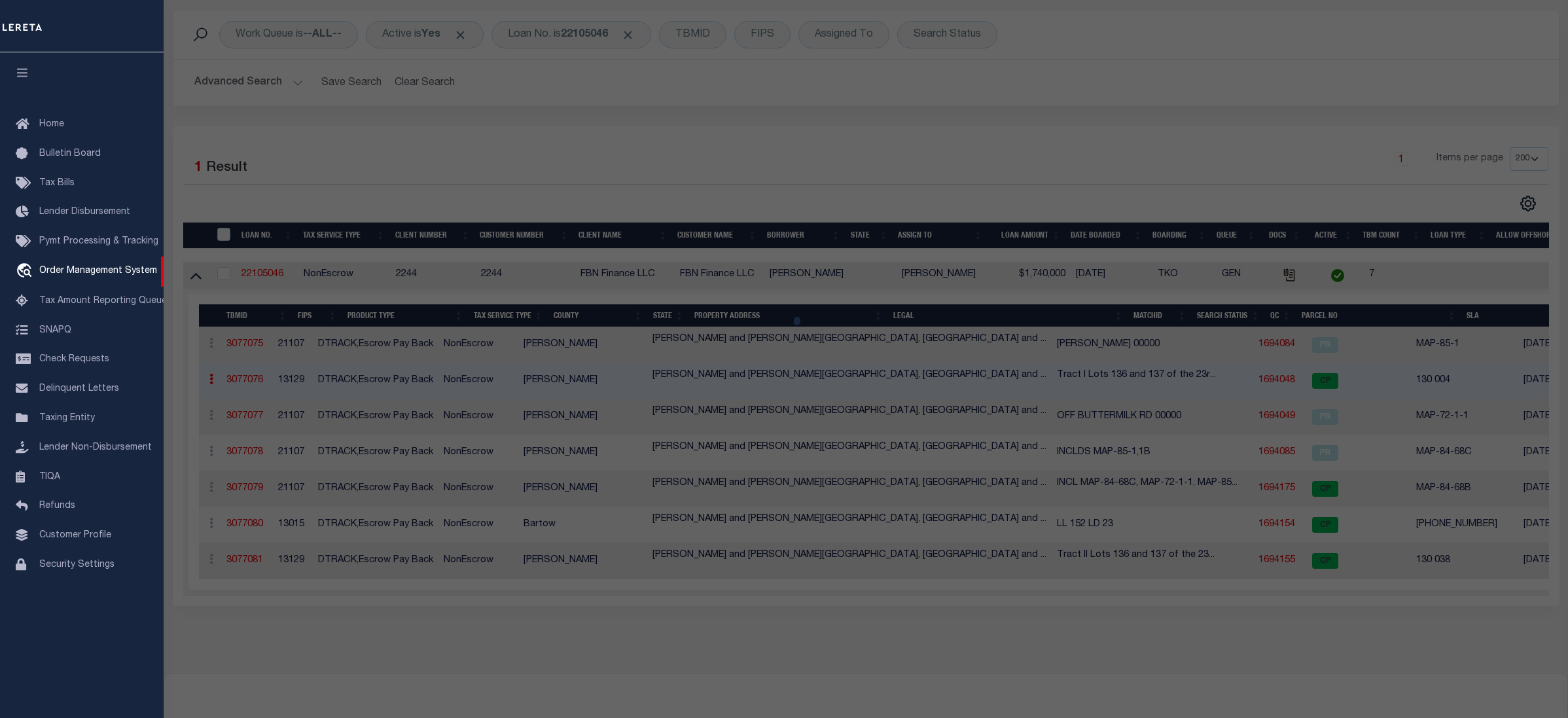
select select
type input "1616 IRWIN MILL RD"
checkbox input "false"
type input "KY"
type textarea "Acres 11.2"
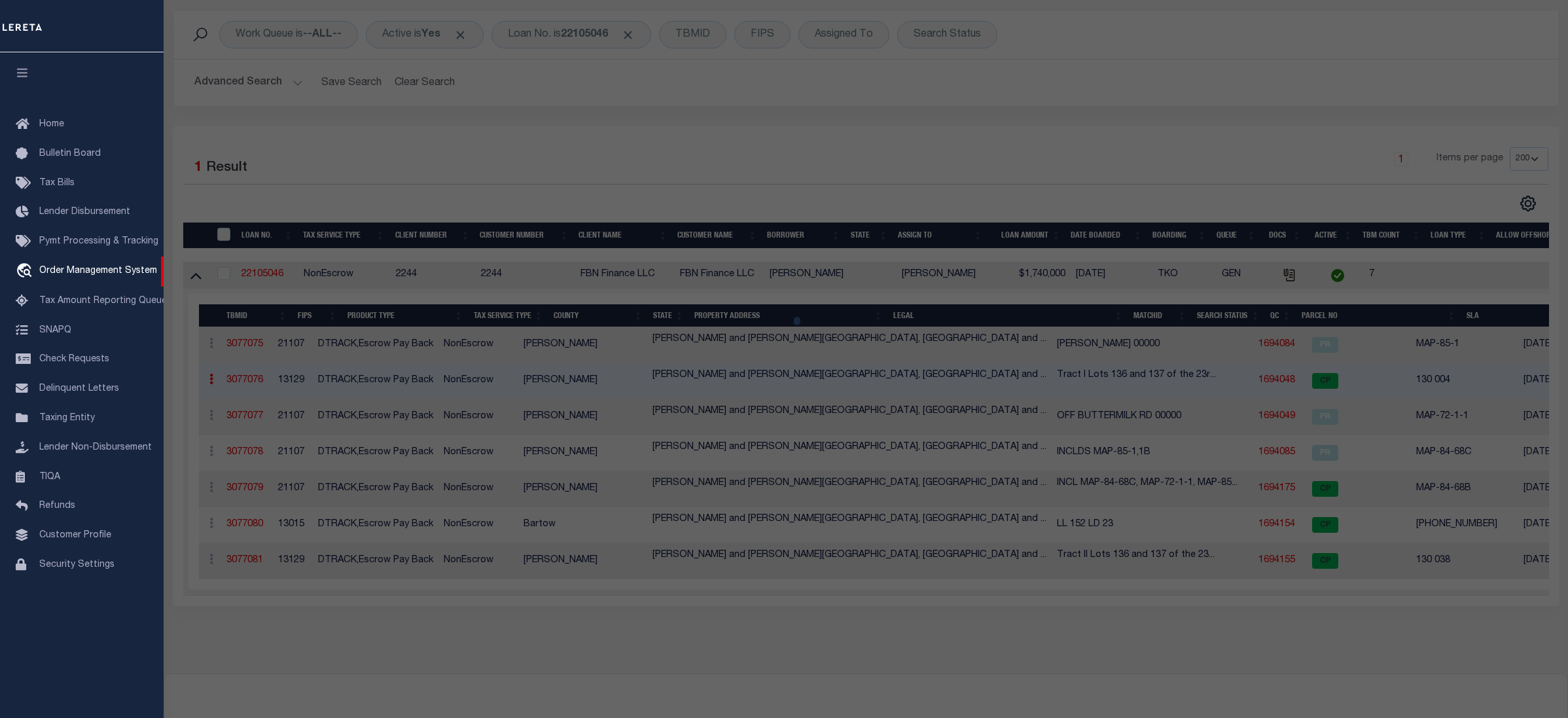
type textarea "Located by provided legal, Tract I."
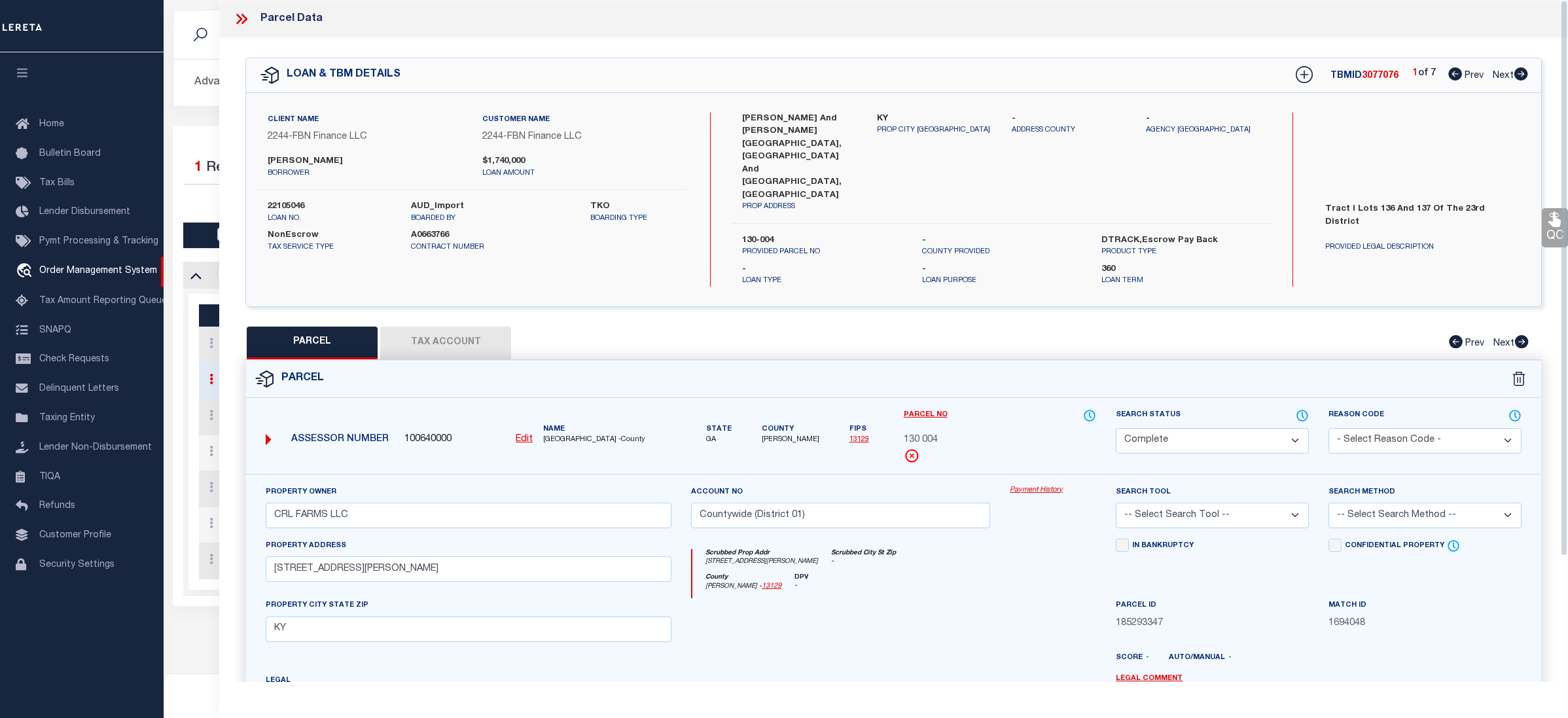
click at [1040, 485] on link "Payment History" at bounding box center [1053, 490] width 87 height 11
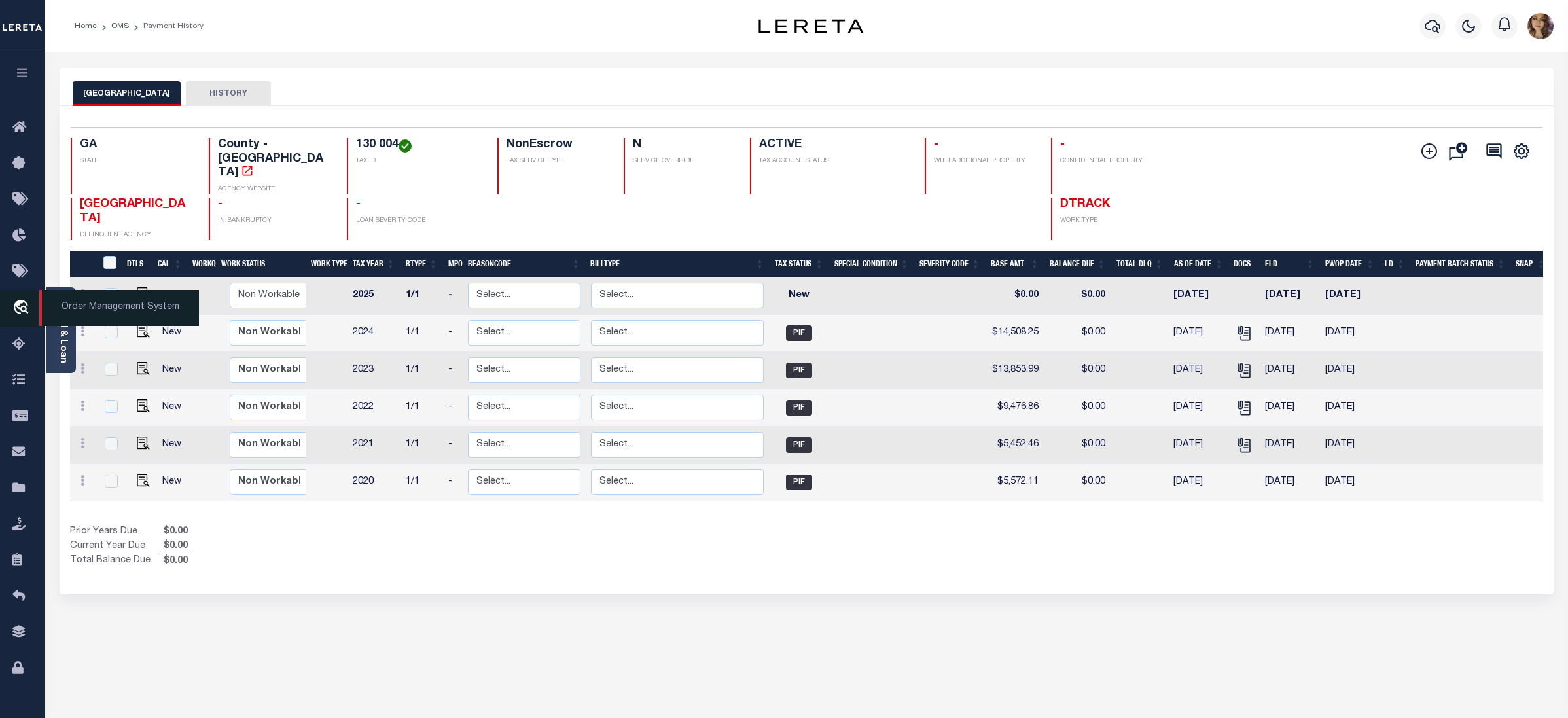
click at [96, 312] on span "Order Management System" at bounding box center [119, 308] width 160 height 36
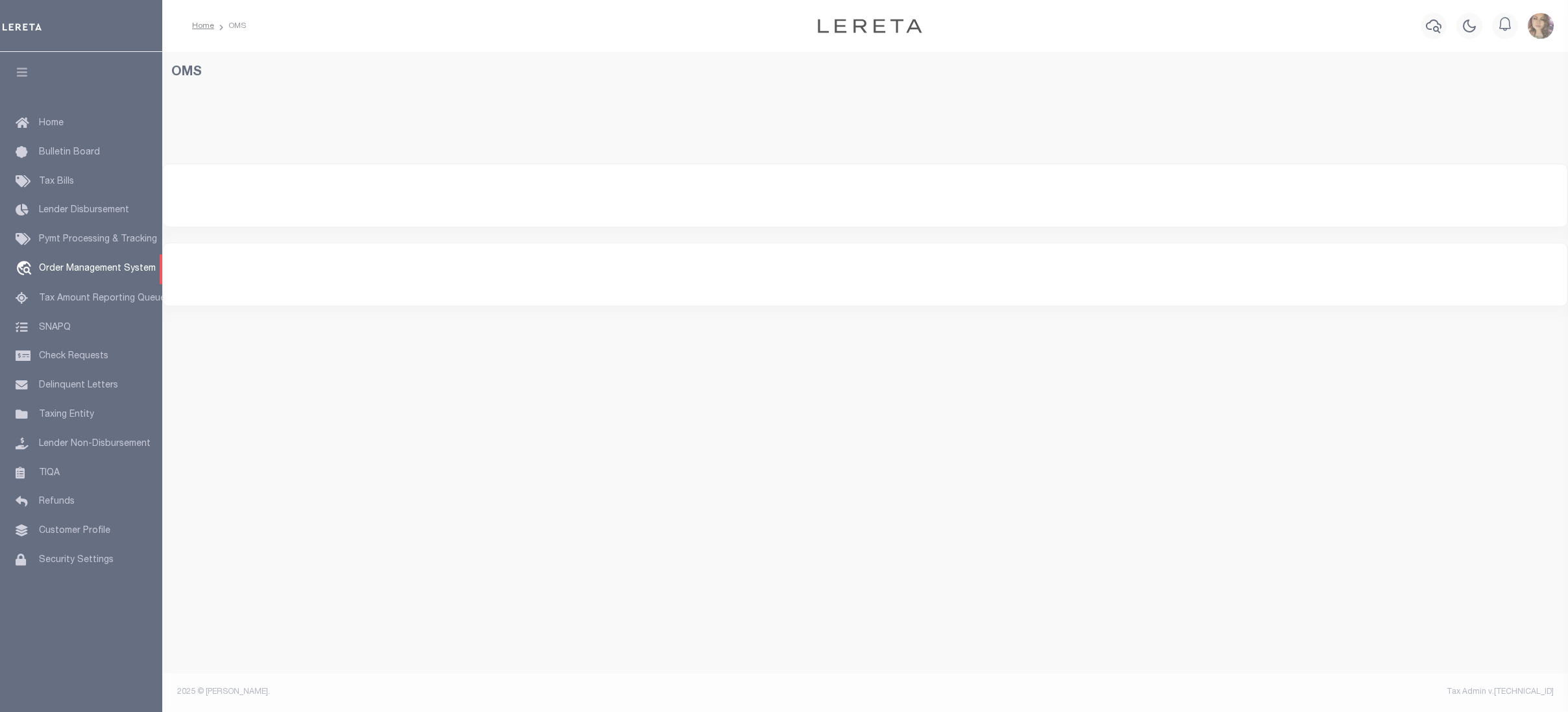
select select "200"
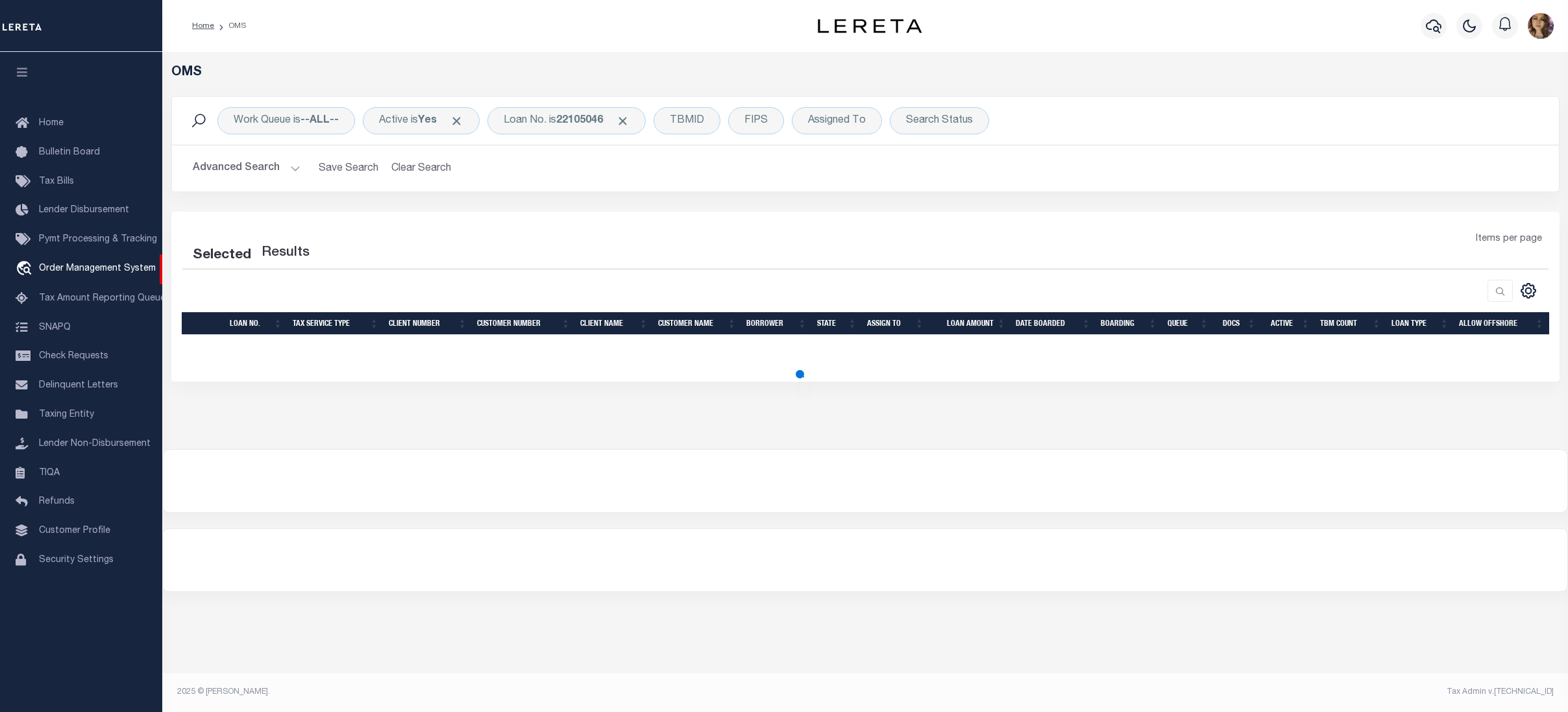
select select "200"
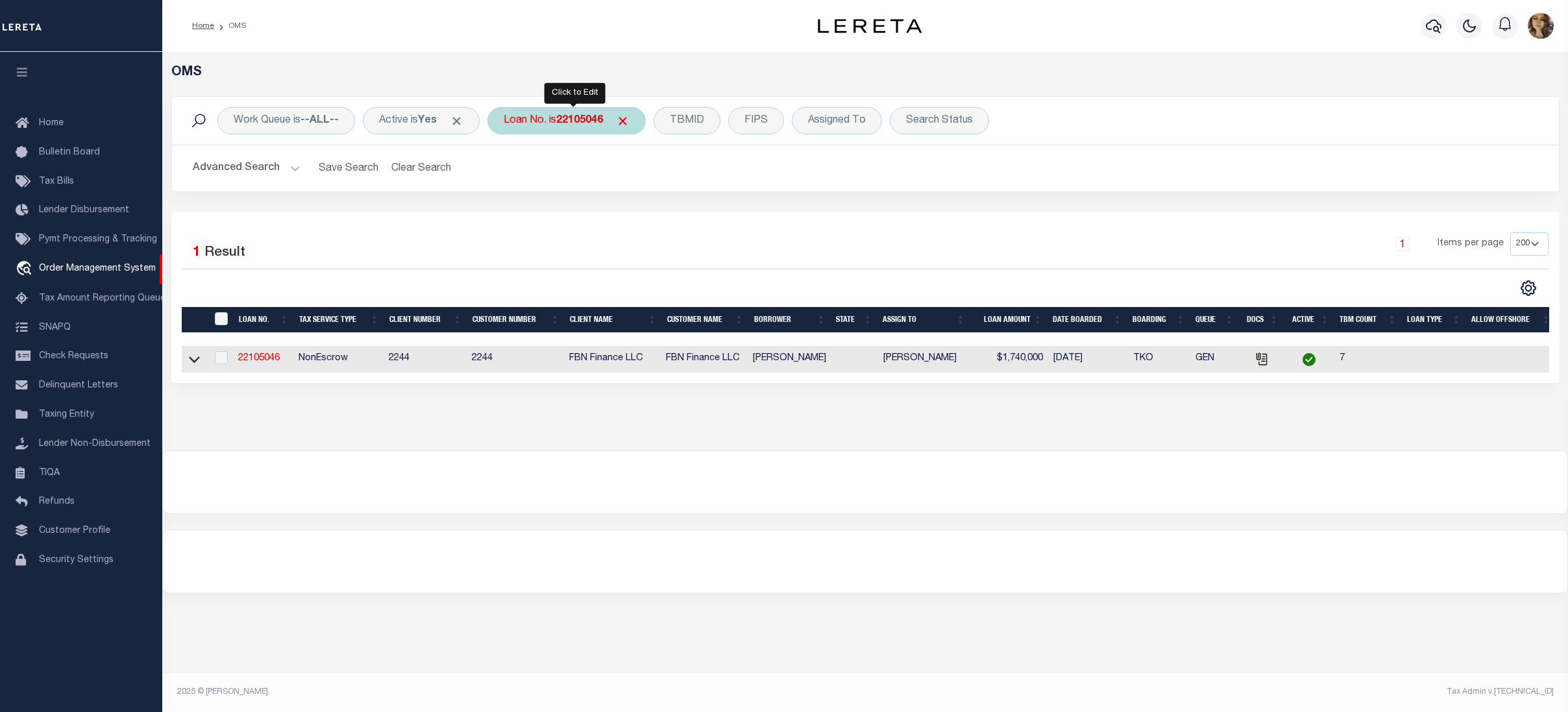
click at [564, 117] on div "Loan No. is 22105046" at bounding box center [566, 121] width 158 height 28
type input "22104588"
click at [193, 362] on icon at bounding box center [194, 358] width 11 height 13
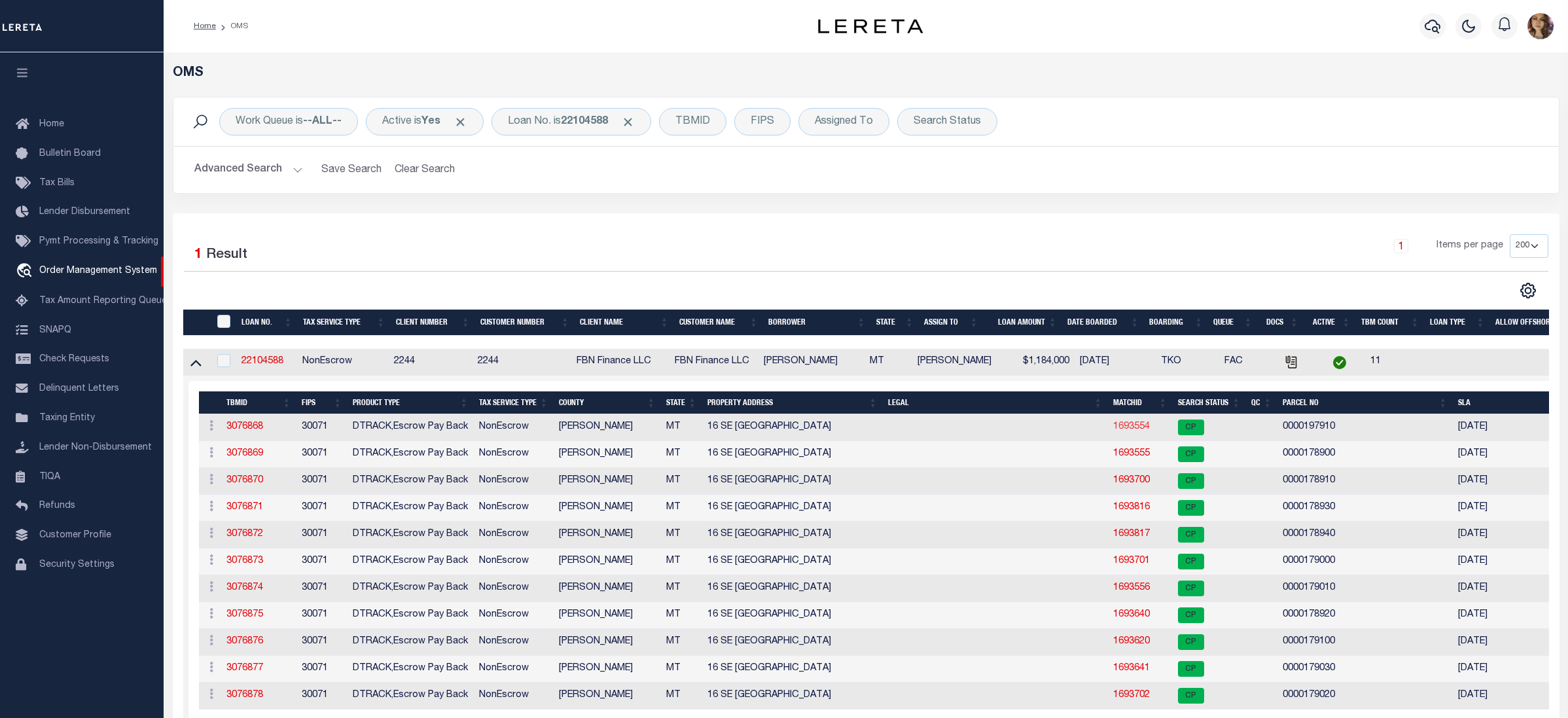
click at [1132, 431] on link "1693554" at bounding box center [1131, 426] width 37 height 9
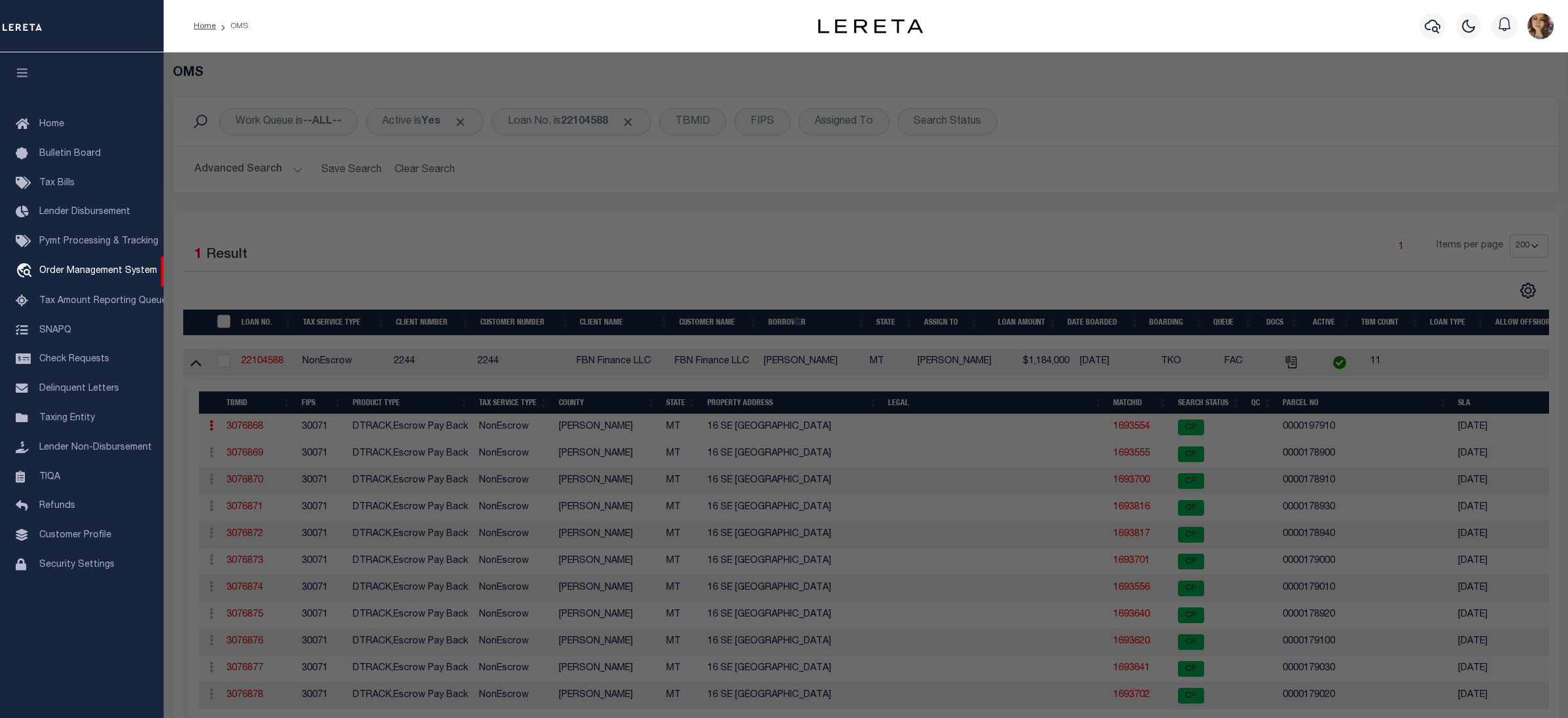
checkbox input "false"
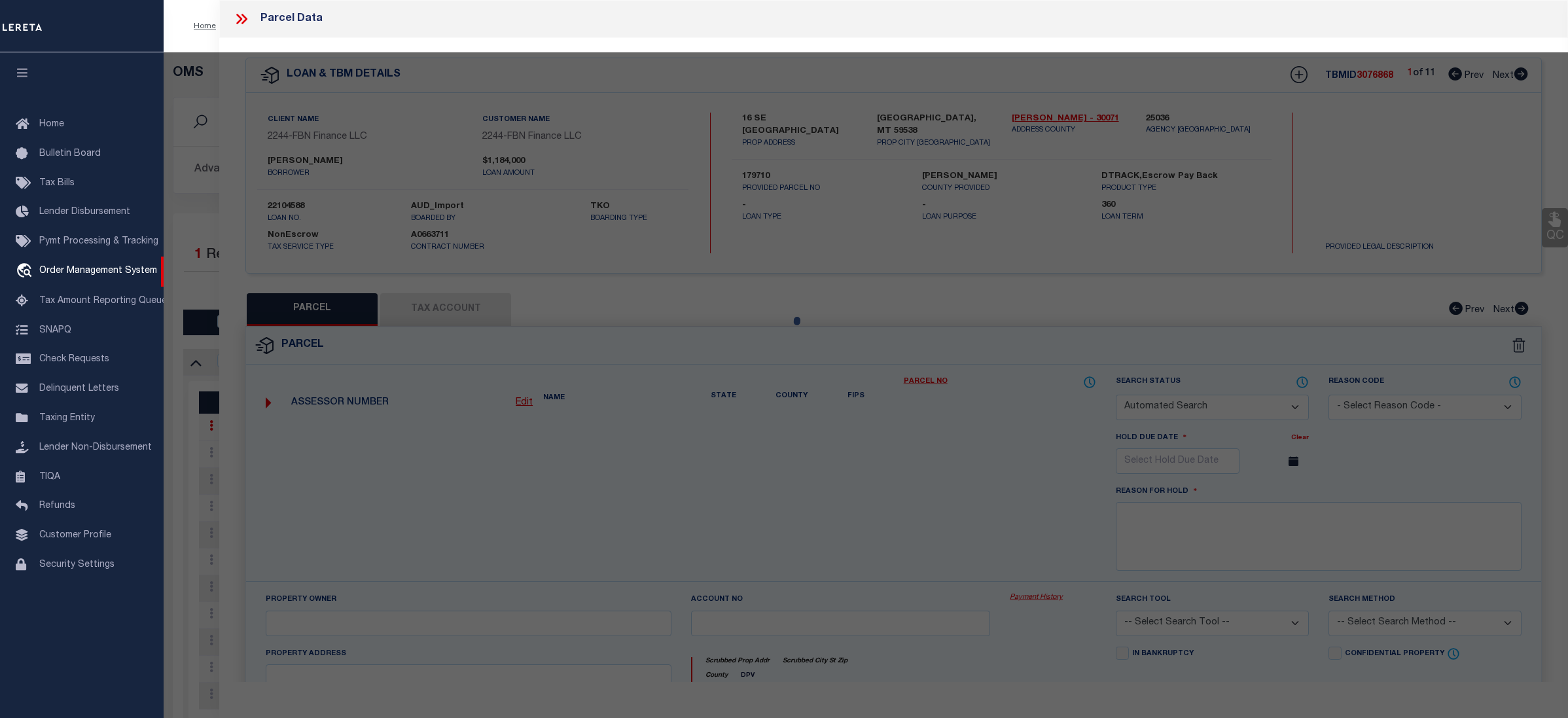
select select "CP"
type input "MERRIMAN CLIFFORD J & ANNA"
select select
type input "464 JOHNSON RD"
checkbox input "false"
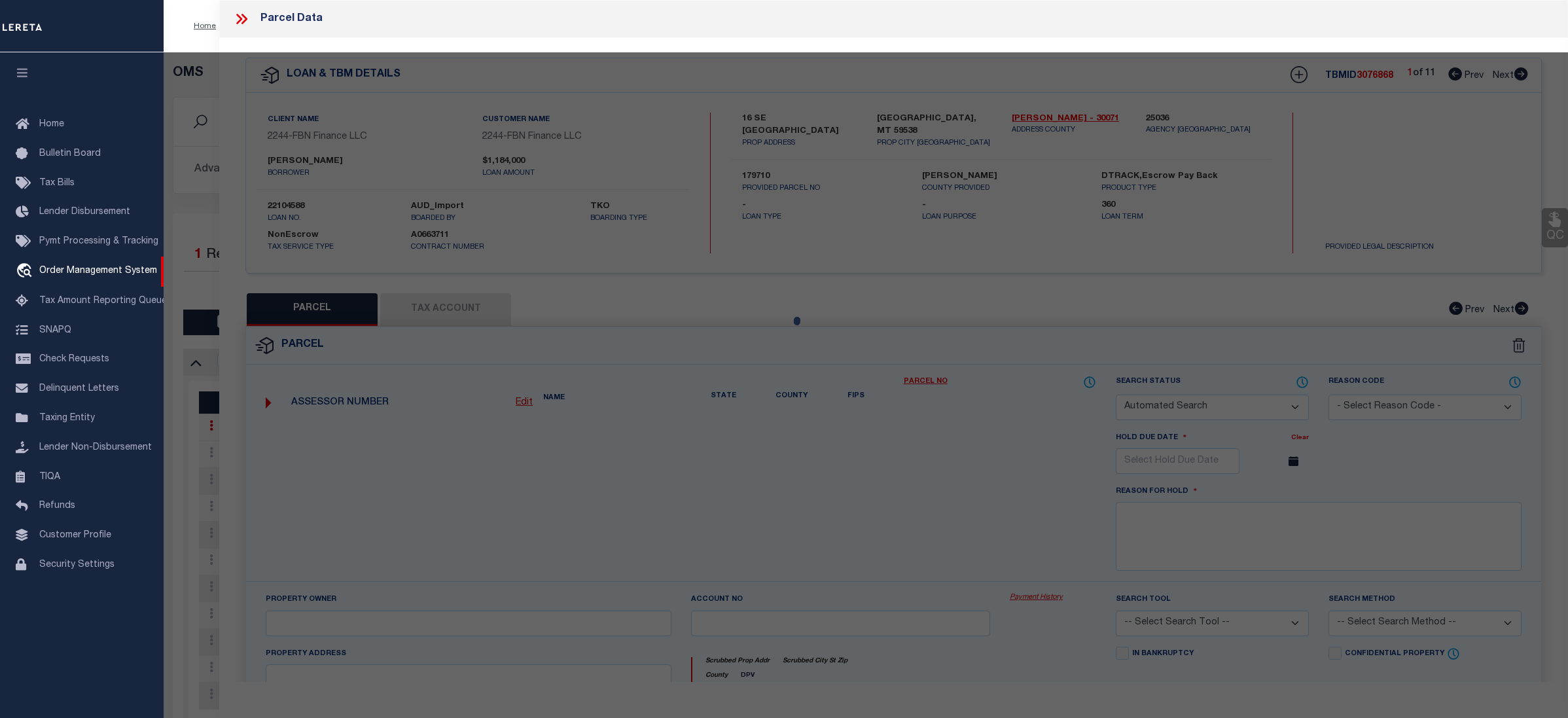
type input "MALTA MT 59538"
type textarea "S27, T28 N, R31 E, PARCEL 1 OF CORRECTED COS 275A LOCATED IN W2 and S33, T28 N,…"
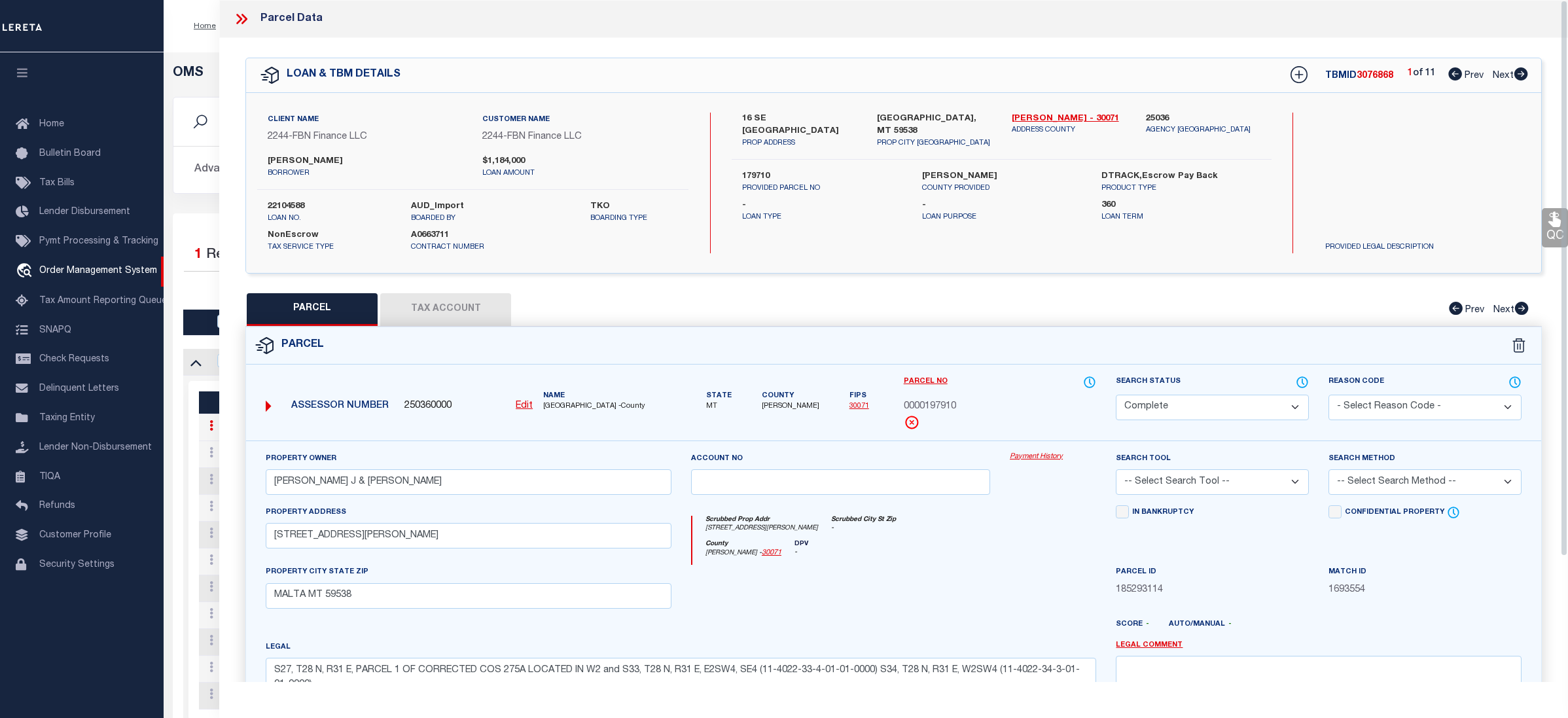
click at [1025, 456] on link "Payment History" at bounding box center [1053, 457] width 87 height 11
